Goal: Communication & Community: Answer question/provide support

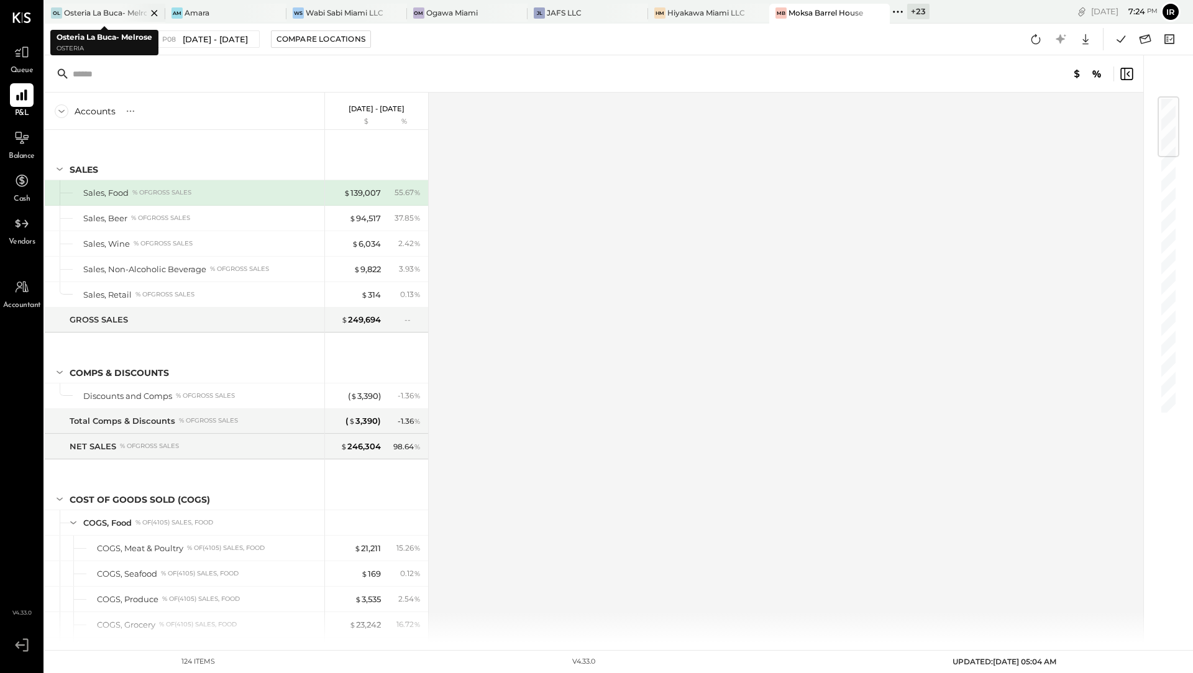
click at [112, 11] on div "Osteria La Buca- Melrose" at bounding box center [105, 12] width 83 height 11
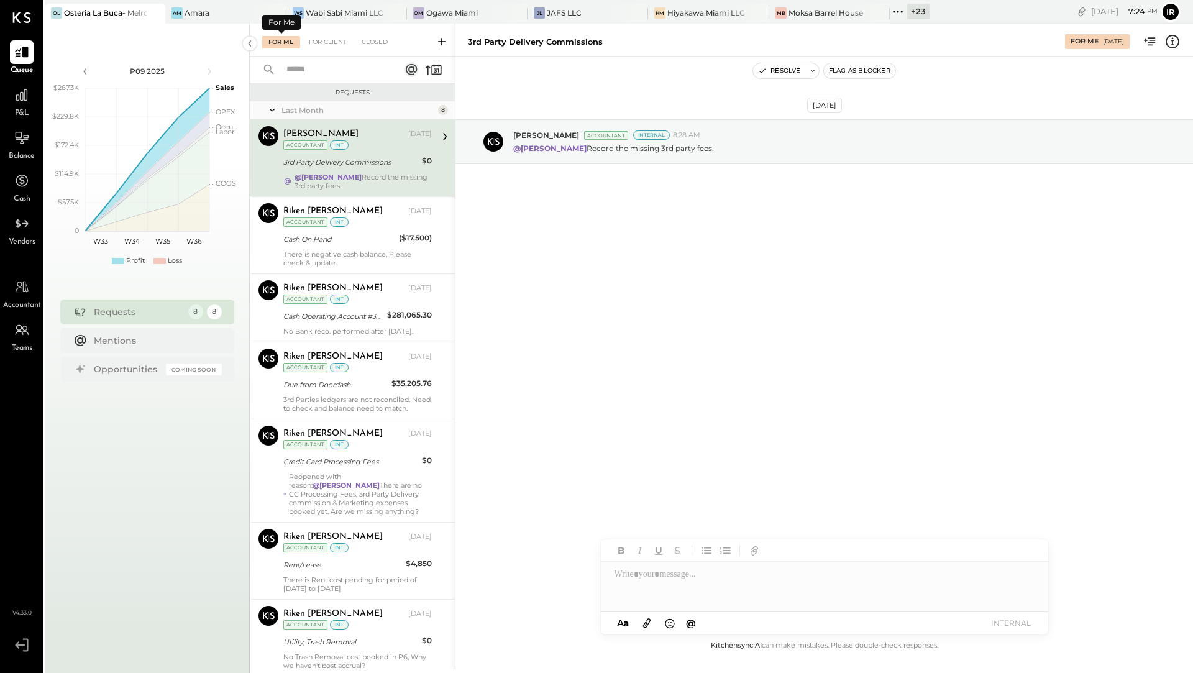
click at [269, 44] on div "For Me" at bounding box center [281, 42] width 38 height 12
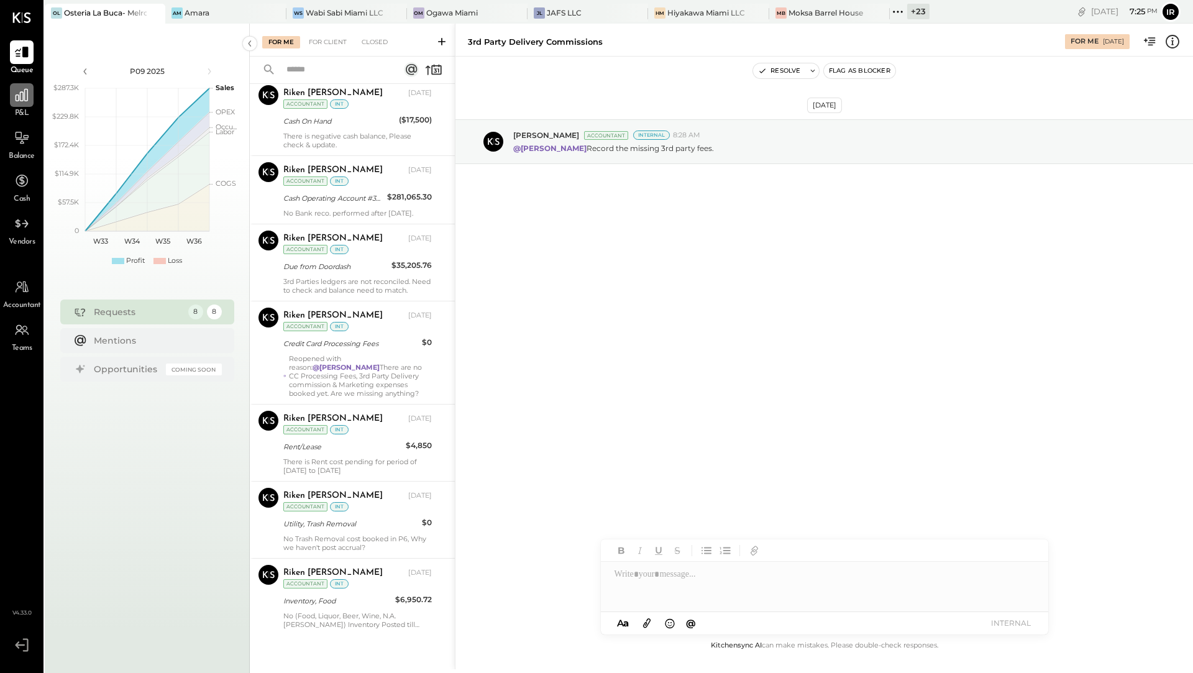
click at [18, 106] on div at bounding box center [22, 95] width 24 height 24
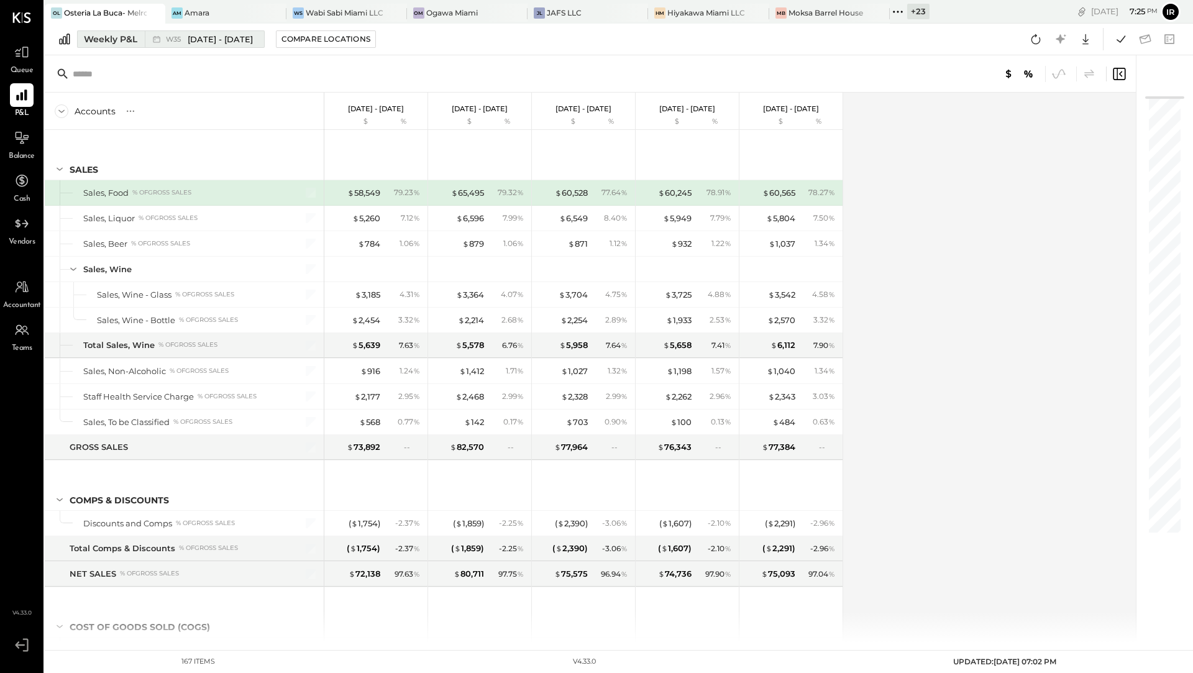
click at [190, 43] on span "[DATE] - [DATE]" at bounding box center [220, 40] width 65 height 12
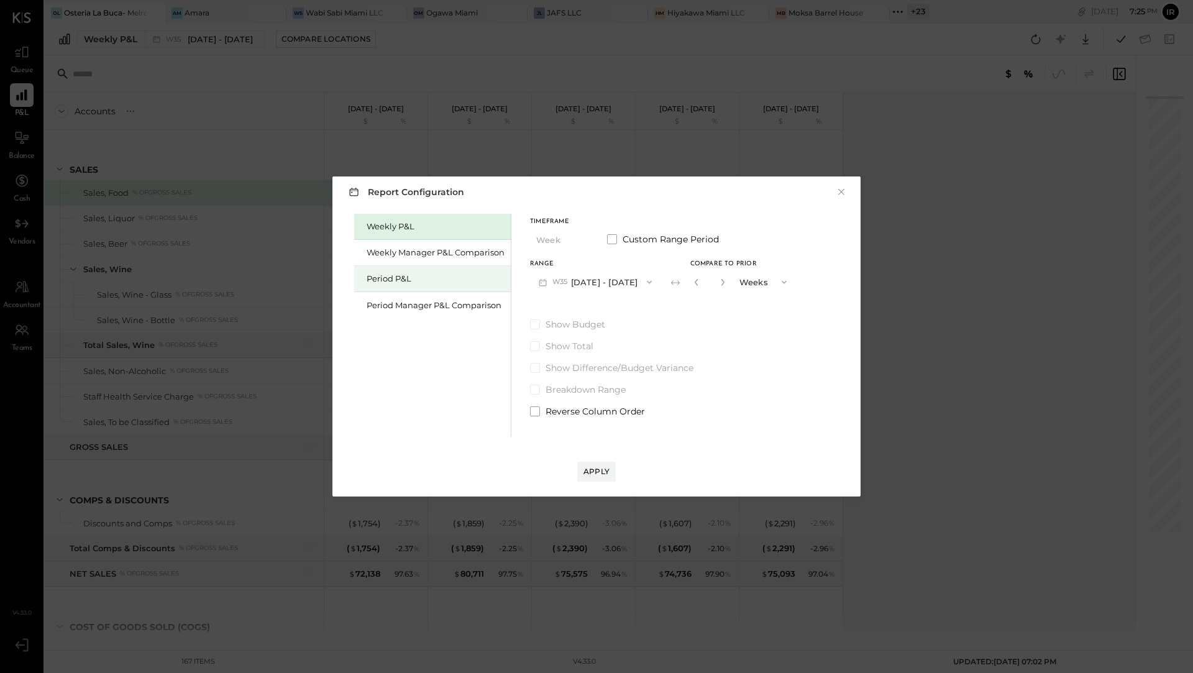
click at [372, 275] on div "Period P&L" at bounding box center [435, 279] width 138 height 12
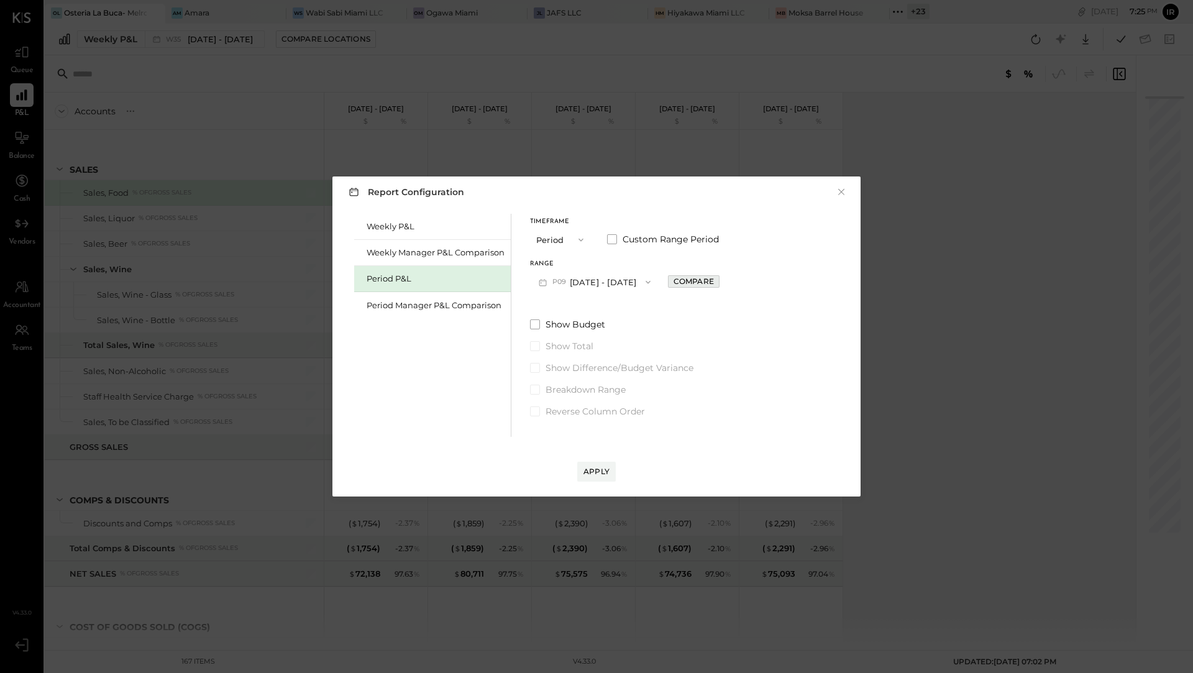
click at [711, 280] on div "Compare" at bounding box center [693, 281] width 40 height 11
click at [726, 286] on button "button" at bounding box center [721, 282] width 10 height 14
click at [725, 278] on icon "button" at bounding box center [720, 281] width 7 height 7
click at [725, 279] on icon "button" at bounding box center [720, 281] width 7 height 7
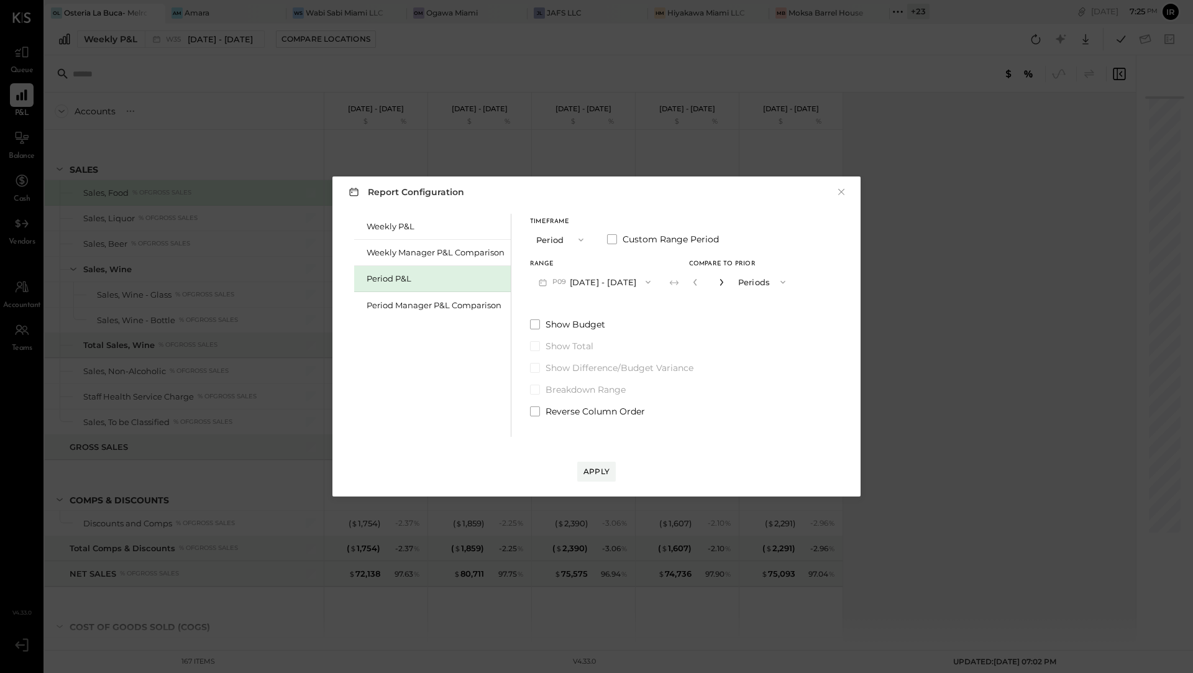
type input "*"
click at [594, 467] on div "Apply" at bounding box center [596, 471] width 26 height 11
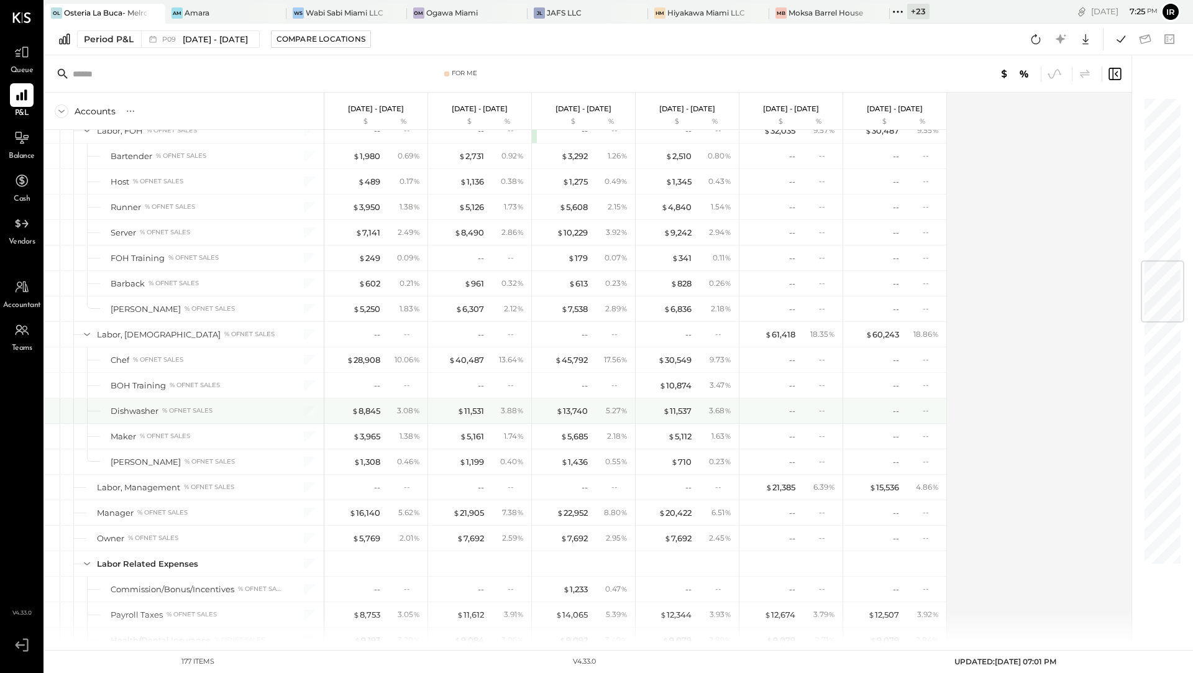
scroll to position [1363, 0]
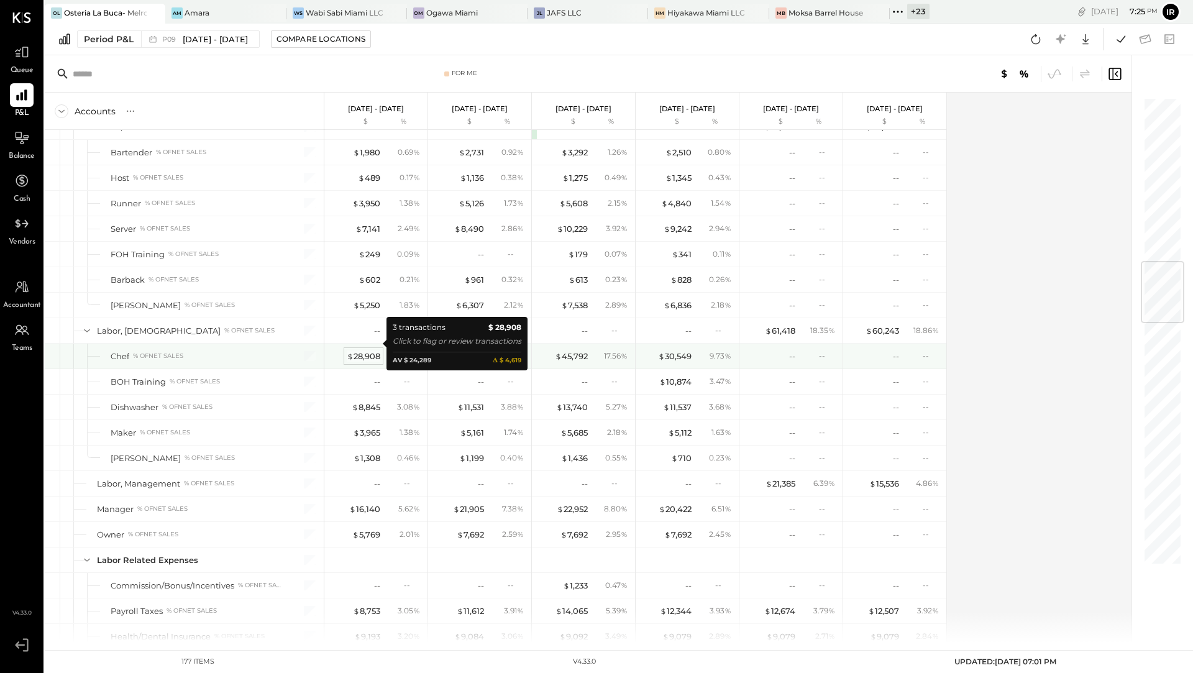
click at [364, 350] on div "$ 28,908" at bounding box center [364, 356] width 34 height 12
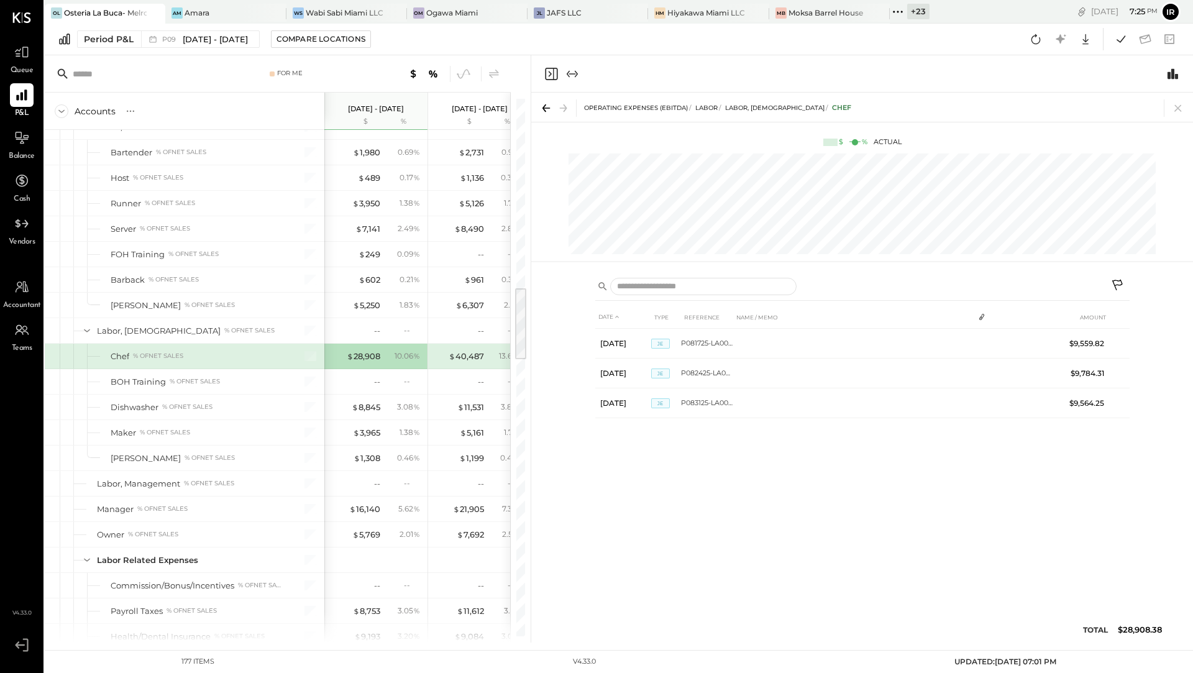
click at [543, 105] on icon at bounding box center [545, 107] width 17 height 17
click at [1179, 109] on icon at bounding box center [1177, 108] width 7 height 7
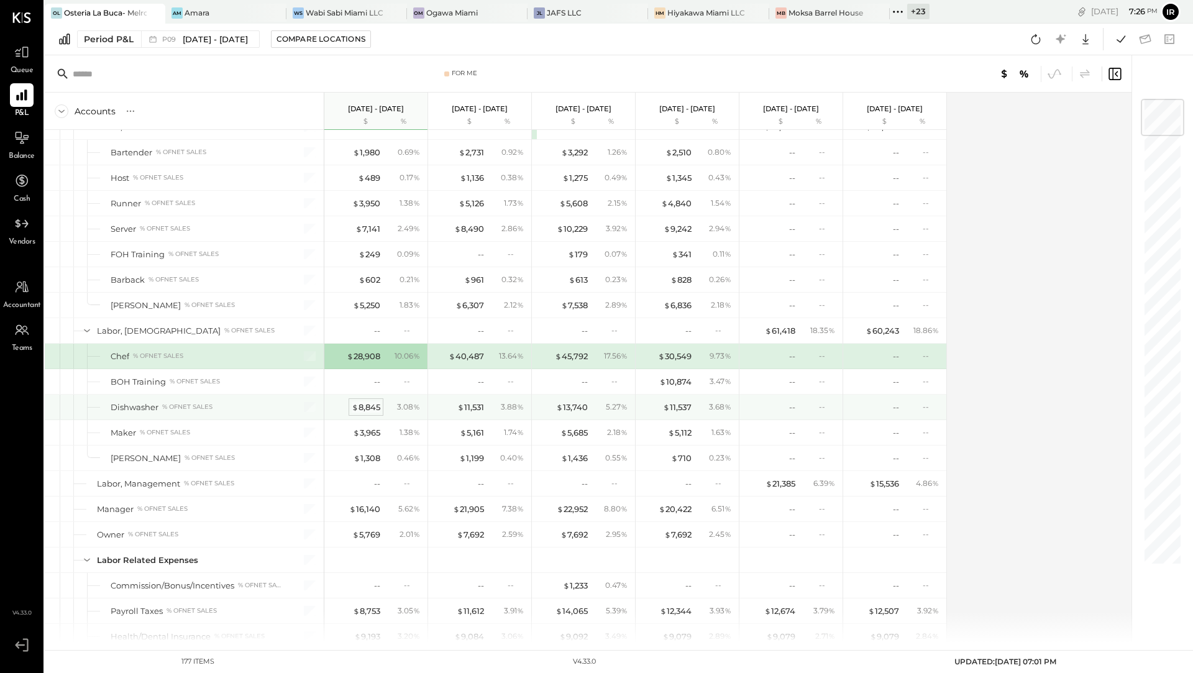
click at [367, 401] on div "$ 8,845" at bounding box center [366, 407] width 29 height 12
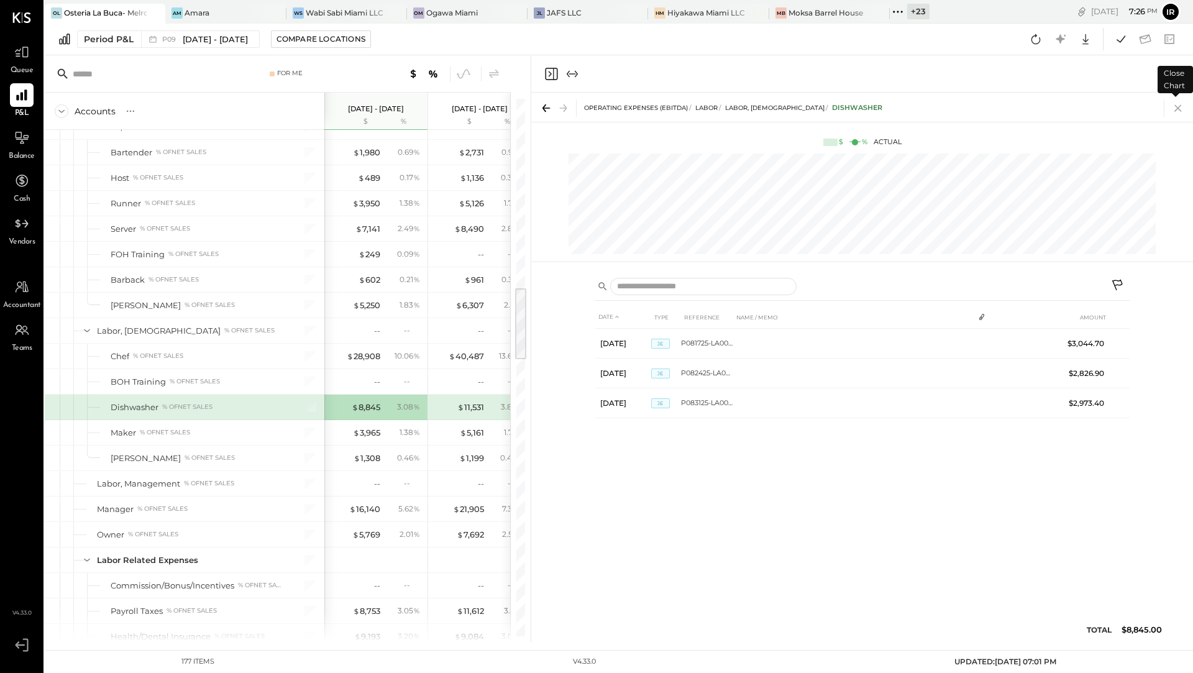
click at [1175, 110] on icon at bounding box center [1177, 108] width 7 height 7
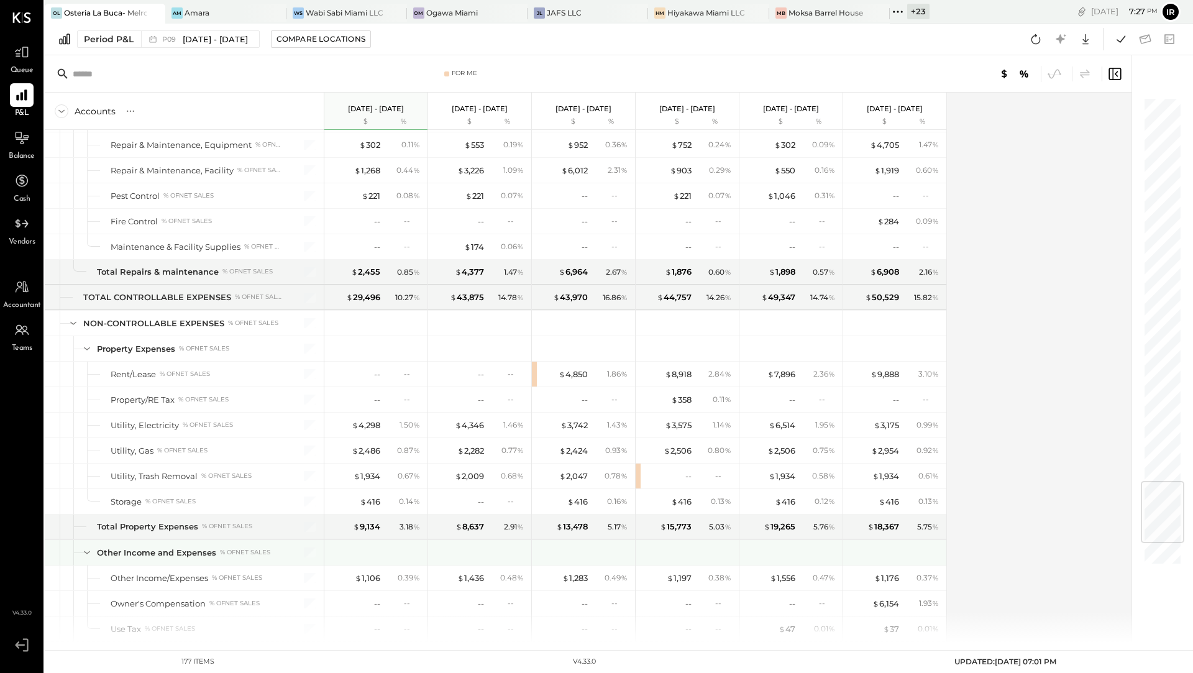
scroll to position [3152, 0]
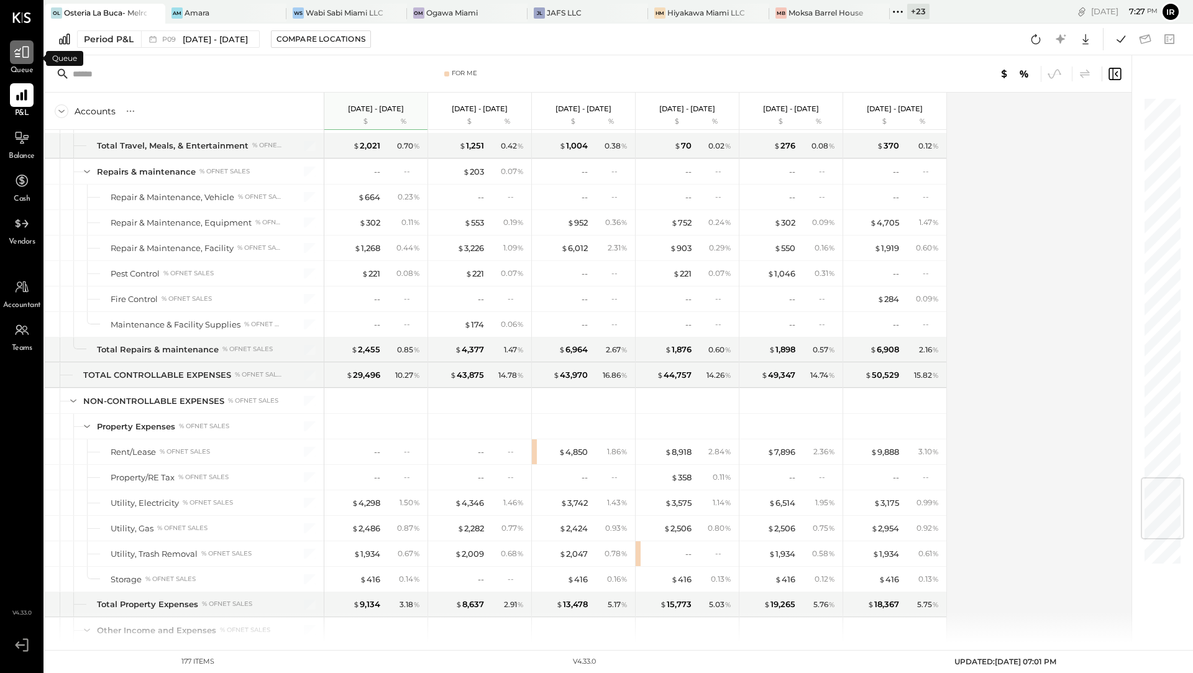
click at [25, 56] on icon at bounding box center [22, 52] width 16 height 16
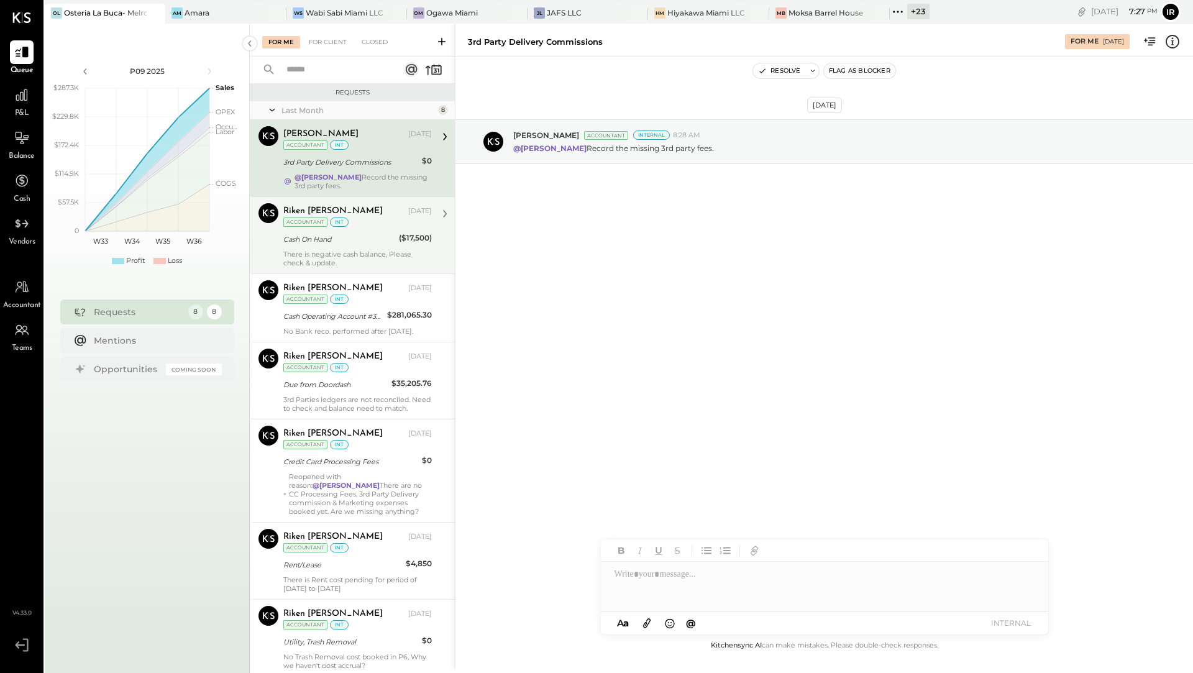
click at [322, 235] on div "Cash On Hand" at bounding box center [339, 239] width 112 height 12
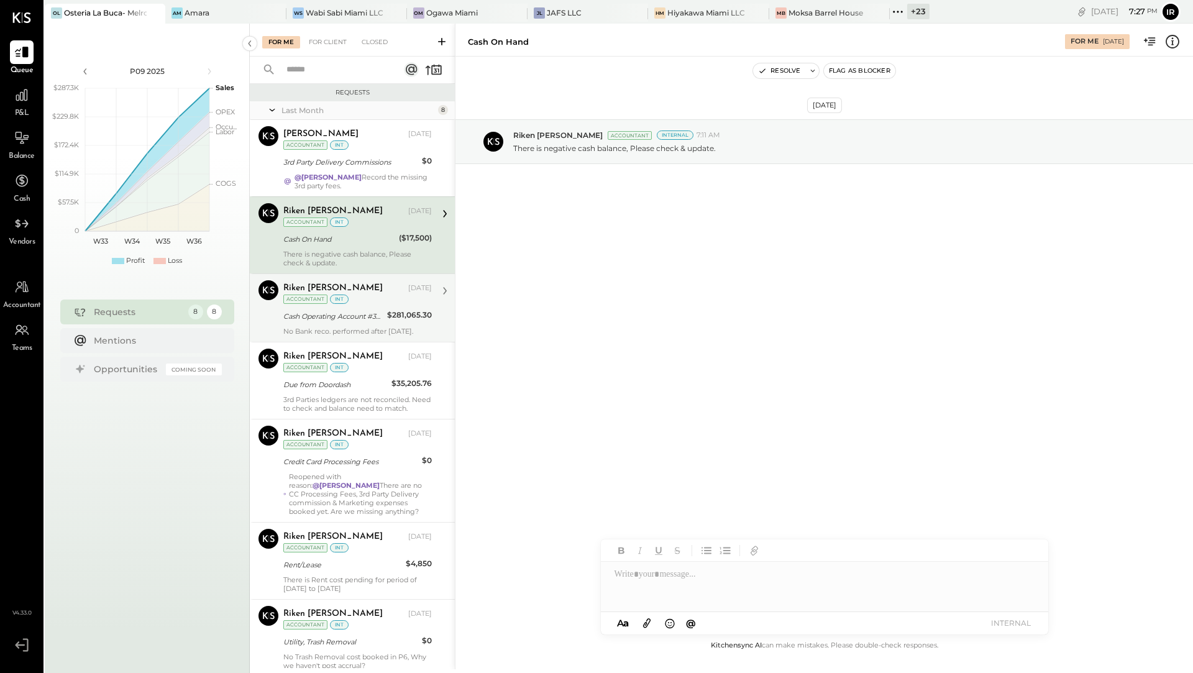
click at [299, 314] on div "Cash Operating Account #3220" at bounding box center [333, 316] width 100 height 12
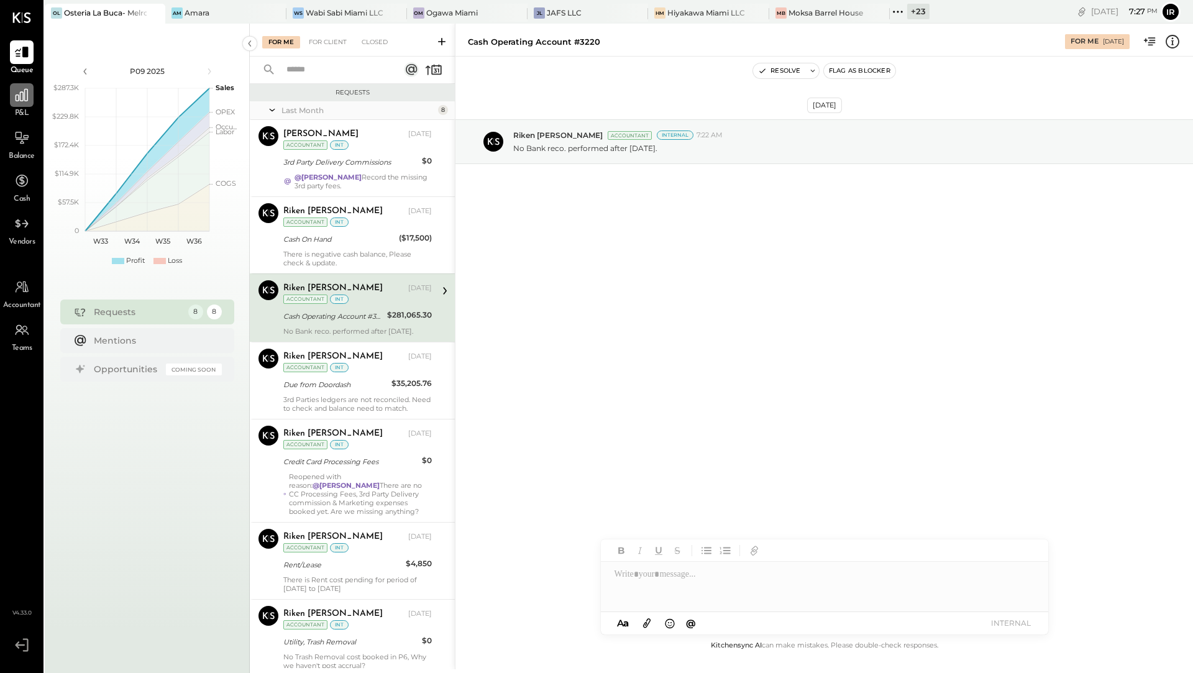
click at [23, 104] on div at bounding box center [22, 95] width 24 height 24
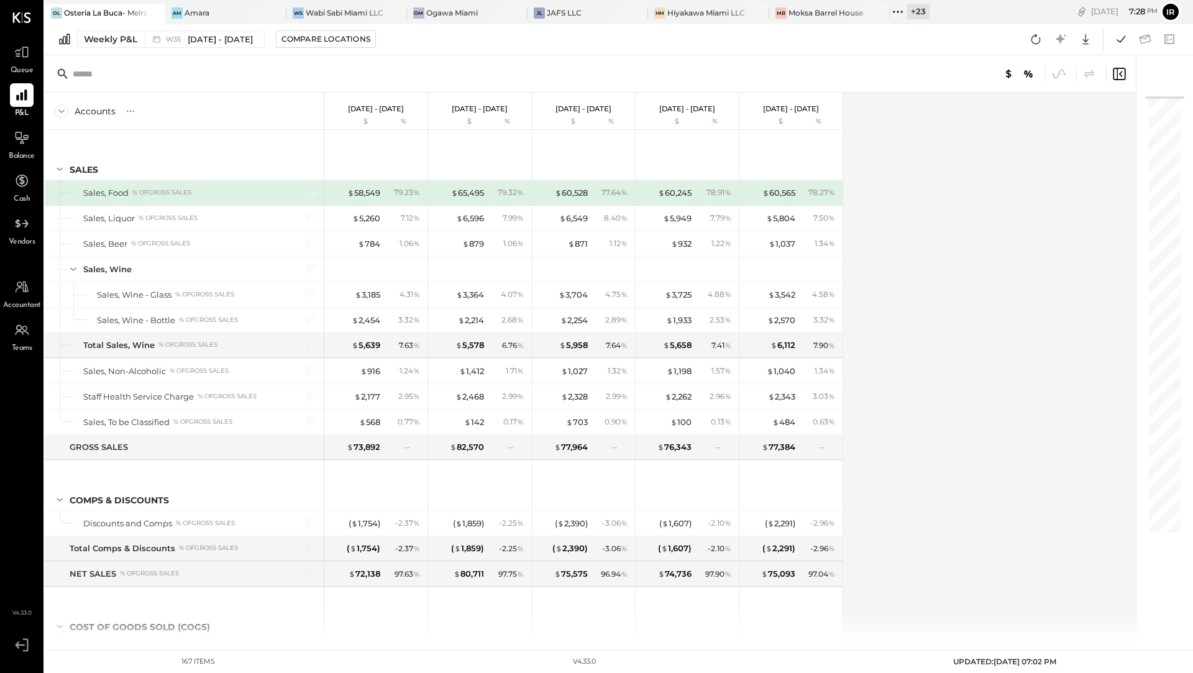
click at [107, 78] on input "text" at bounding box center [171, 74] width 196 height 22
click at [22, 57] on icon at bounding box center [22, 52] width 16 height 16
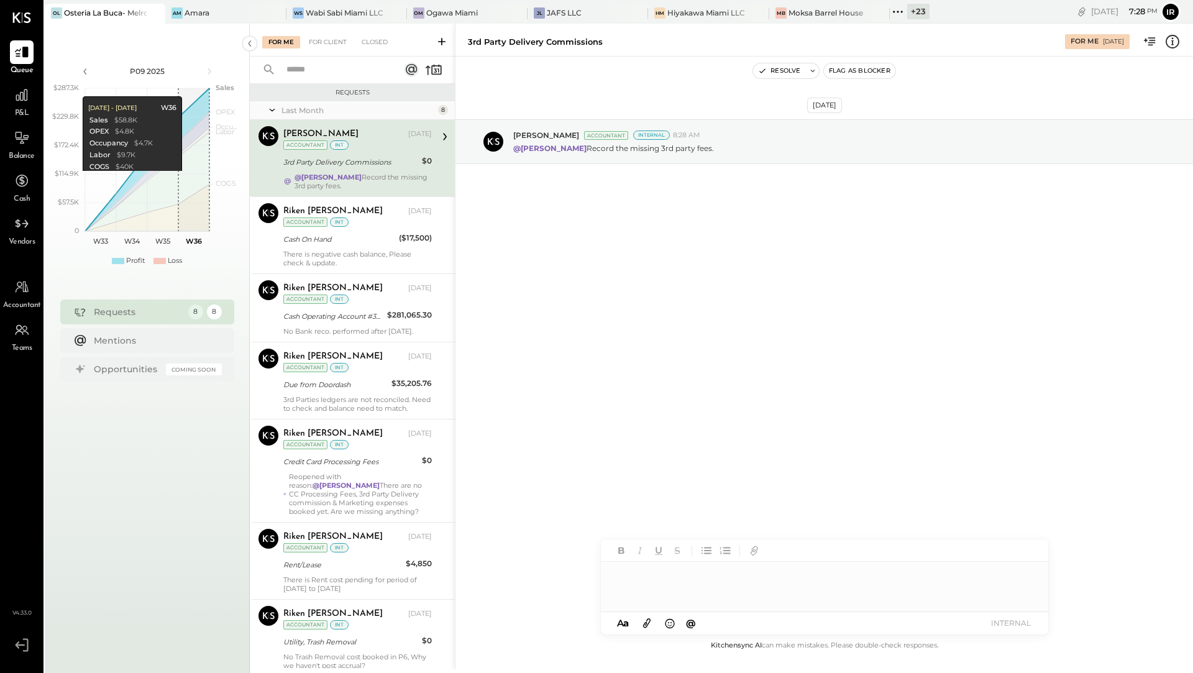
click at [288, 71] on input "text" at bounding box center [335, 70] width 112 height 20
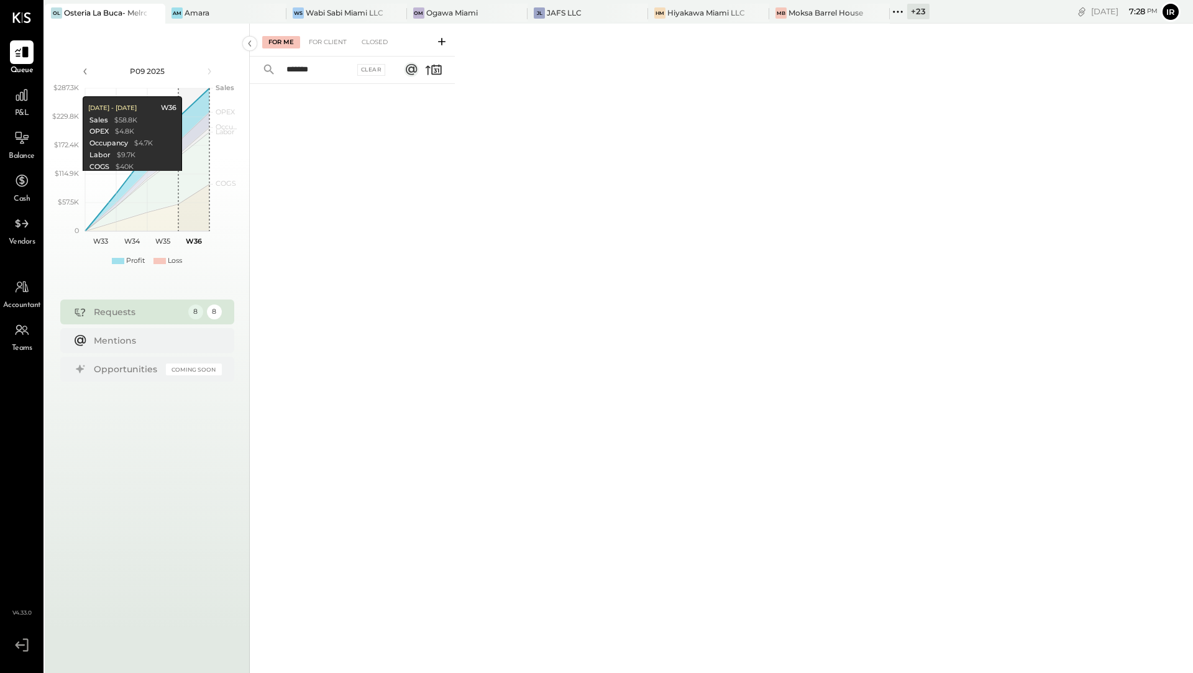
type input "*******"
click at [404, 66] on rect at bounding box center [411, 69] width 15 height 15
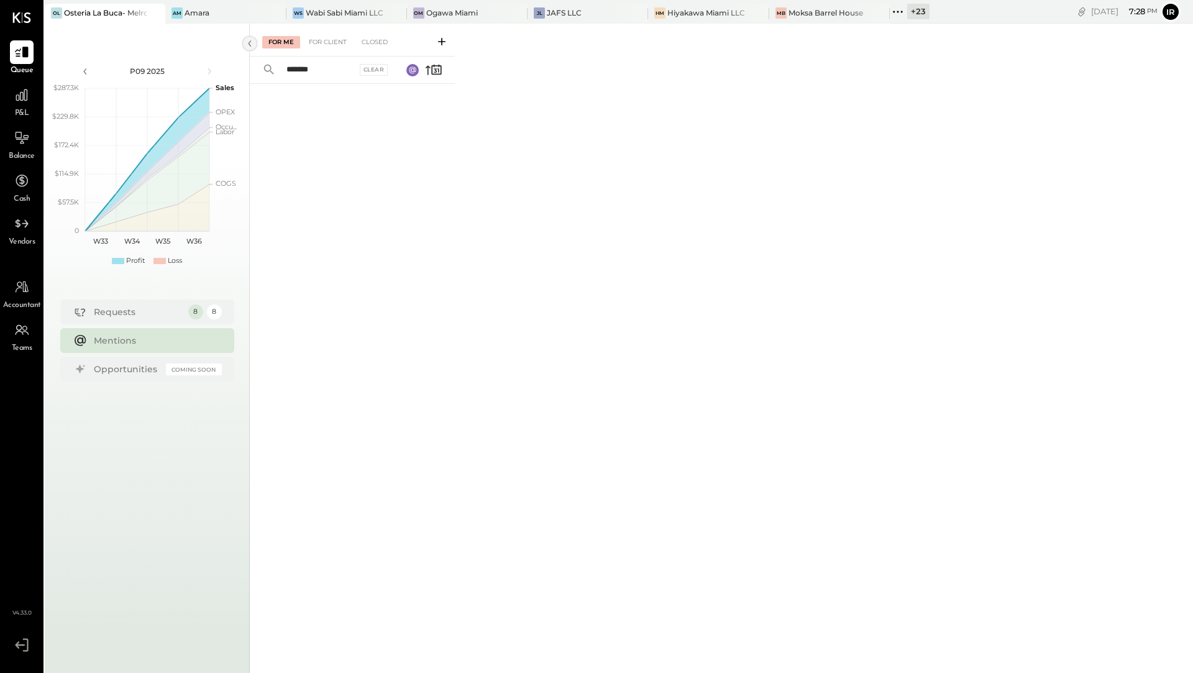
click at [252, 37] on icon at bounding box center [250, 43] width 14 height 22
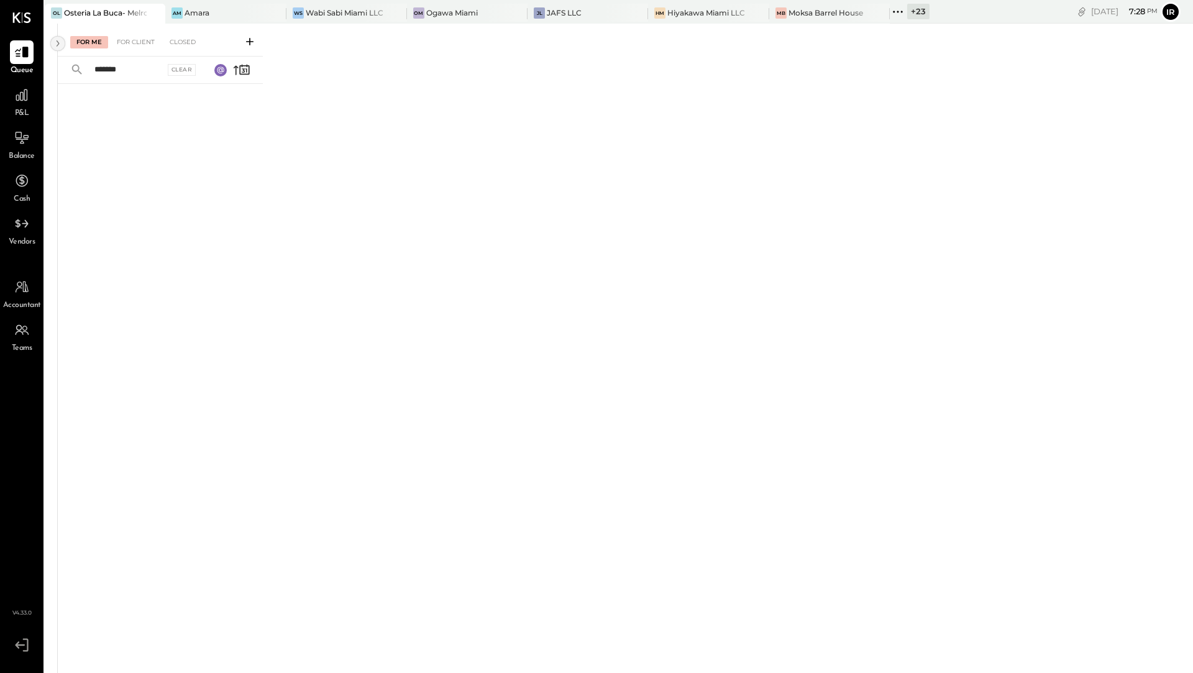
click at [57, 38] on icon at bounding box center [58, 43] width 14 height 22
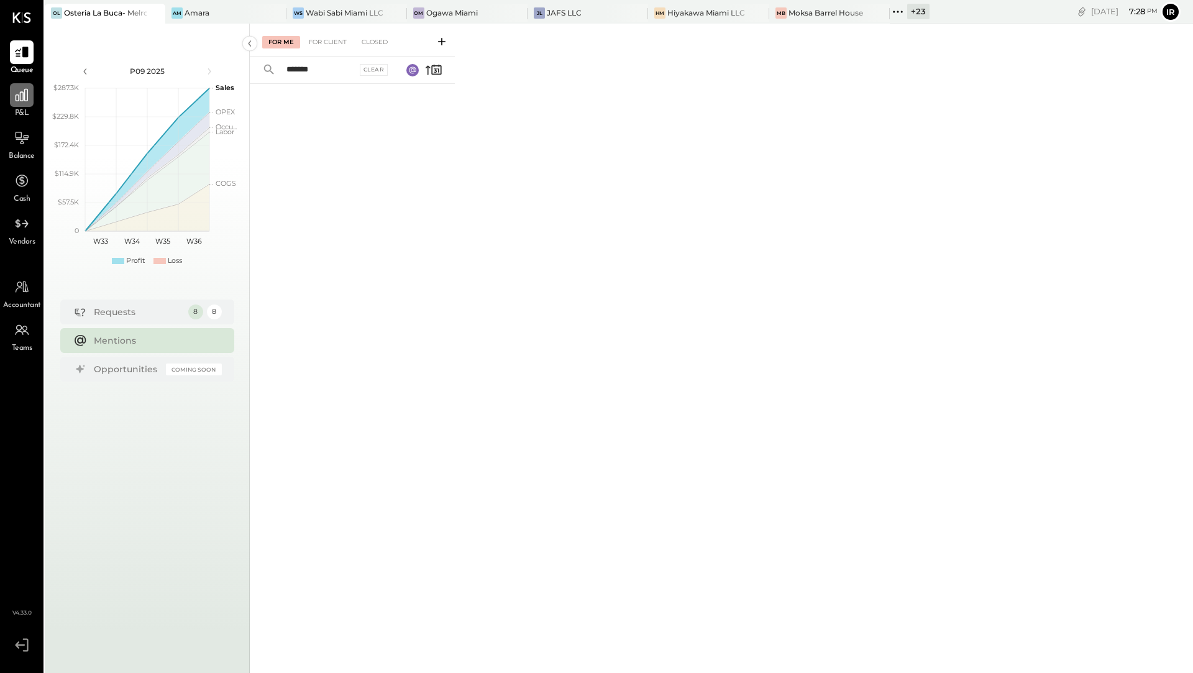
click at [25, 105] on div at bounding box center [22, 95] width 24 height 24
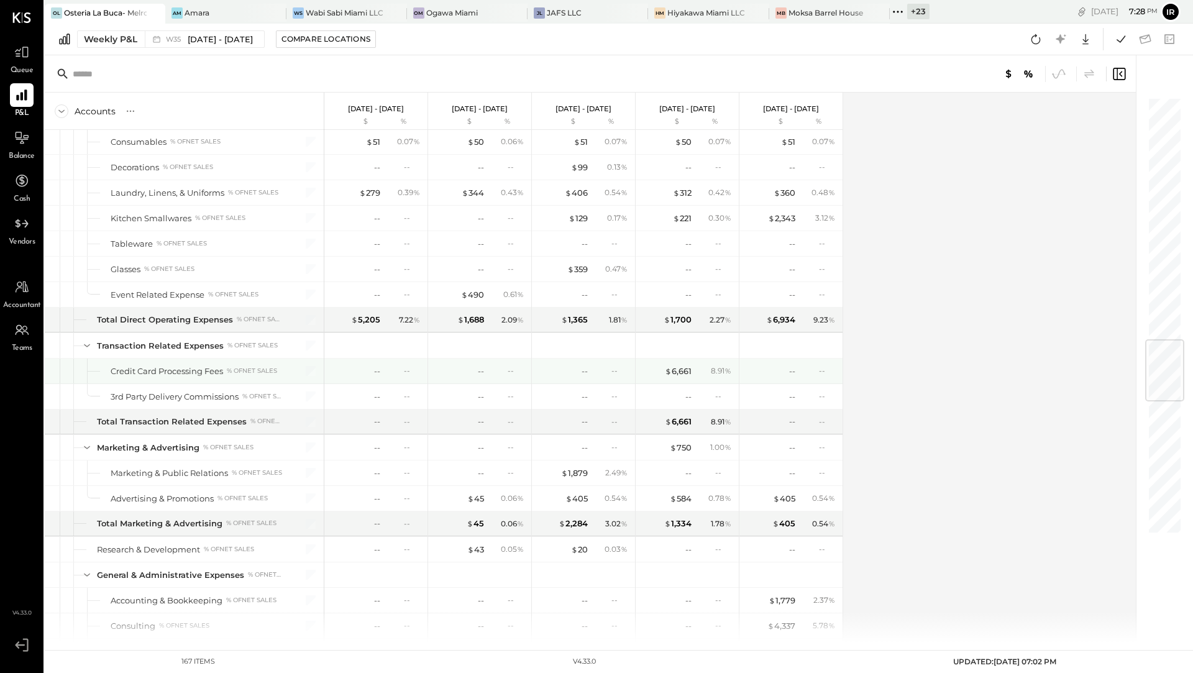
scroll to position [2017, 0]
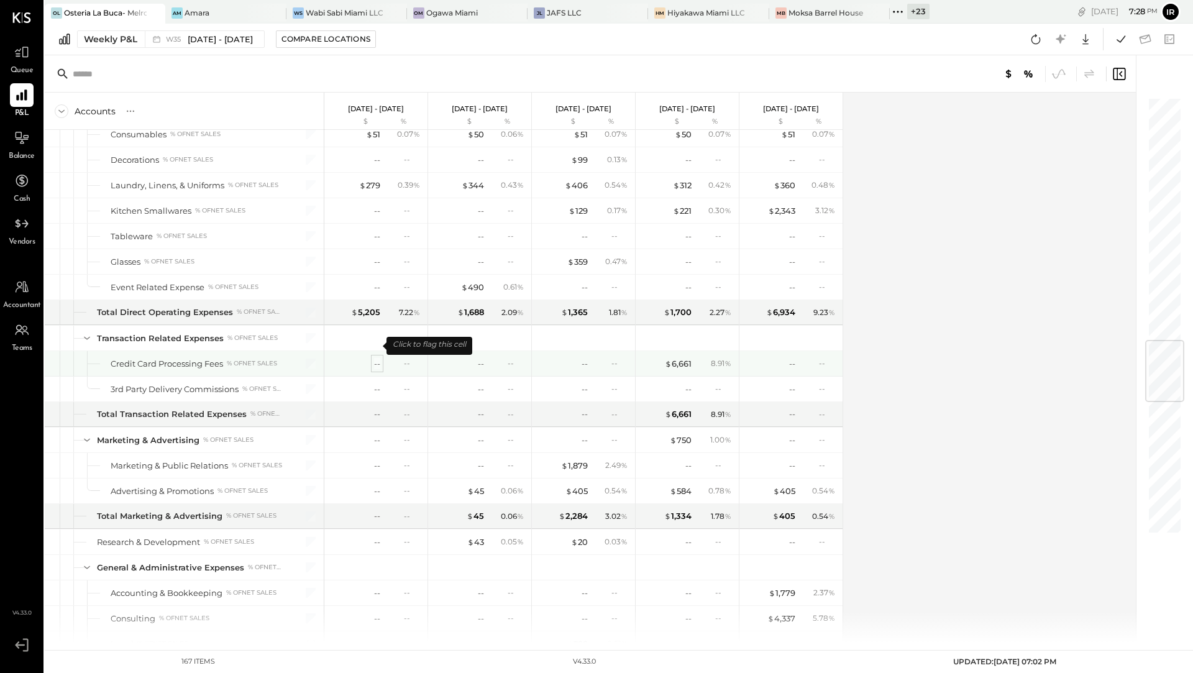
click at [374, 358] on div "--" at bounding box center [377, 364] width 6 height 12
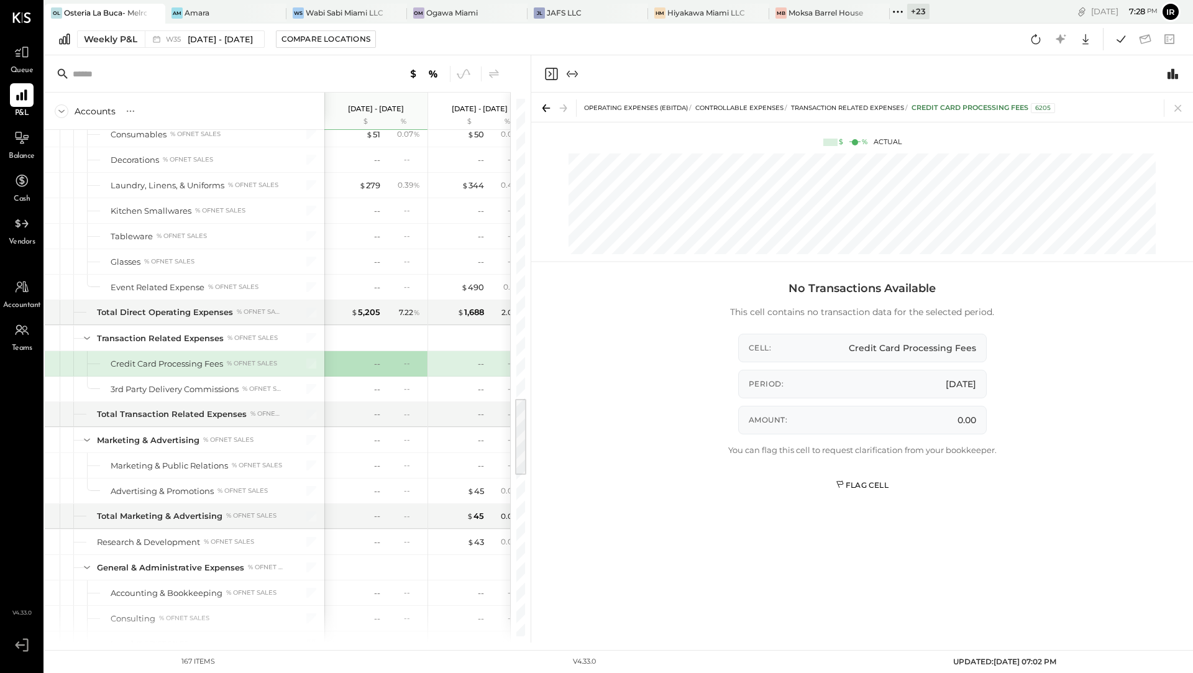
click at [865, 483] on div "Flag Cell" at bounding box center [861, 485] width 53 height 11
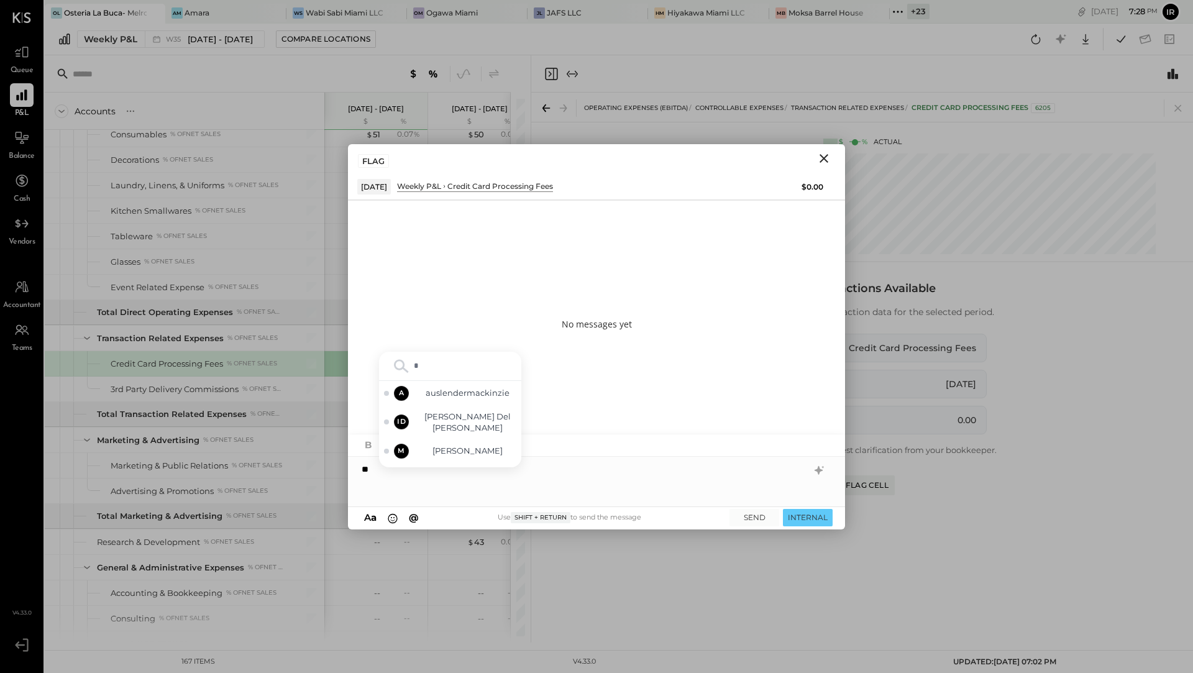
type input "**"
click at [494, 425] on span "[PERSON_NAME]" at bounding box center [468, 430] width 98 height 12
click at [749, 516] on button "SEND" at bounding box center [754, 517] width 50 height 17
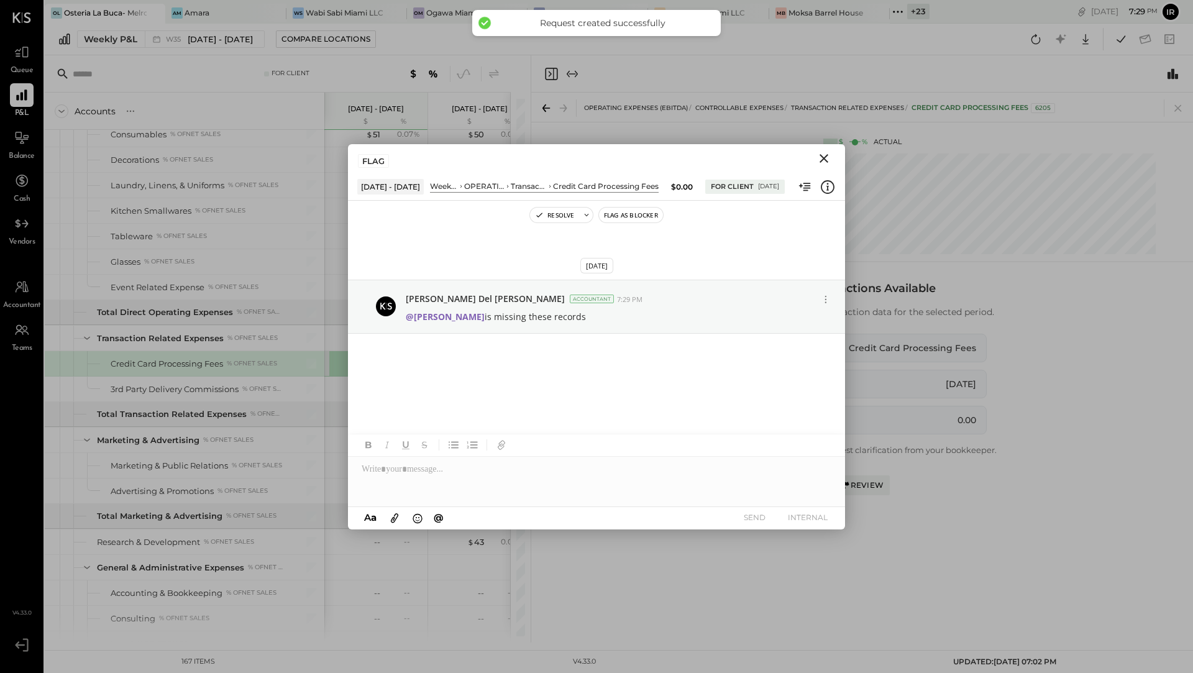
click at [826, 164] on icon "Close" at bounding box center [823, 158] width 15 height 15
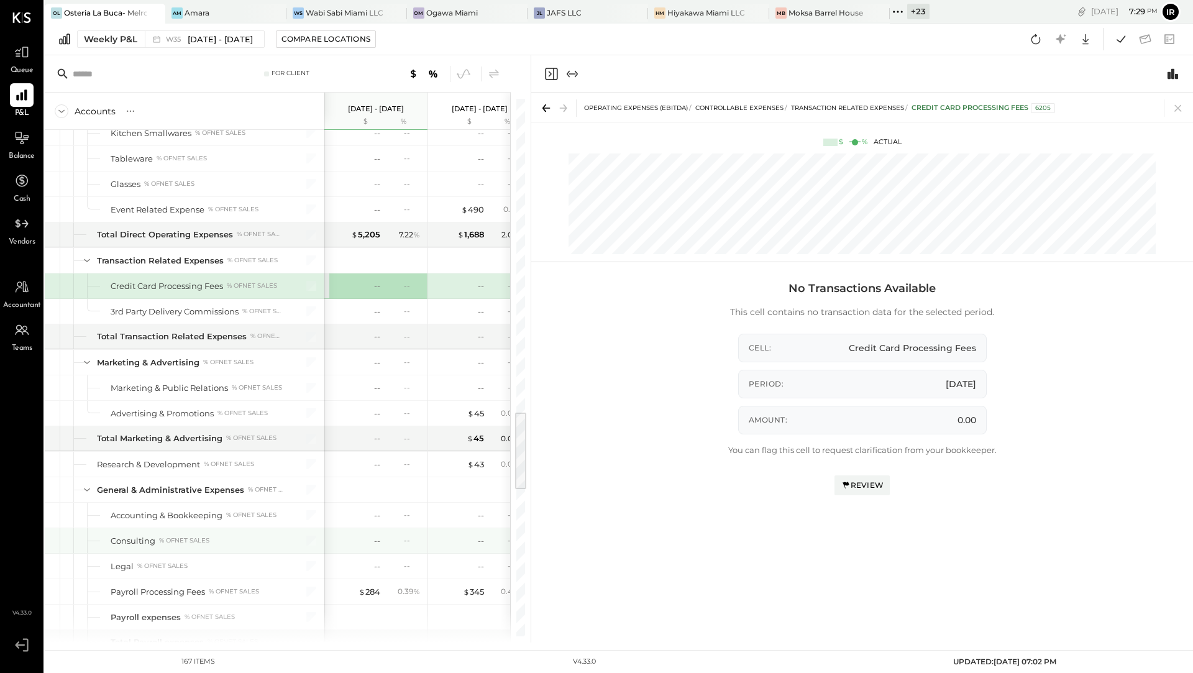
scroll to position [2120, 0]
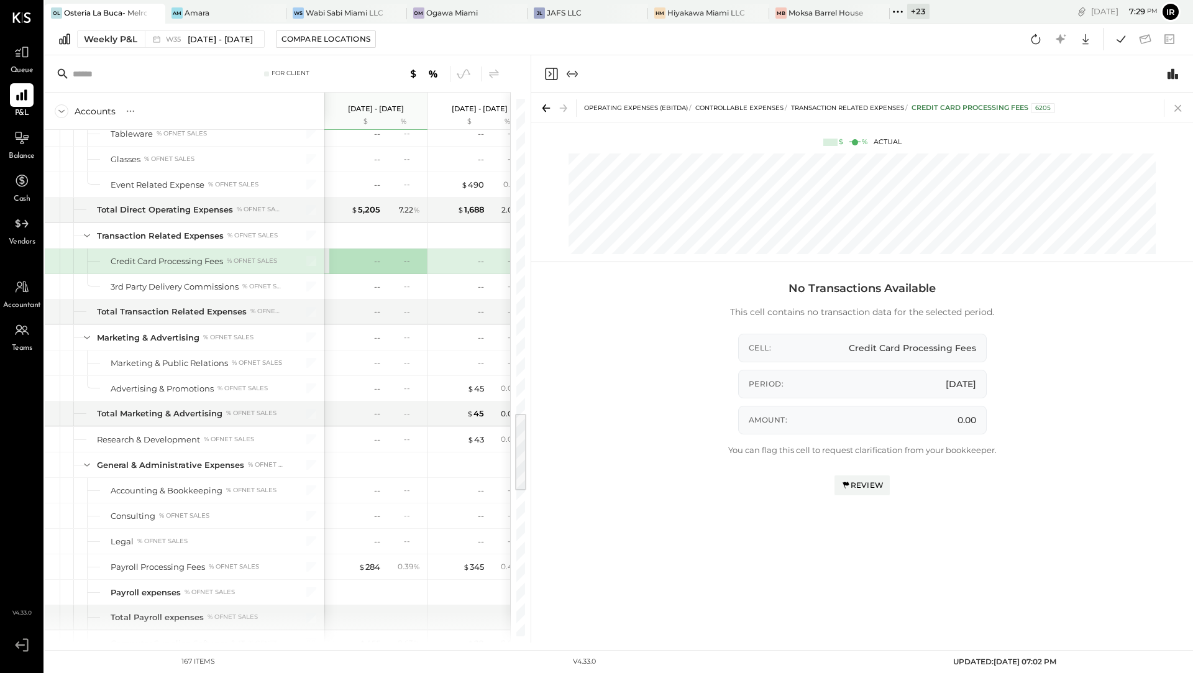
click at [1176, 107] on icon at bounding box center [1177, 107] width 17 height 17
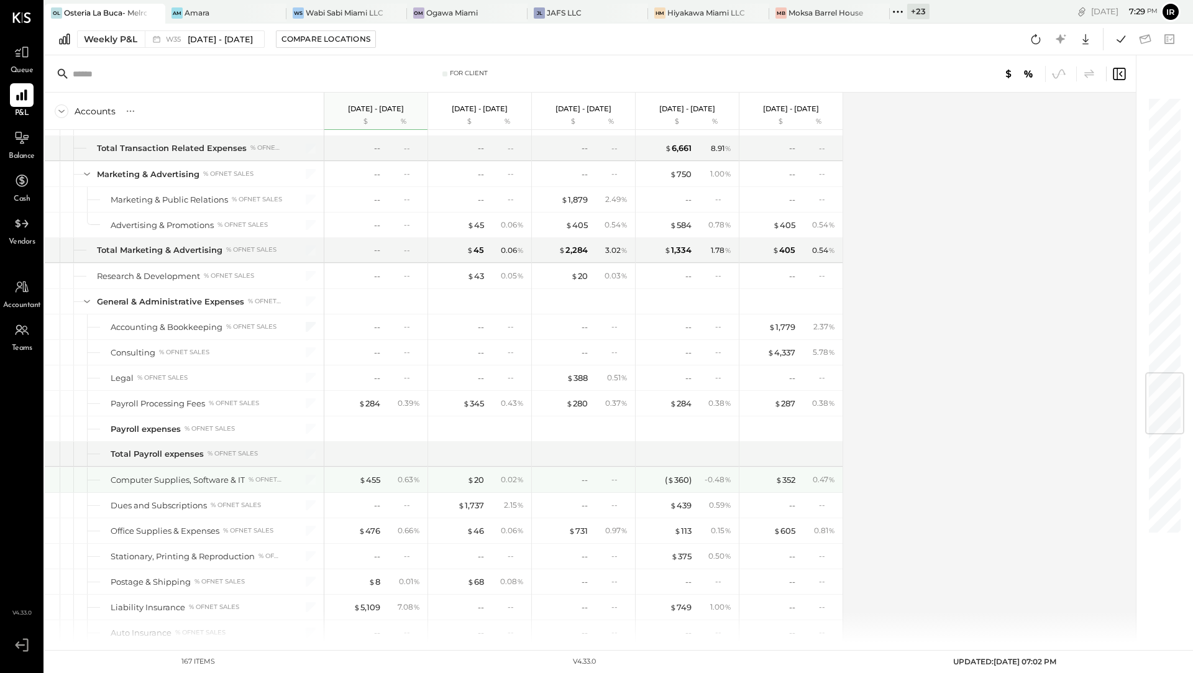
scroll to position [2291, 0]
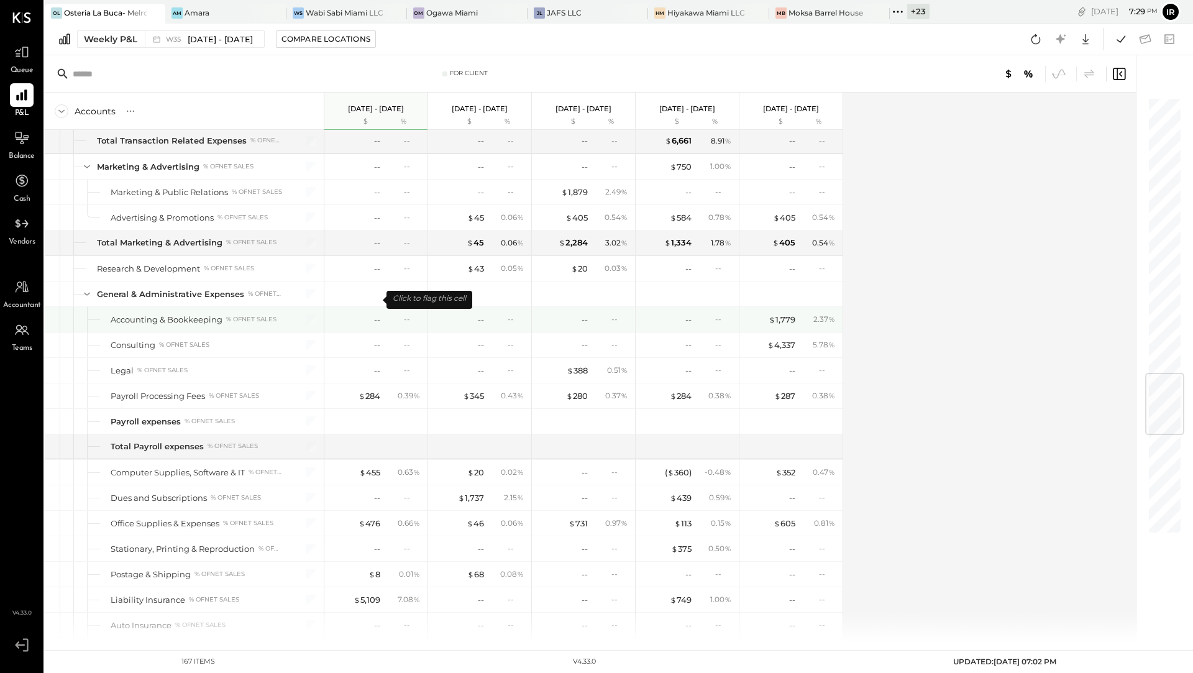
click at [373, 314] on div "--" at bounding box center [355, 320] width 50 height 12
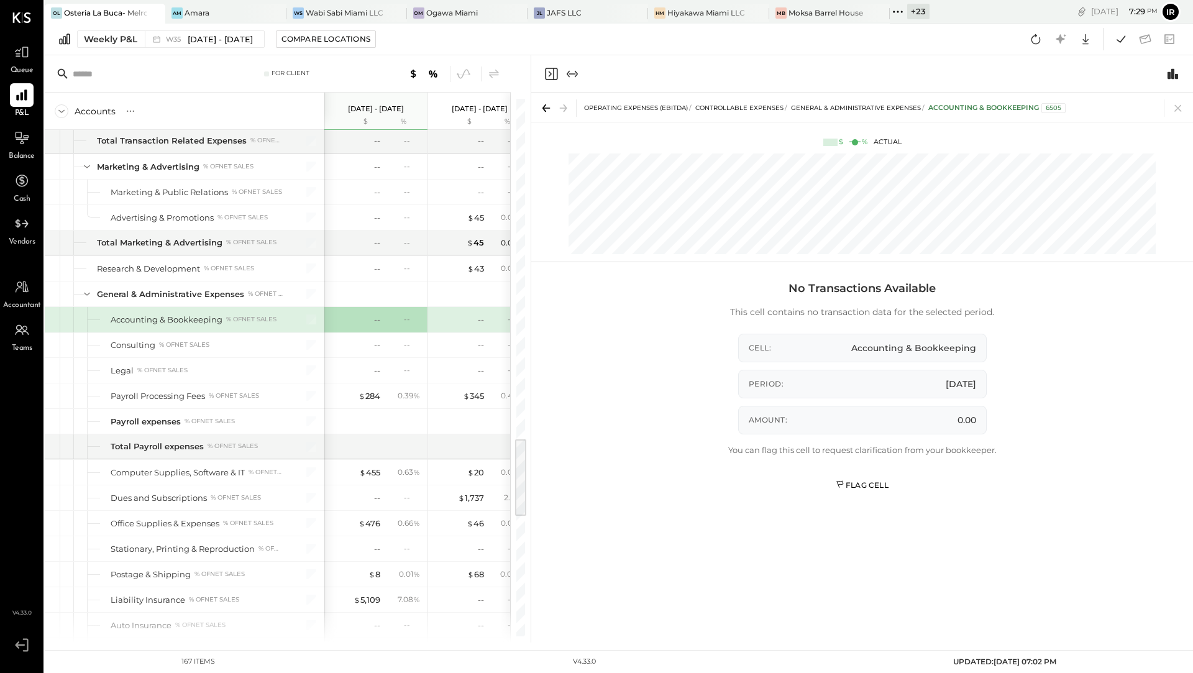
click at [862, 484] on div "Flag Cell" at bounding box center [861, 485] width 53 height 11
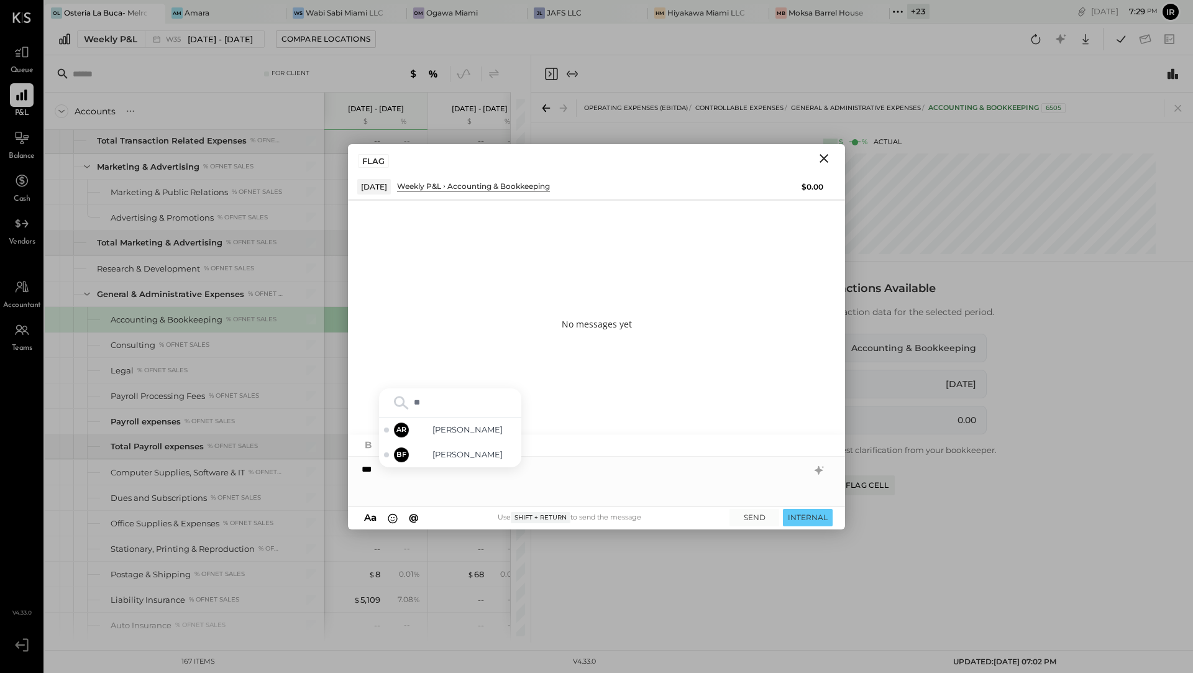
type input "***"
click at [464, 452] on span "[PERSON_NAME]" at bounding box center [468, 454] width 98 height 12
click at [740, 510] on button "SEND" at bounding box center [754, 517] width 50 height 17
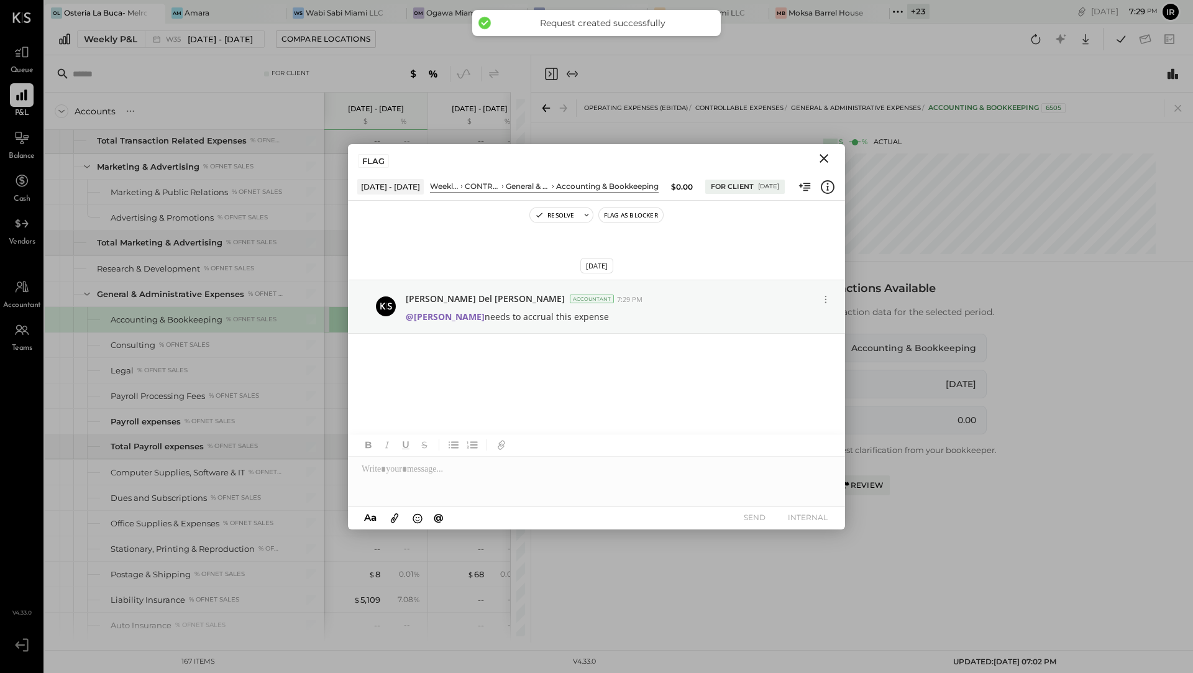
click at [821, 160] on icon "Close" at bounding box center [823, 158] width 9 height 9
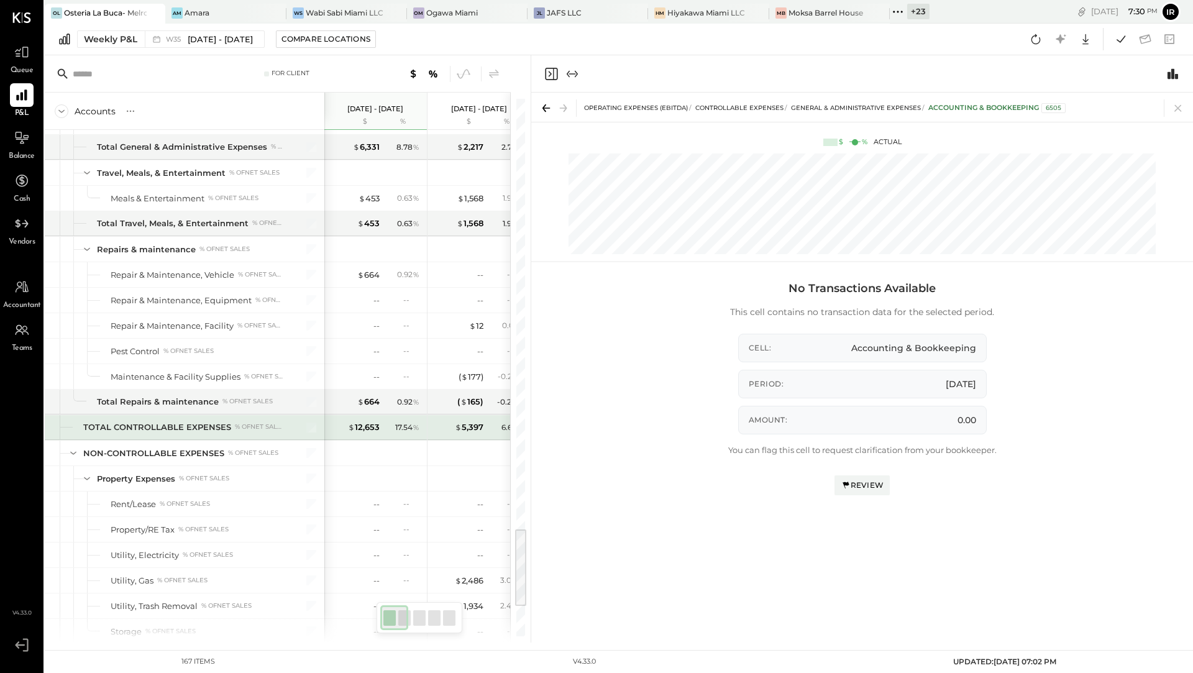
scroll to position [2897, 0]
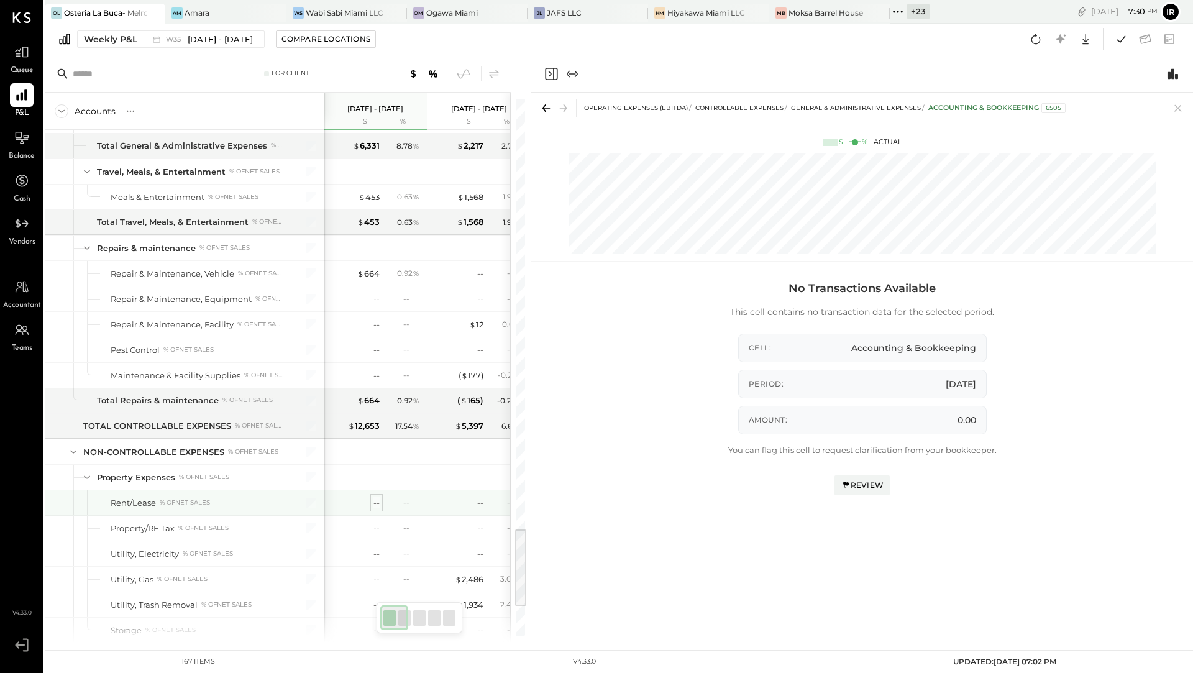
click at [376, 497] on div "--" at bounding box center [376, 503] width 6 height 12
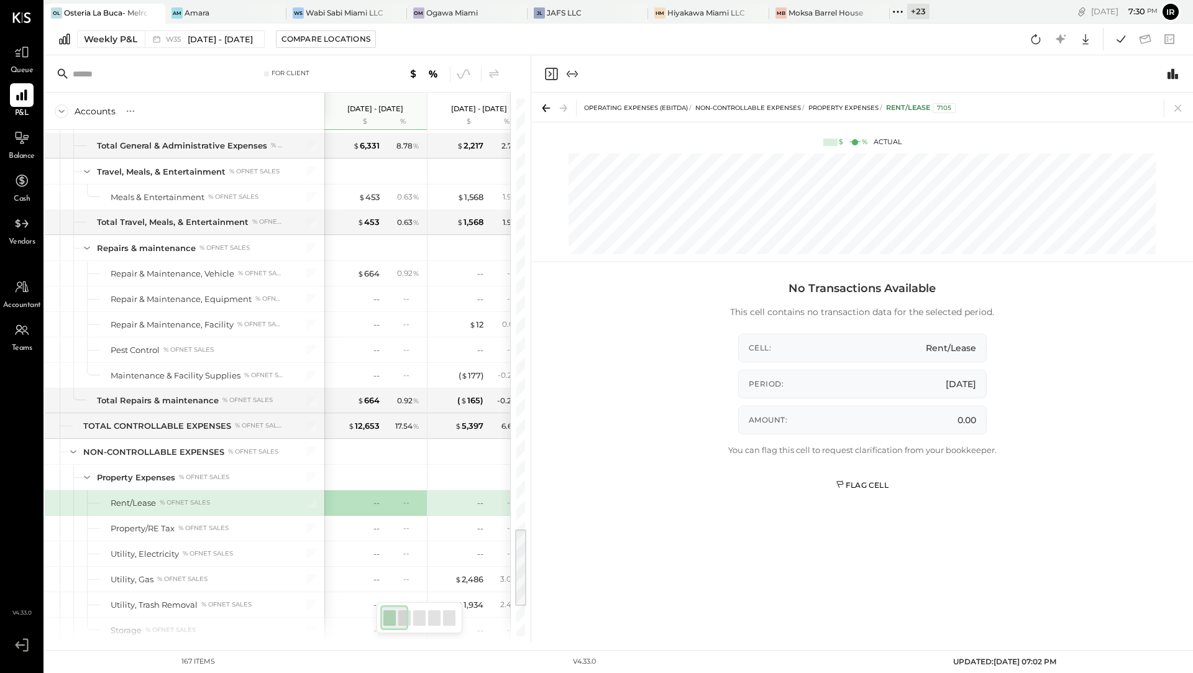
click at [876, 486] on div "Flag Cell" at bounding box center [861, 485] width 53 height 11
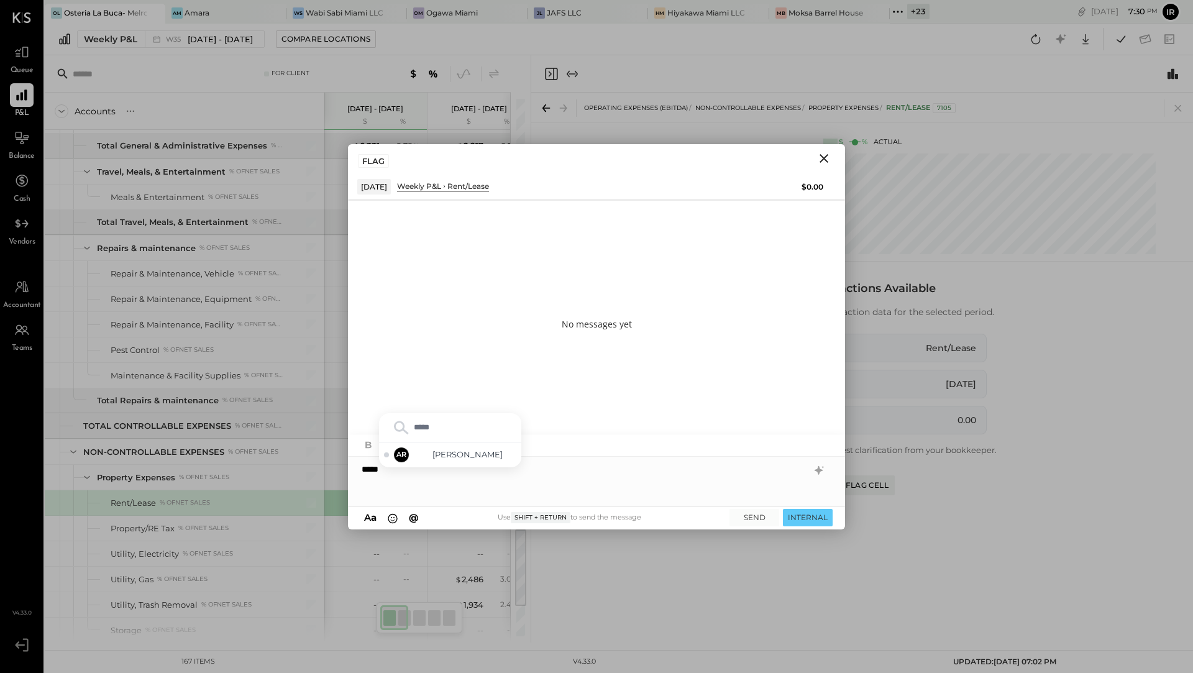
type input "******"
click at [499, 445] on div "AR [PERSON_NAME]" at bounding box center [450, 454] width 142 height 25
click at [758, 515] on button "SEND" at bounding box center [754, 517] width 50 height 17
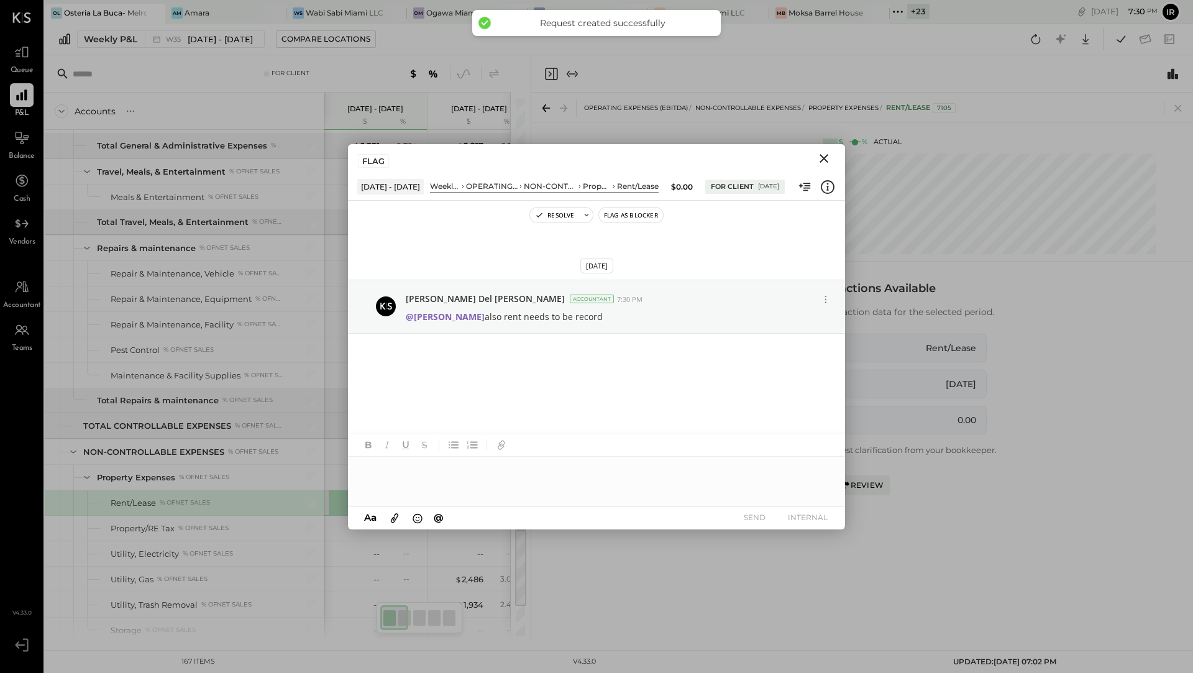
click at [829, 151] on icon "Close" at bounding box center [823, 158] width 15 height 15
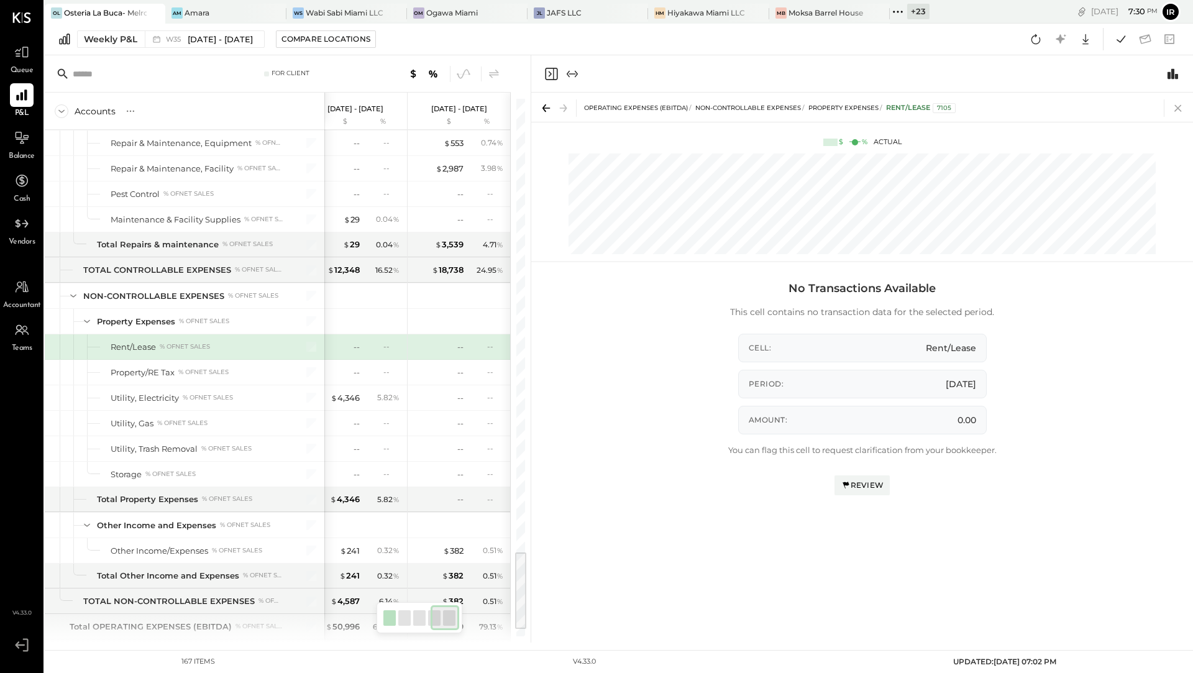
click at [1175, 106] on icon at bounding box center [1177, 108] width 7 height 7
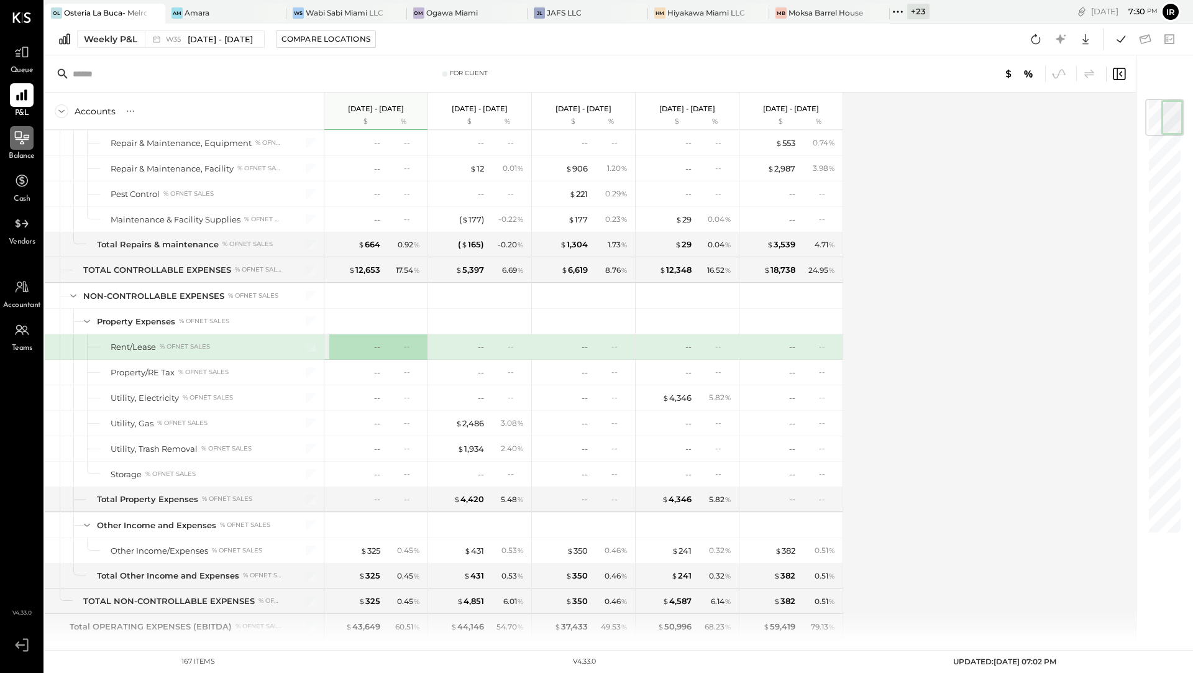
click at [25, 146] on icon at bounding box center [22, 138] width 16 height 16
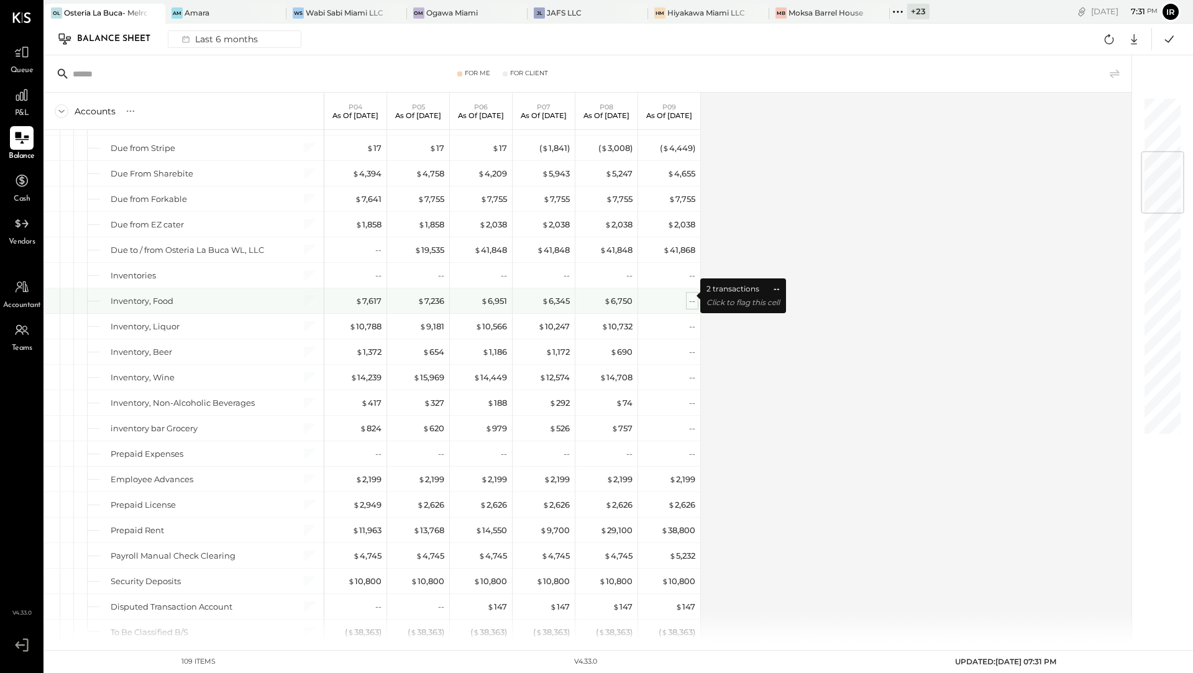
click at [689, 299] on div "--" at bounding box center [692, 301] width 6 height 12
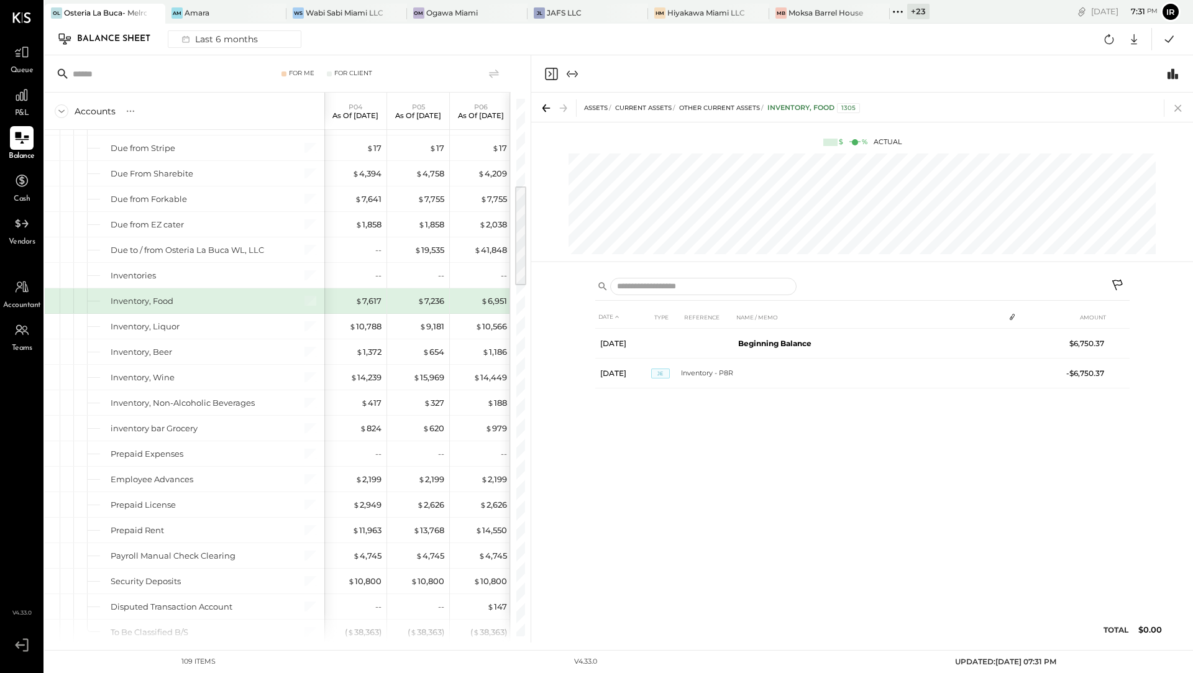
click at [1179, 110] on icon at bounding box center [1177, 108] width 7 height 7
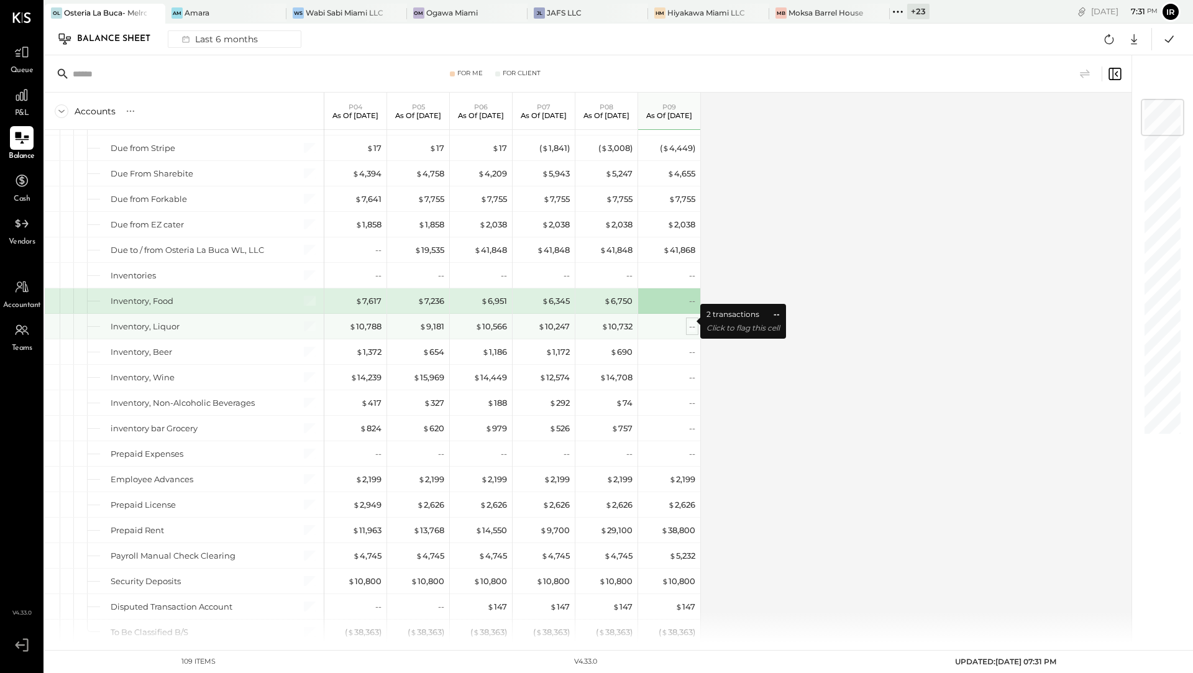
click at [689, 323] on div "--" at bounding box center [692, 327] width 6 height 12
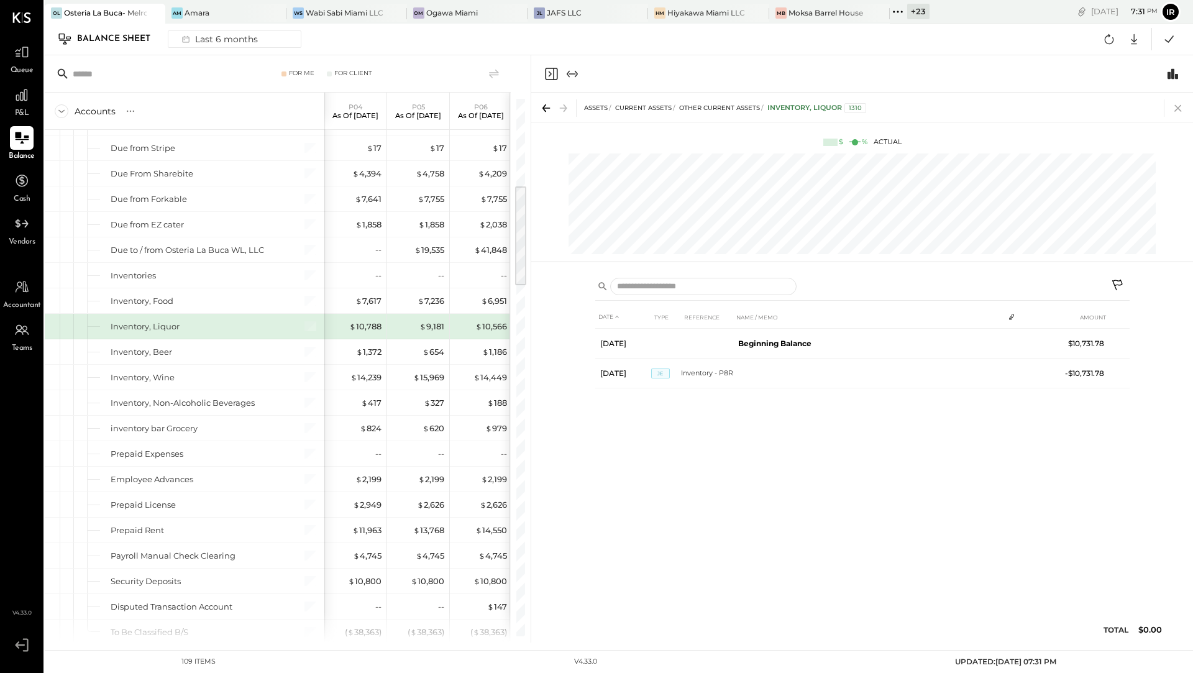
click at [1183, 107] on icon at bounding box center [1177, 107] width 17 height 17
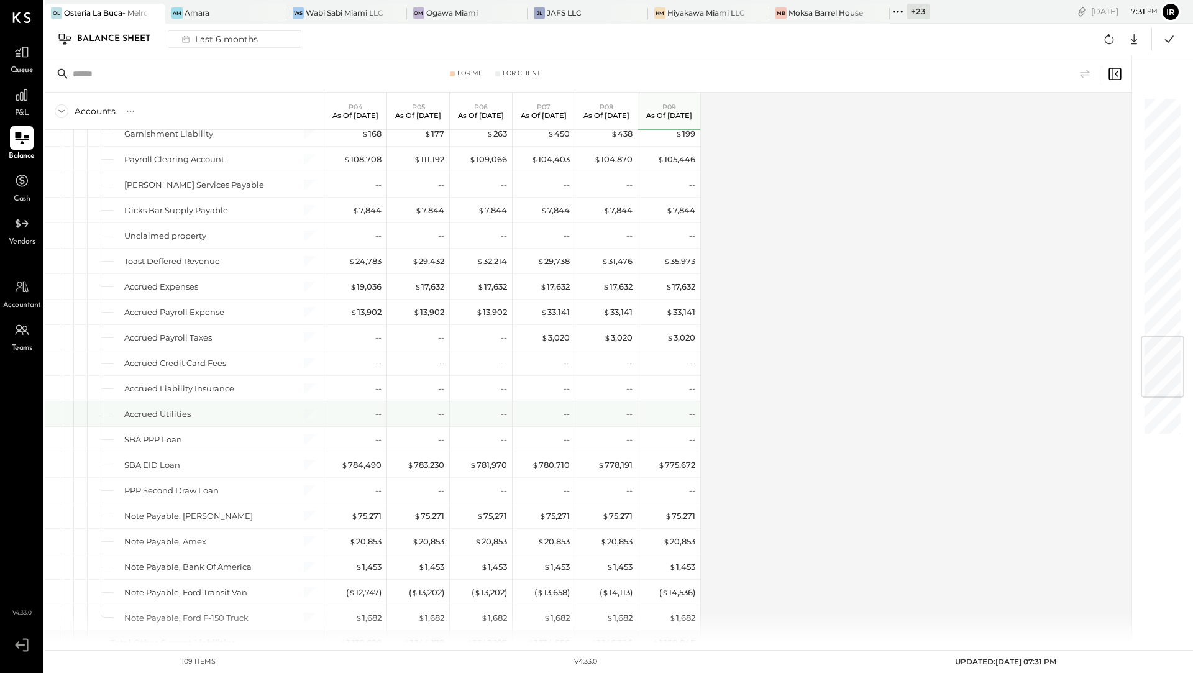
scroll to position [1973, 0]
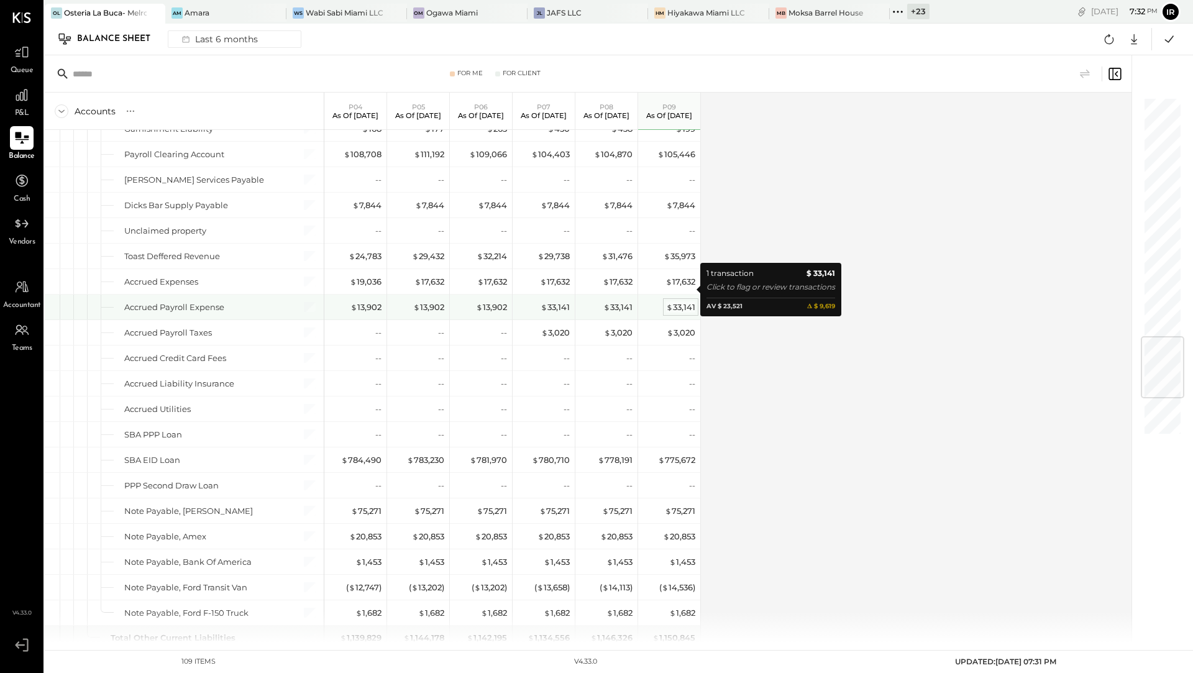
click at [681, 301] on div "$ 33,141" at bounding box center [680, 307] width 29 height 12
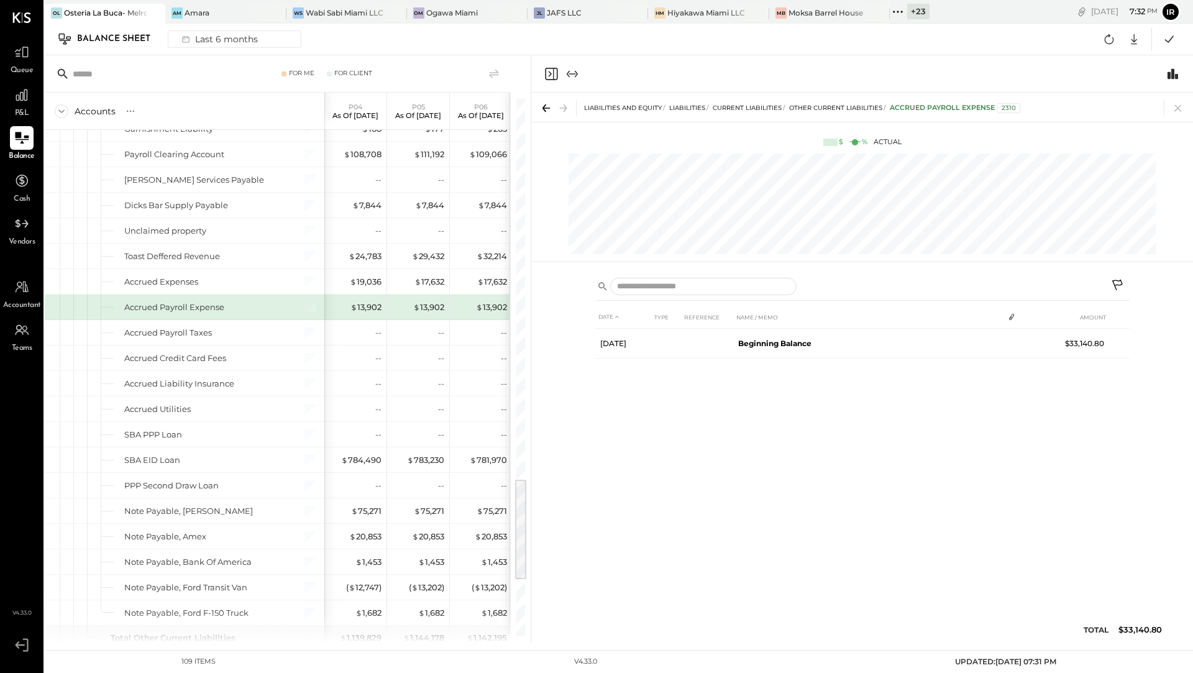
click at [1175, 111] on icon at bounding box center [1177, 108] width 7 height 7
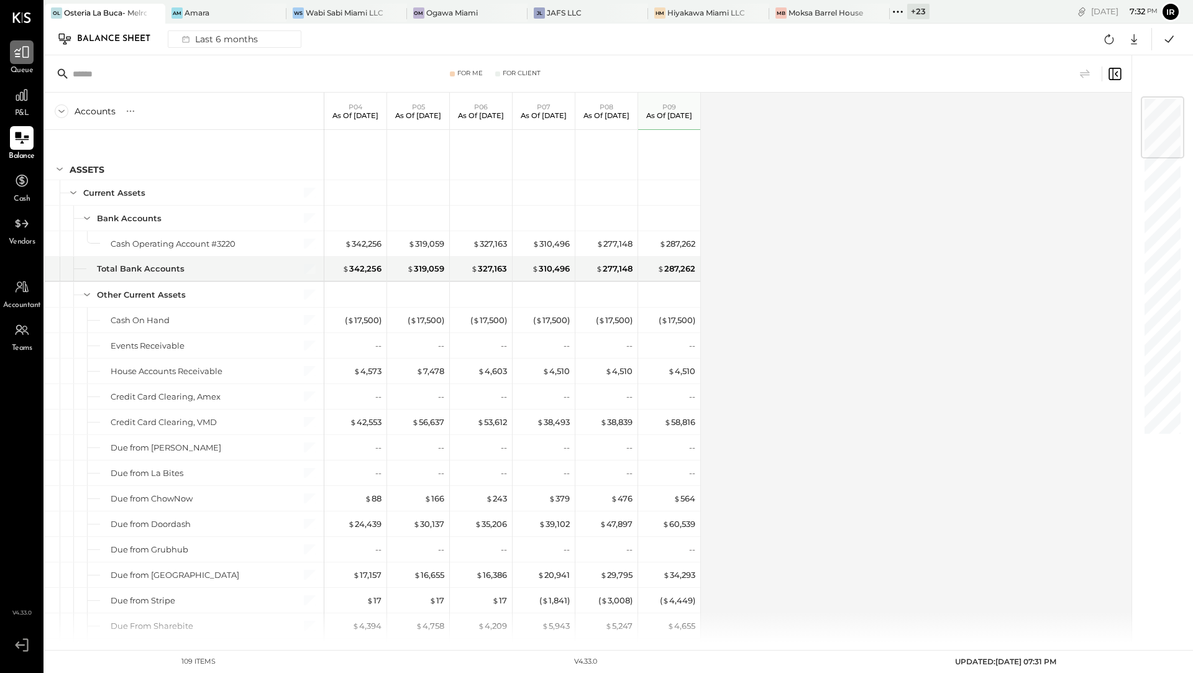
click at [20, 52] on icon at bounding box center [22, 52] width 16 height 16
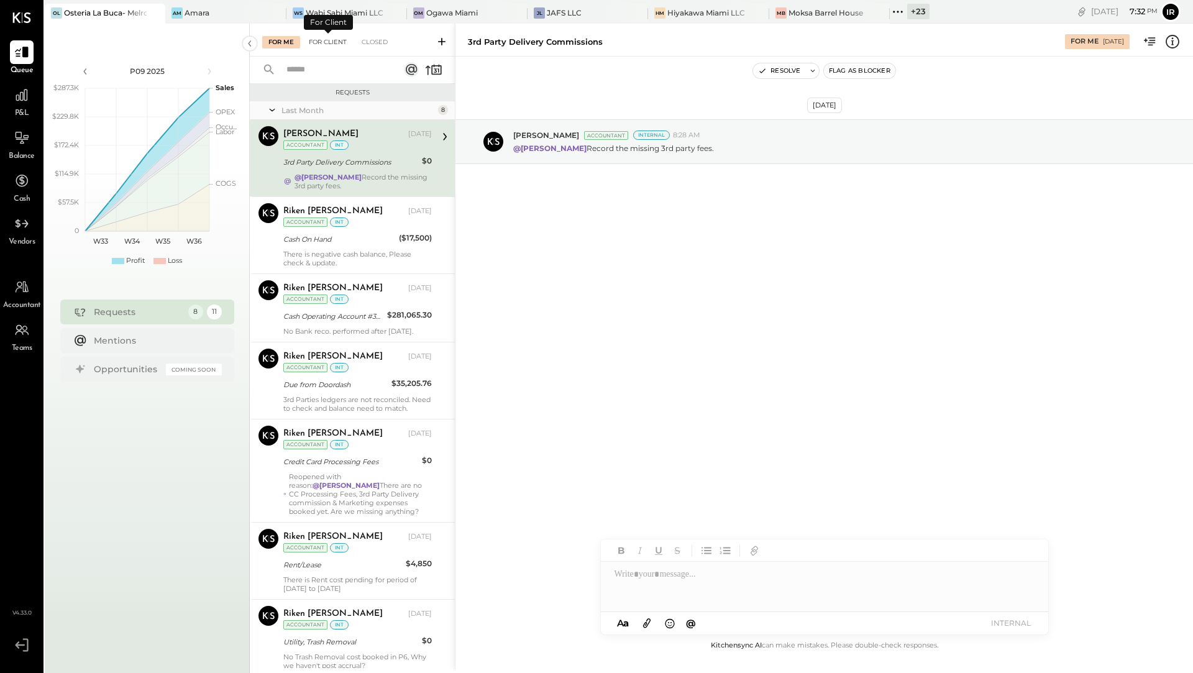
click at [318, 42] on div "For Client" at bounding box center [327, 42] width 50 height 12
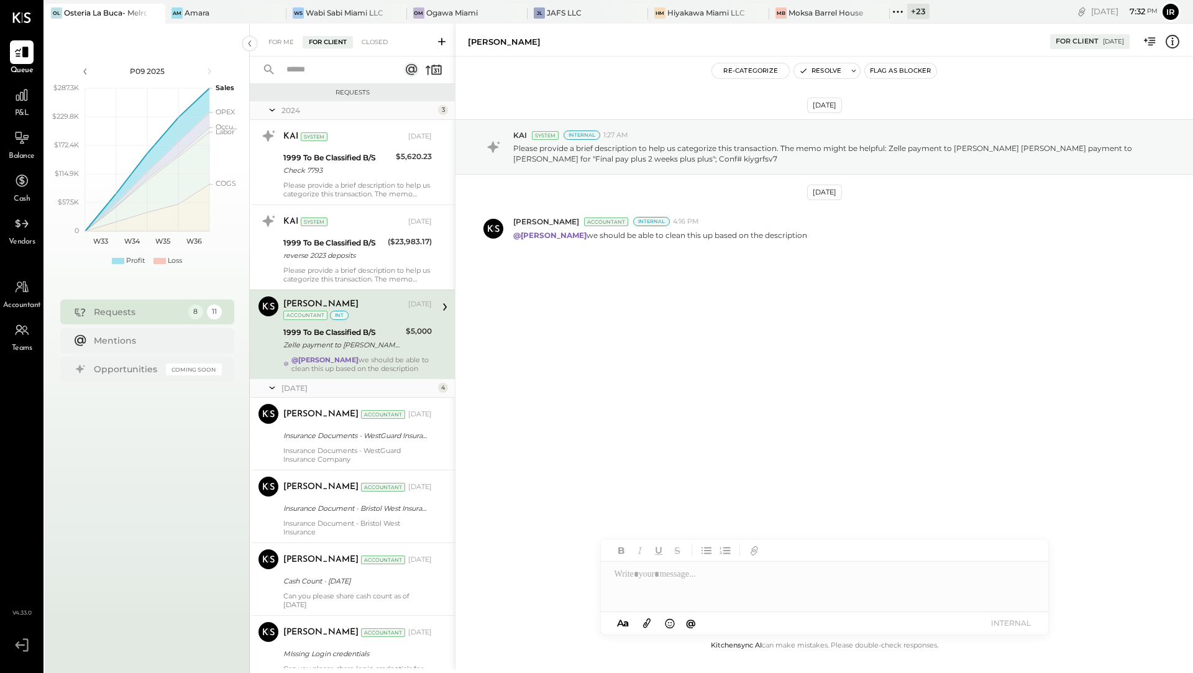
click at [126, 307] on div "Requests" at bounding box center [138, 312] width 88 height 12
click at [286, 47] on div "For Me" at bounding box center [281, 42] width 38 height 12
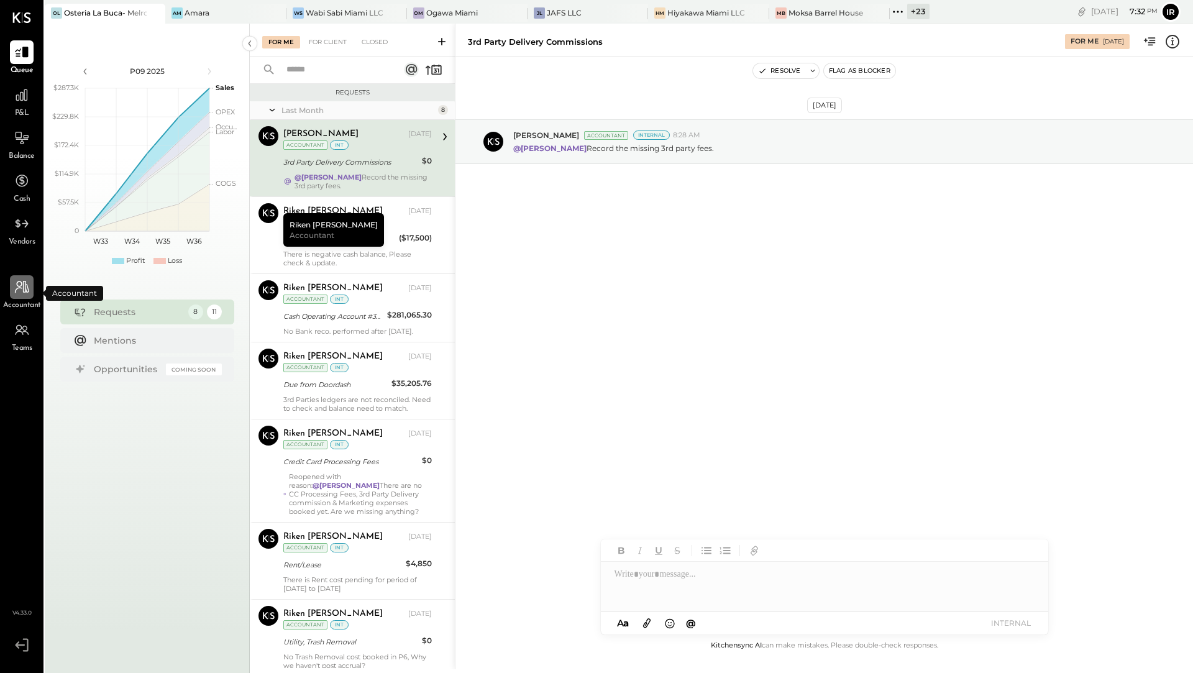
click at [26, 283] on icon at bounding box center [22, 287] width 16 height 16
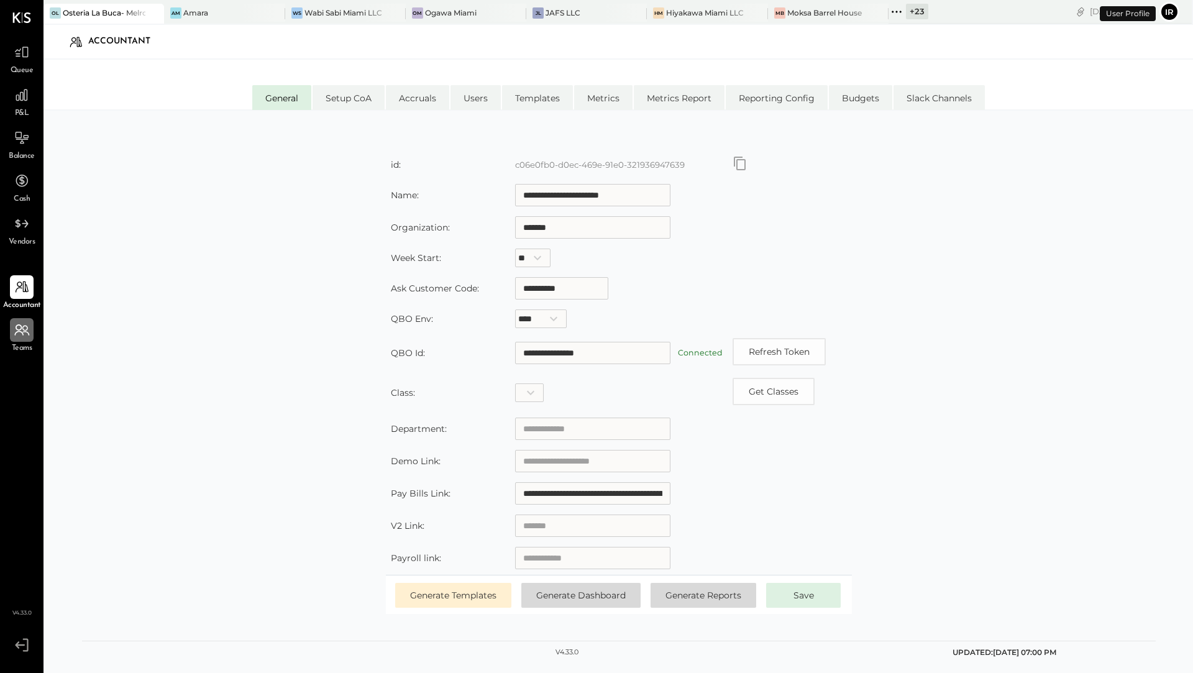
click at [16, 319] on div at bounding box center [22, 330] width 24 height 24
click at [27, 53] on icon at bounding box center [22, 52] width 16 height 16
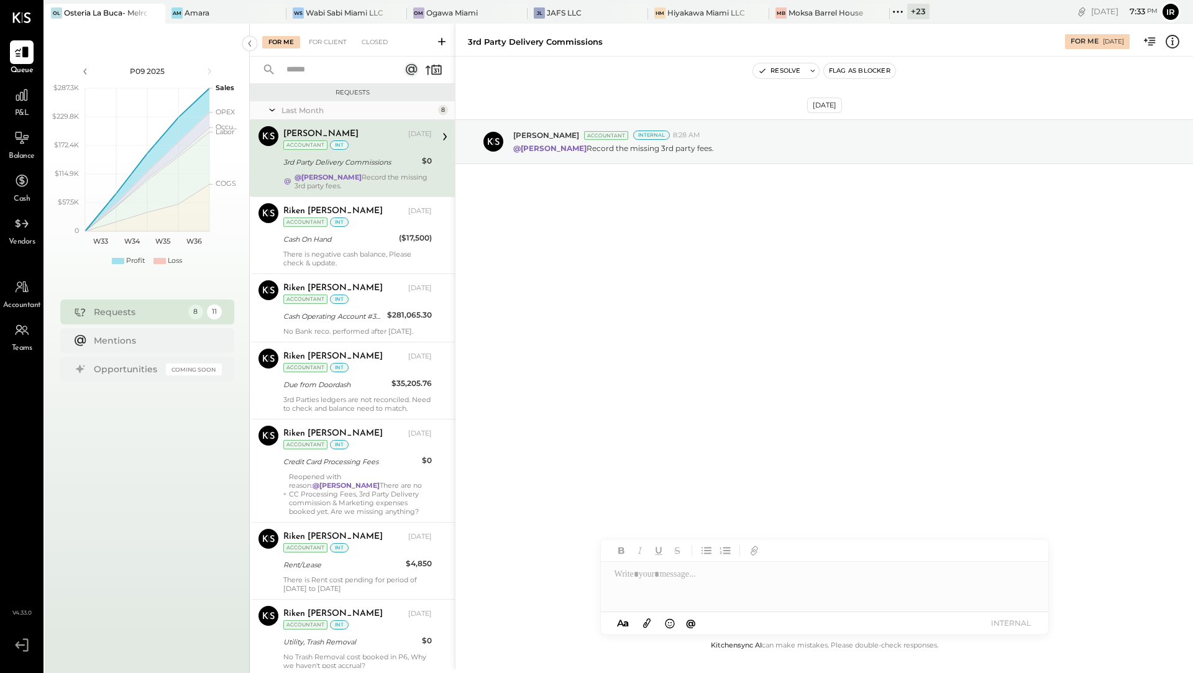
click at [355, 73] on input "text" at bounding box center [335, 70] width 112 height 20
click at [401, 66] on div at bounding box center [327, 70] width 154 height 27
click at [351, 73] on input "text" at bounding box center [335, 70] width 112 height 20
click at [350, 110] on div "Last Month" at bounding box center [357, 110] width 153 height 11
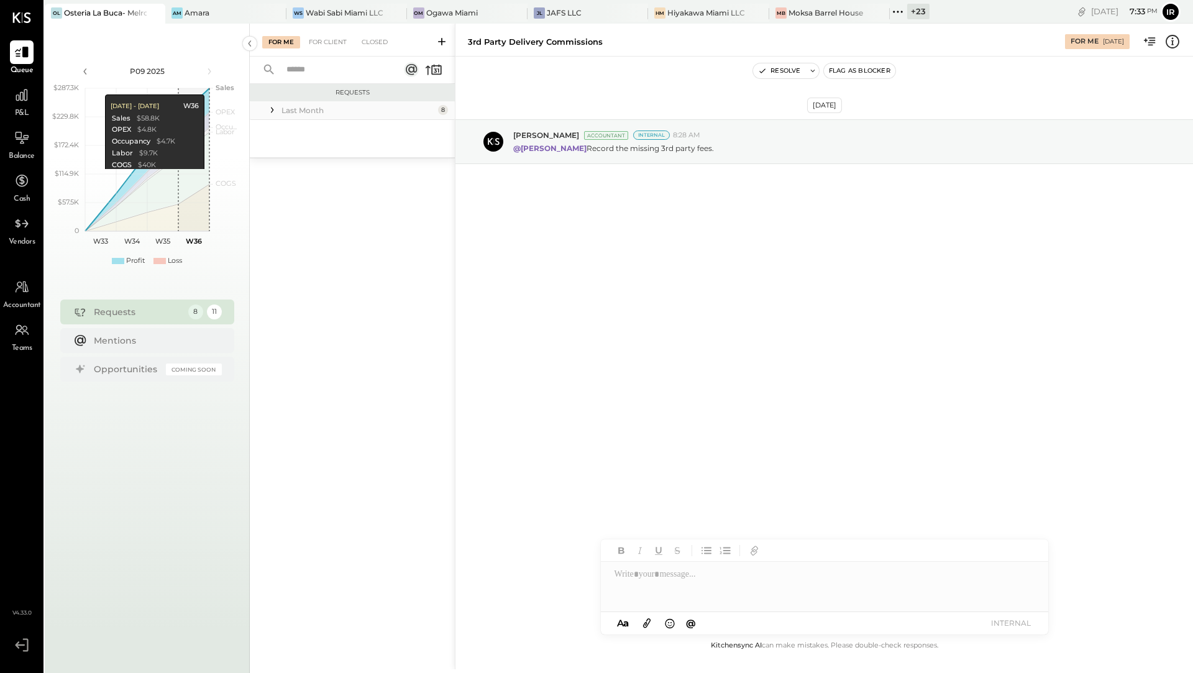
click at [351, 111] on div "Last Month" at bounding box center [357, 110] width 153 height 11
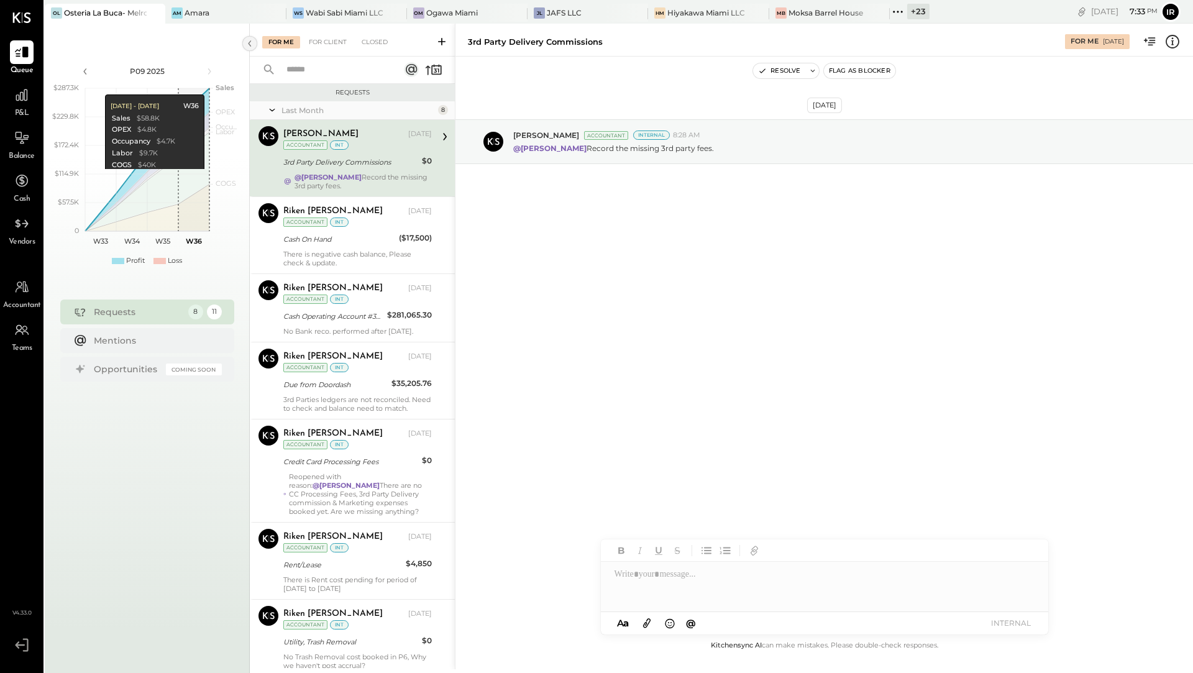
click at [250, 45] on icon at bounding box center [250, 43] width 14 height 22
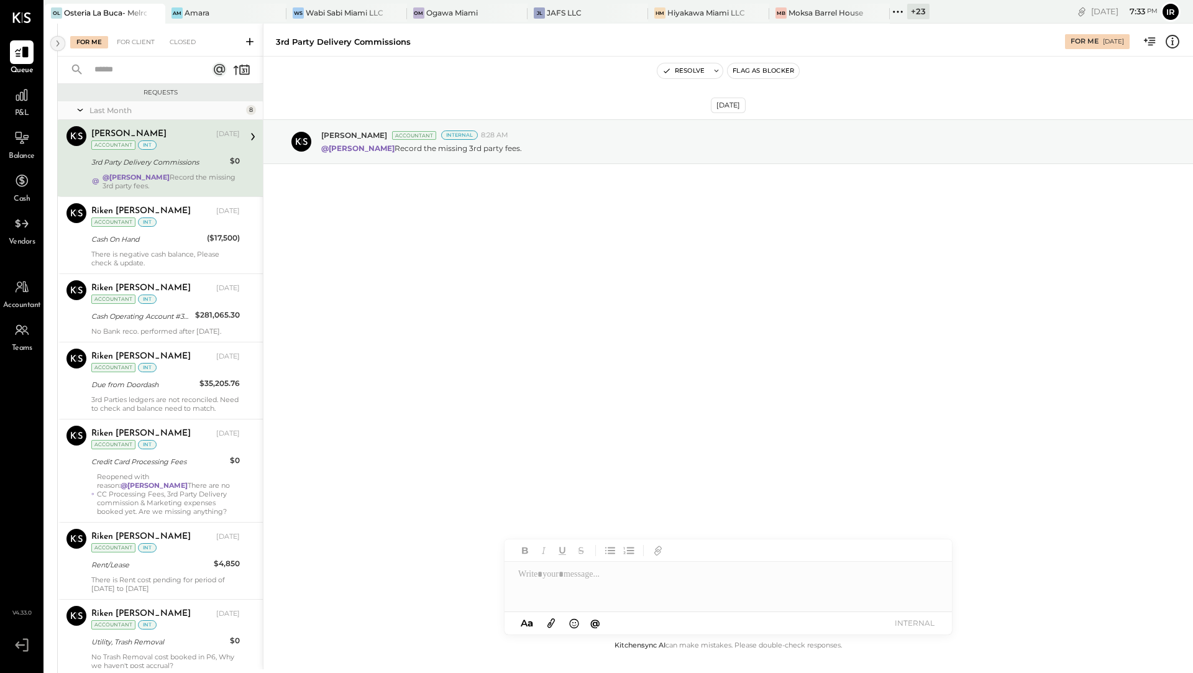
click at [59, 43] on icon at bounding box center [58, 43] width 14 height 22
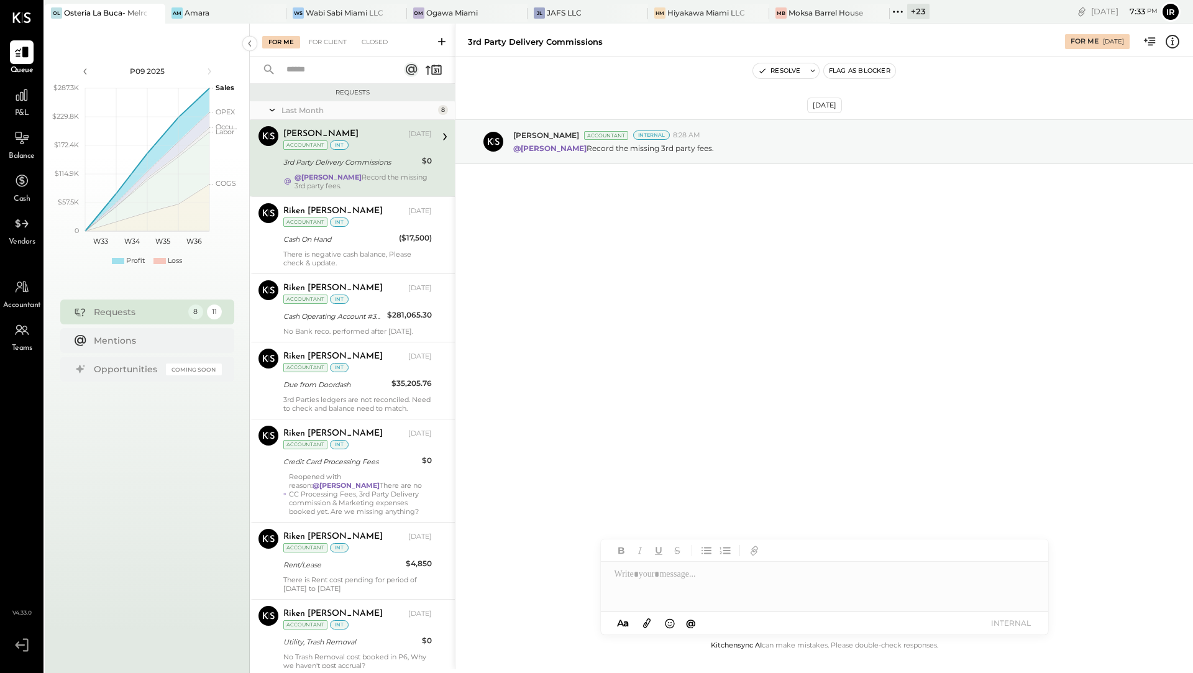
click at [328, 63] on input "text" at bounding box center [335, 70] width 112 height 20
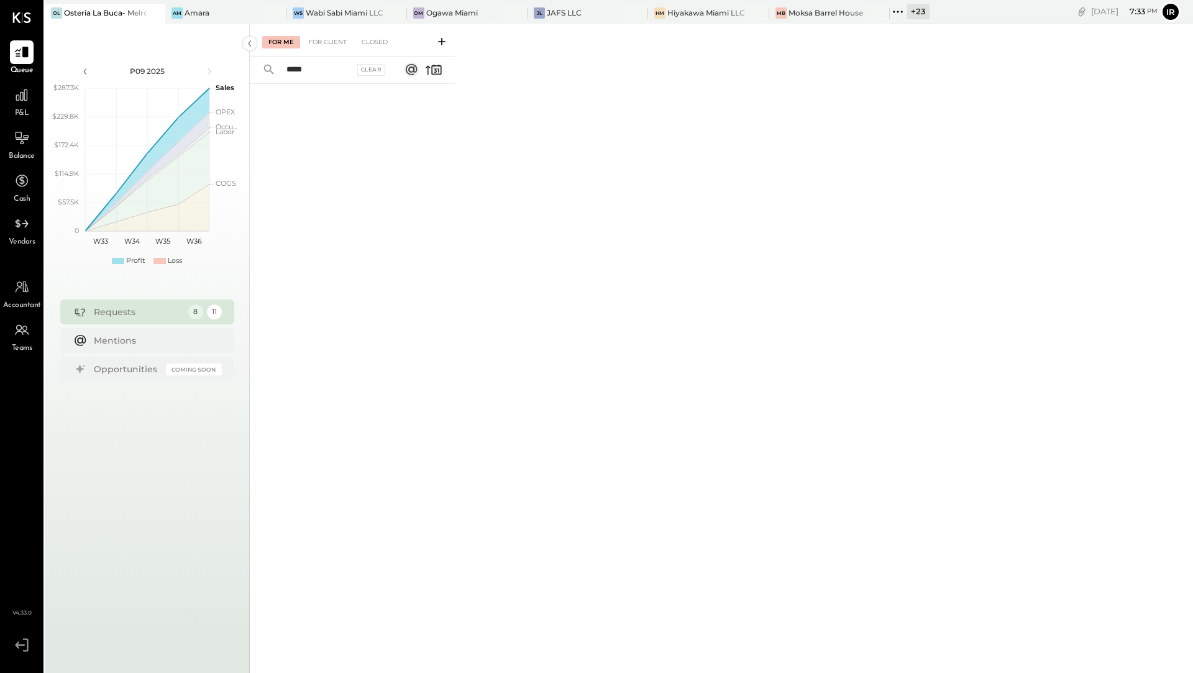
type input "*****"
click at [414, 66] on icon at bounding box center [411, 69] width 11 height 11
click at [145, 335] on div "Mentions" at bounding box center [155, 340] width 122 height 12
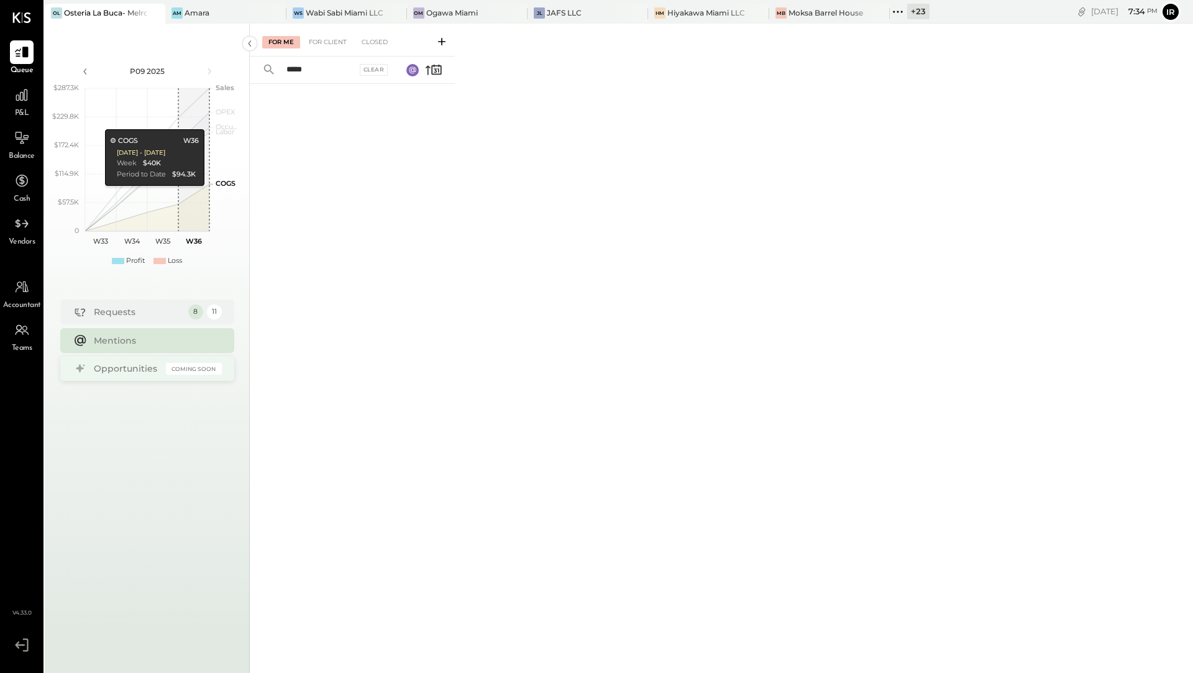
click at [148, 374] on div "Opportunities" at bounding box center [127, 368] width 66 height 12
click at [187, 371] on div "Coming Soon" at bounding box center [194, 369] width 56 height 12
click at [196, 311] on div "8" at bounding box center [195, 311] width 16 height 16
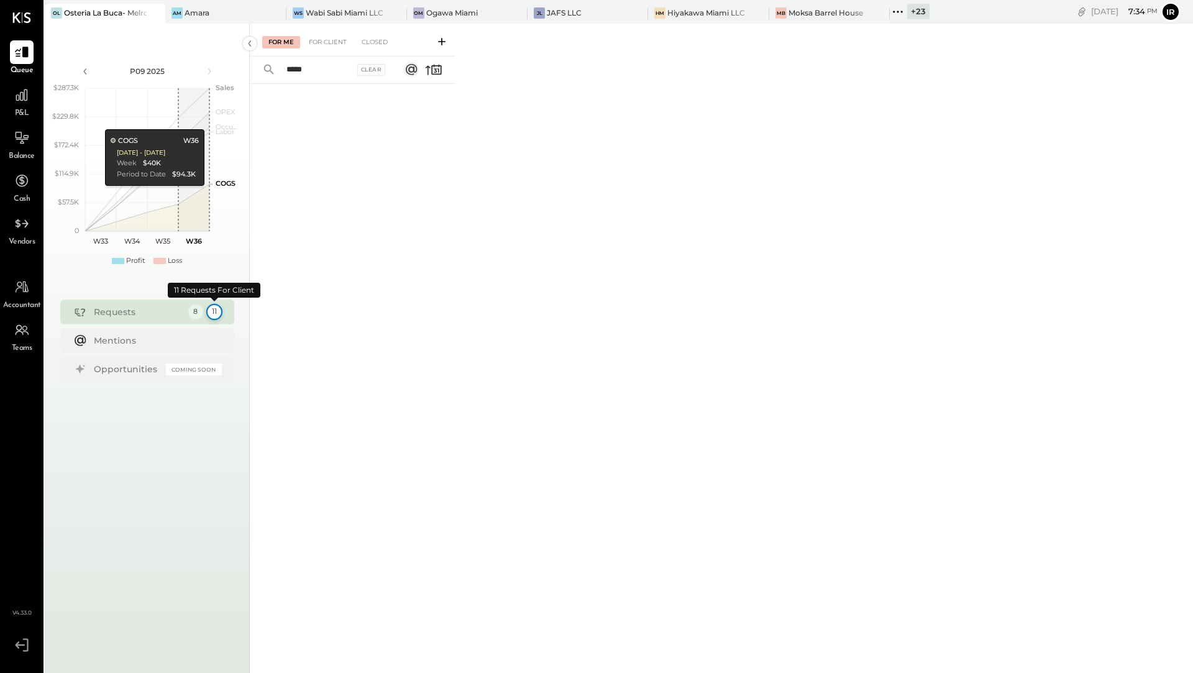
click at [222, 311] on div "Requests 8 11" at bounding box center [147, 311] width 174 height 25
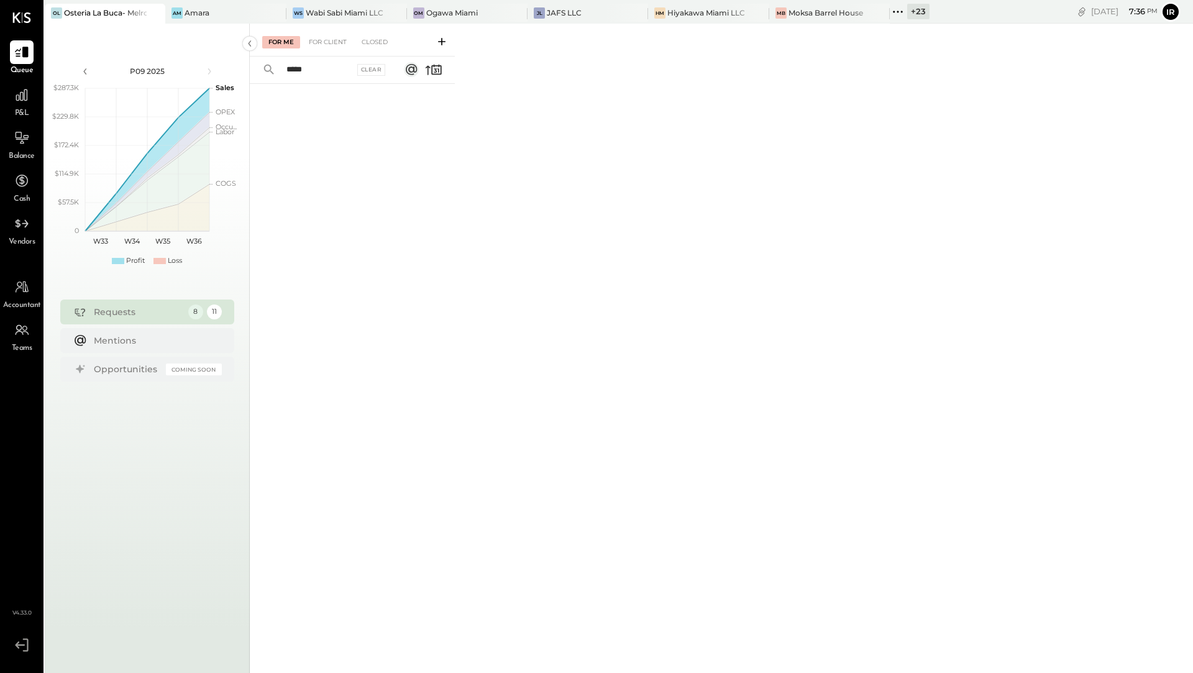
click at [163, 312] on div "Requests" at bounding box center [138, 312] width 88 height 12
click at [219, 311] on div "11" at bounding box center [214, 312] width 16 height 16
click at [279, 34] on div "For Me For Client Closed" at bounding box center [352, 40] width 205 height 33
click at [275, 47] on div "For Me" at bounding box center [281, 42] width 38 height 12
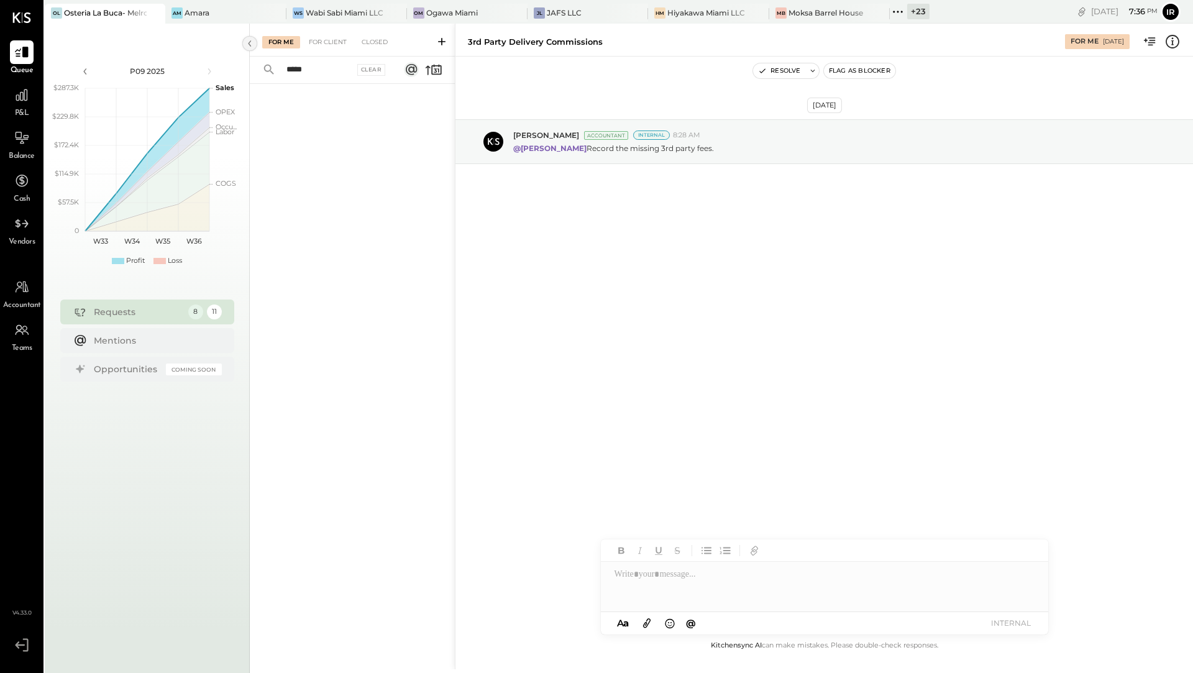
click at [249, 43] on icon at bounding box center [250, 43] width 14 height 22
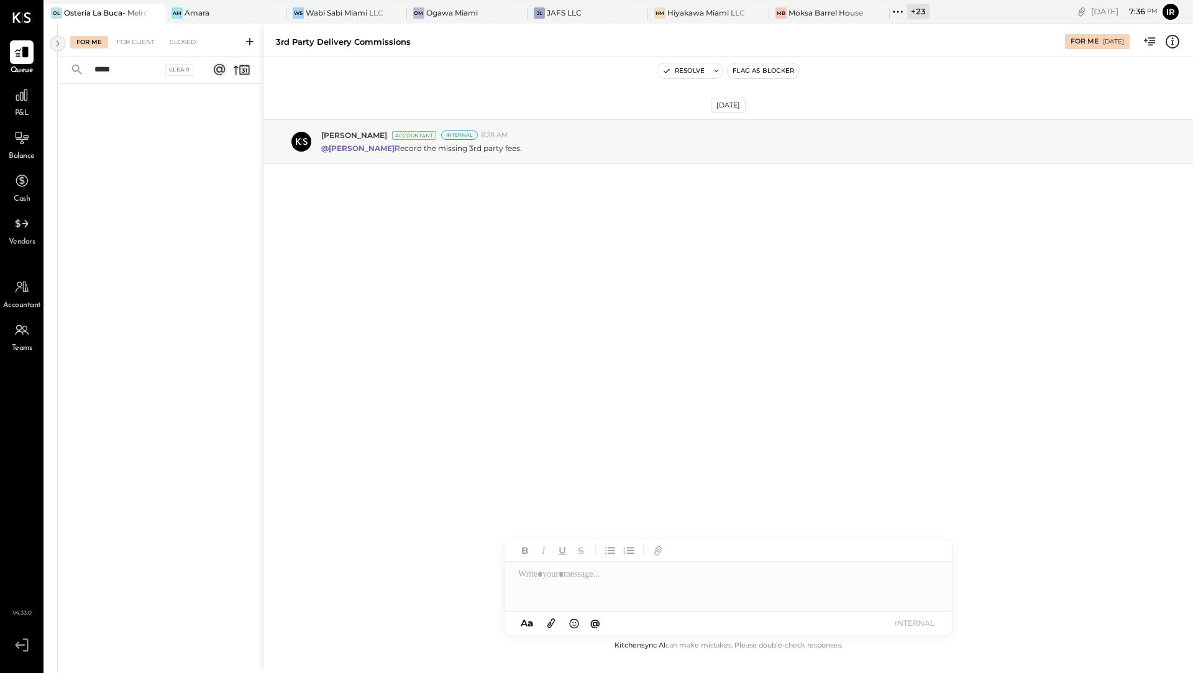
click at [55, 42] on icon at bounding box center [58, 43] width 14 height 22
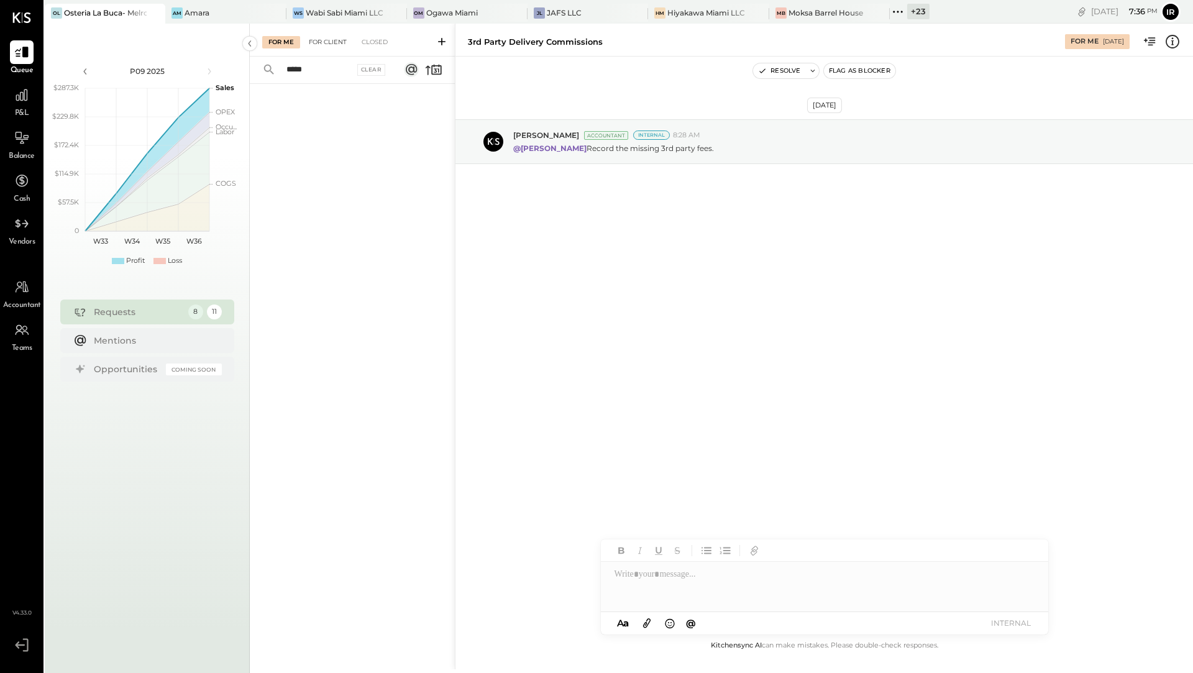
click at [310, 39] on div "For Client" at bounding box center [327, 42] width 50 height 12
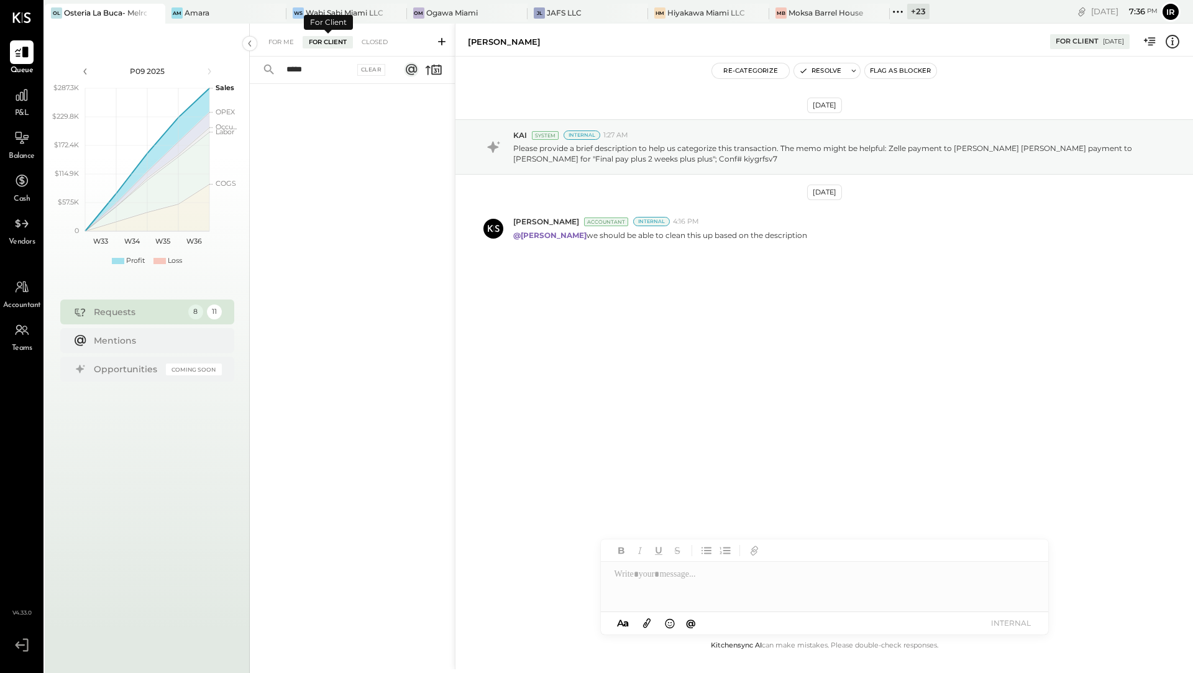
click at [395, 36] on div "For Me For Client Closed" at bounding box center [343, 42] width 163 height 12
click at [386, 40] on div "Closed" at bounding box center [374, 42] width 39 height 12
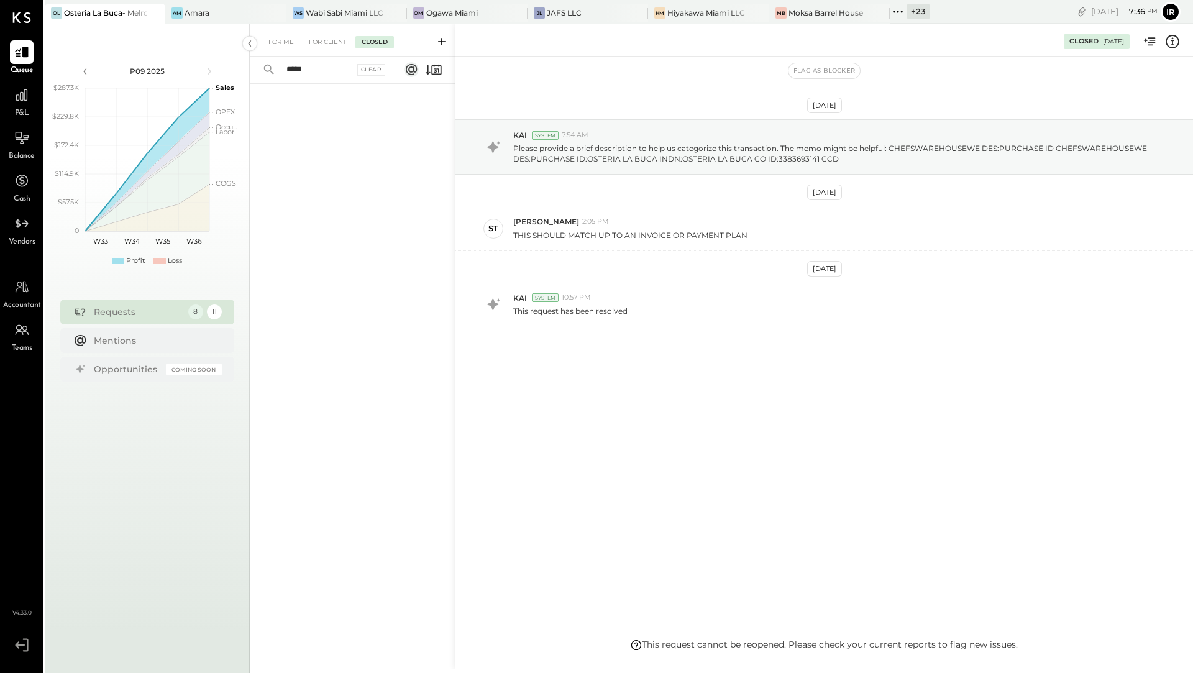
click at [381, 41] on div "Closed" at bounding box center [374, 42] width 39 height 12
click at [335, 41] on div "For Client" at bounding box center [327, 42] width 50 height 12
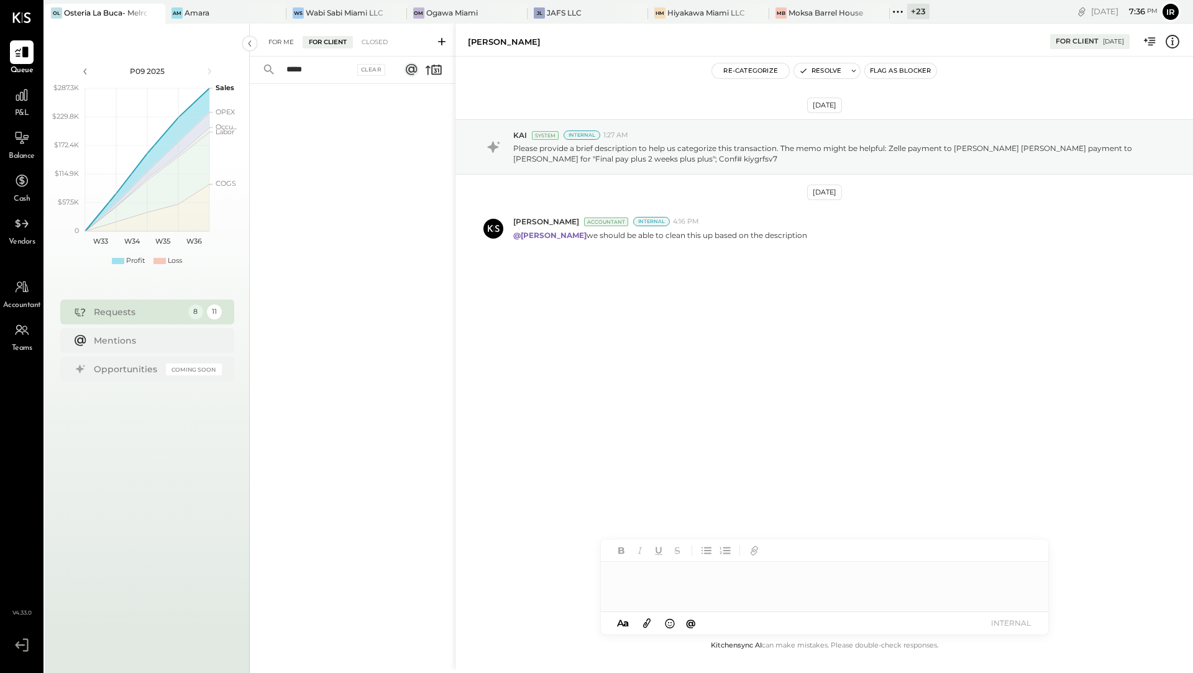
click at [283, 47] on div "For Me" at bounding box center [281, 42] width 38 height 12
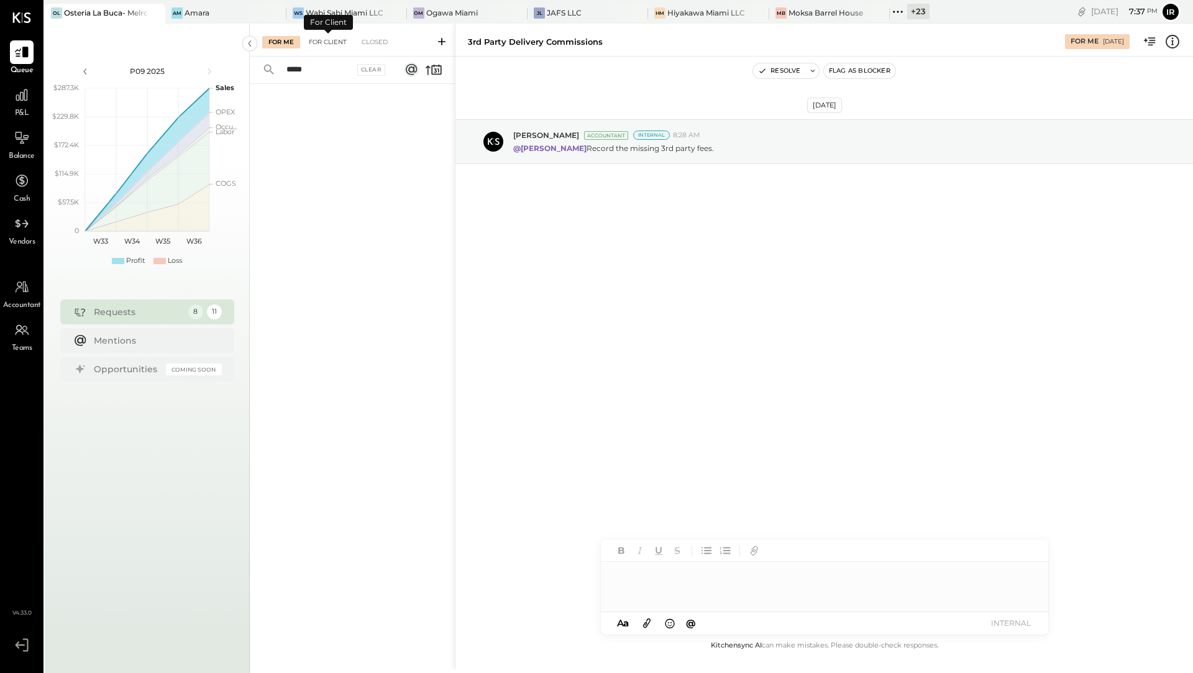
click at [325, 36] on div "For Client" at bounding box center [327, 42] width 50 height 12
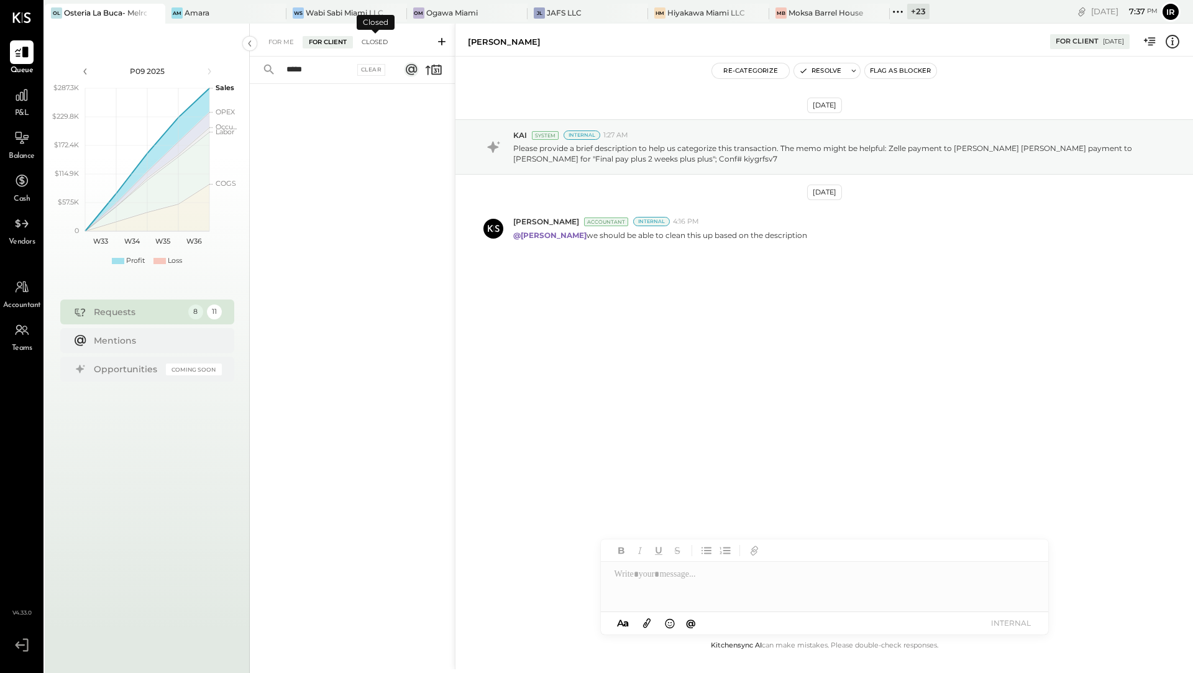
click at [372, 39] on div "Closed" at bounding box center [374, 42] width 39 height 12
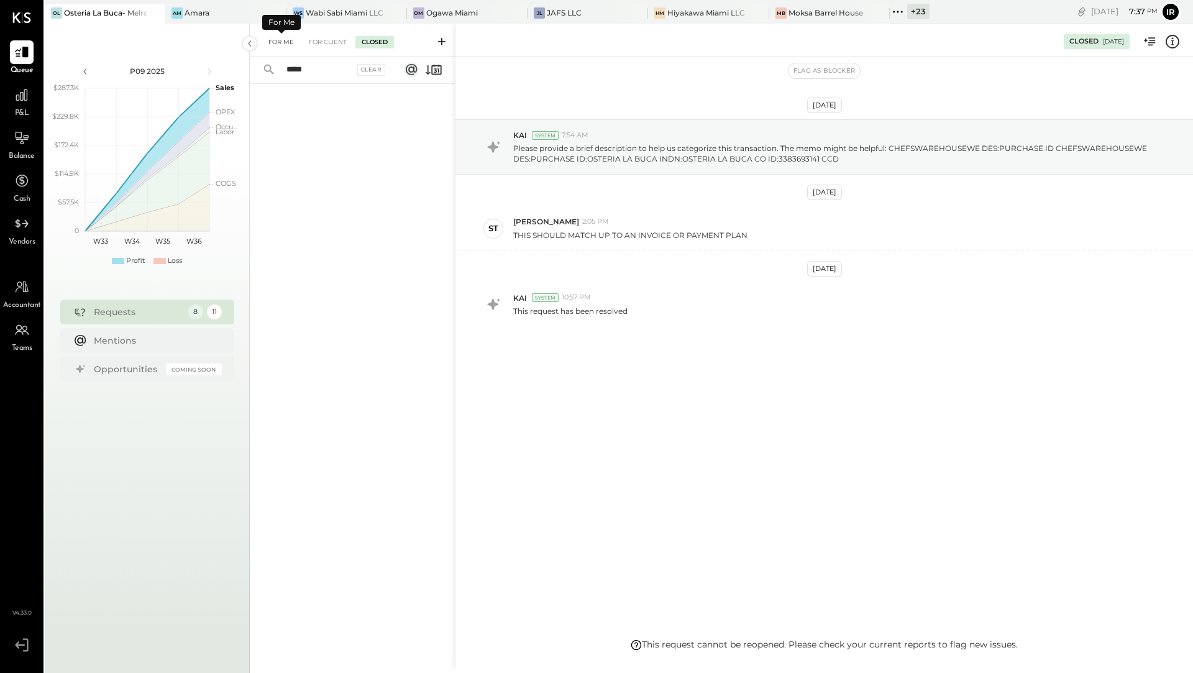
click at [283, 42] on div "For Me" at bounding box center [281, 42] width 38 height 12
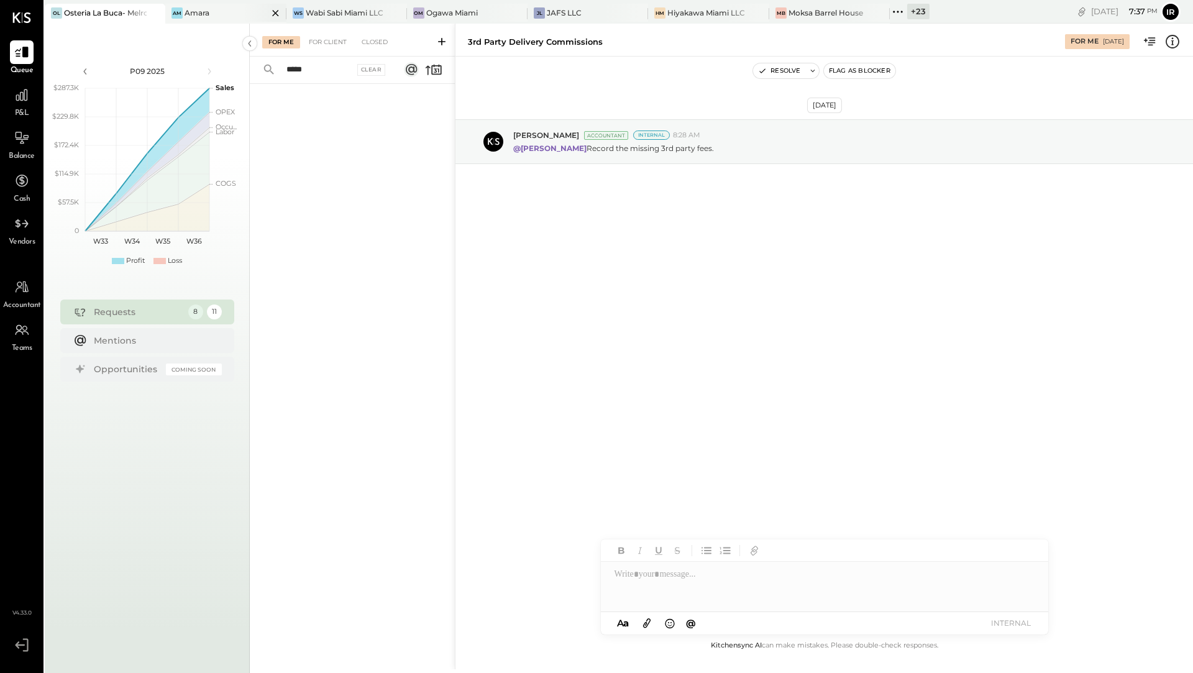
click at [230, 11] on div "Am Amara" at bounding box center [216, 12] width 102 height 11
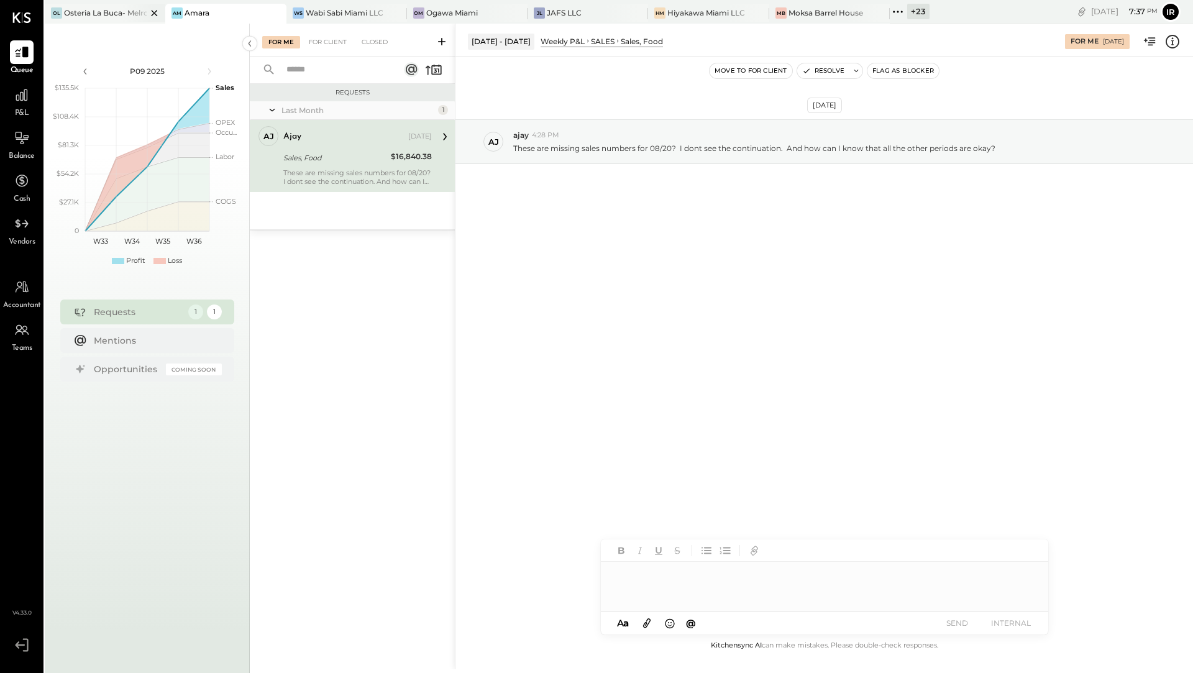
click at [110, 11] on div "Osteria La Buca- Melrose" at bounding box center [105, 12] width 83 height 11
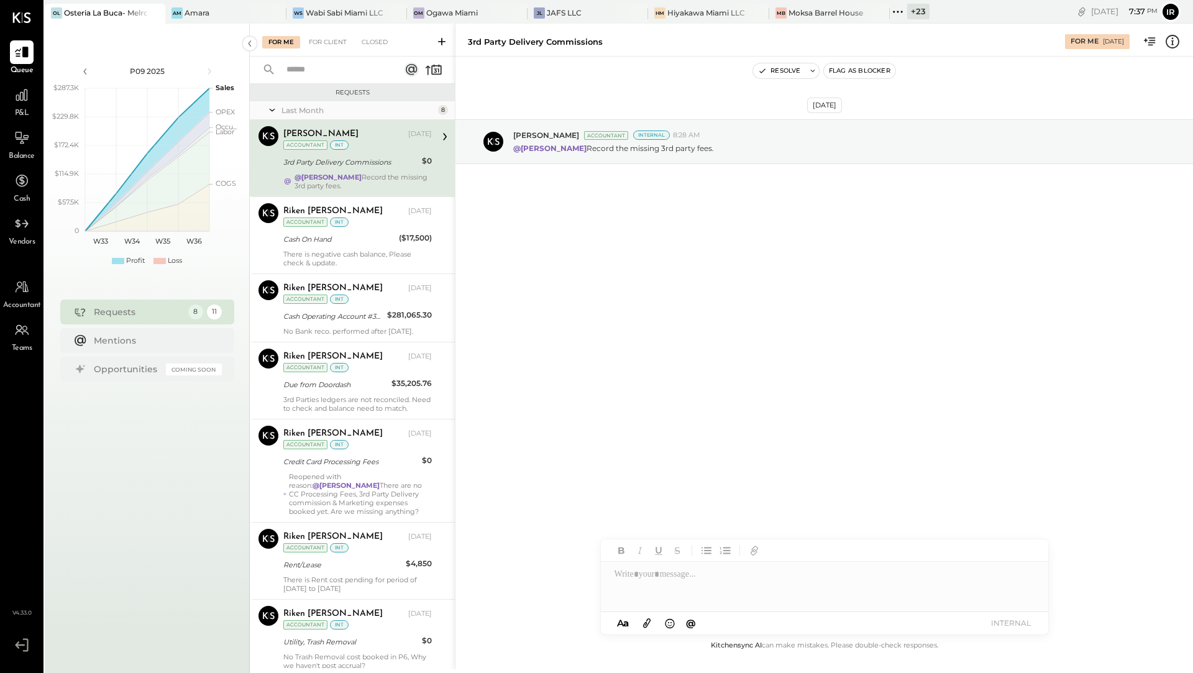
click at [439, 41] on icon at bounding box center [441, 41] width 12 height 12
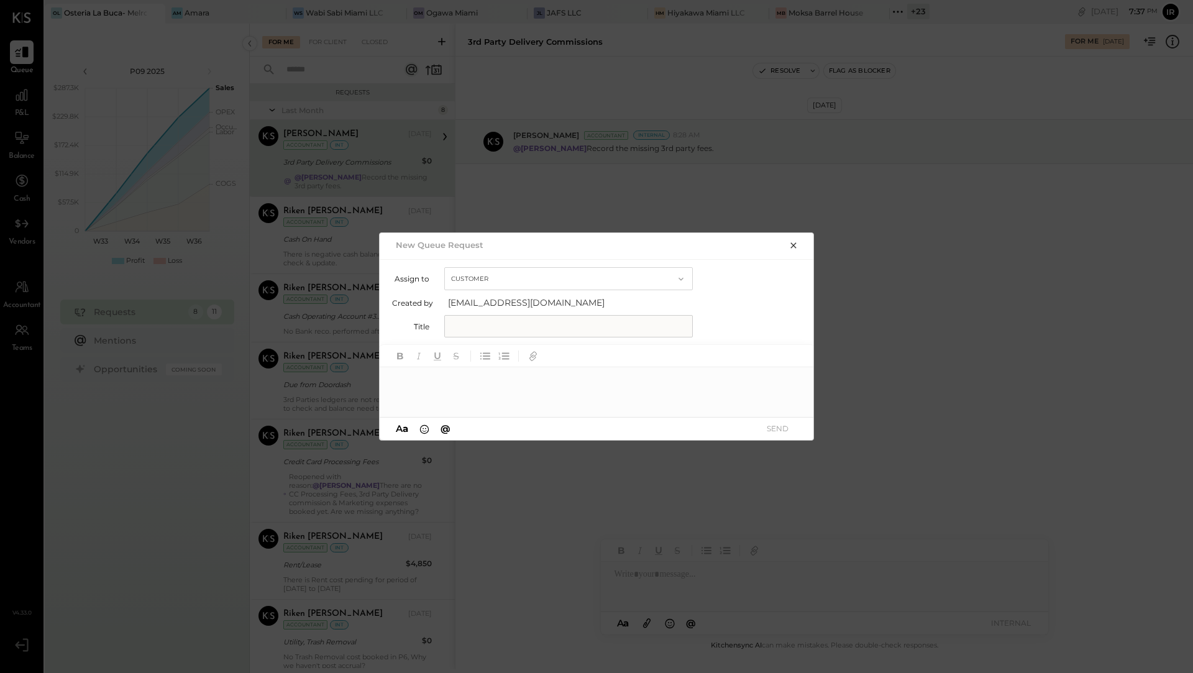
click at [457, 280] on button "Customer" at bounding box center [568, 278] width 248 height 23
click at [460, 300] on span "Accountant" at bounding box center [476, 301] width 45 height 8
click at [484, 329] on input "text" at bounding box center [568, 326] width 248 height 22
type input "**********"
click at [524, 375] on div at bounding box center [597, 392] width 435 height 50
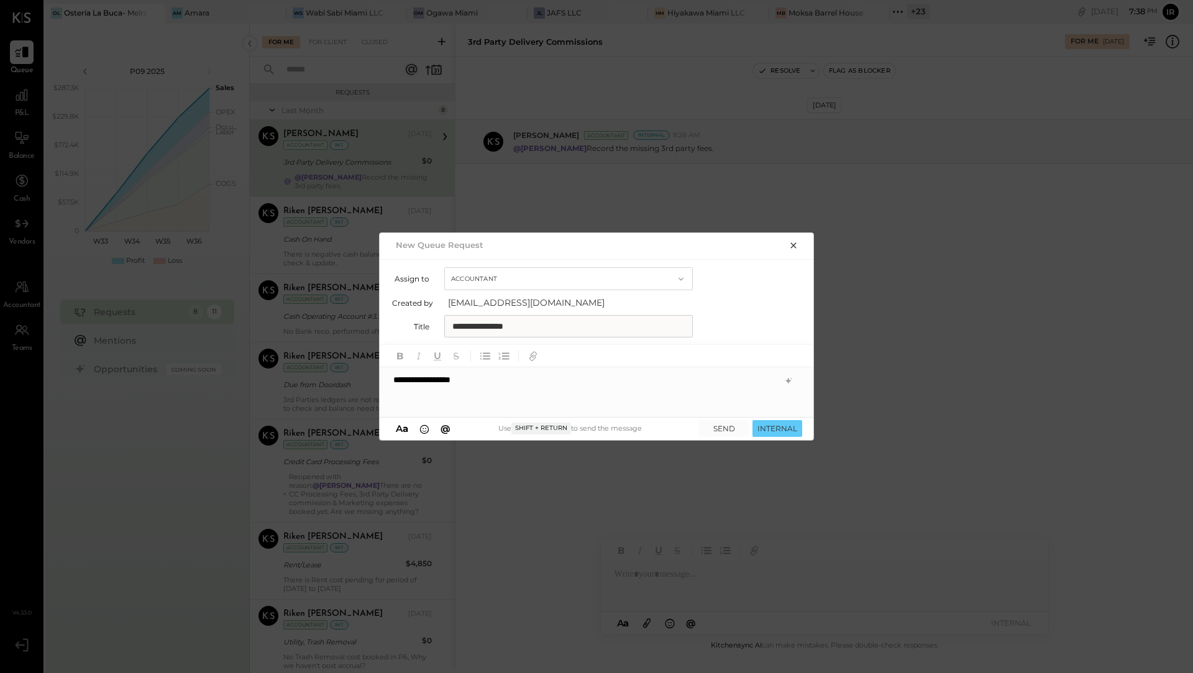
click at [496, 384] on div "**********" at bounding box center [597, 392] width 435 height 50
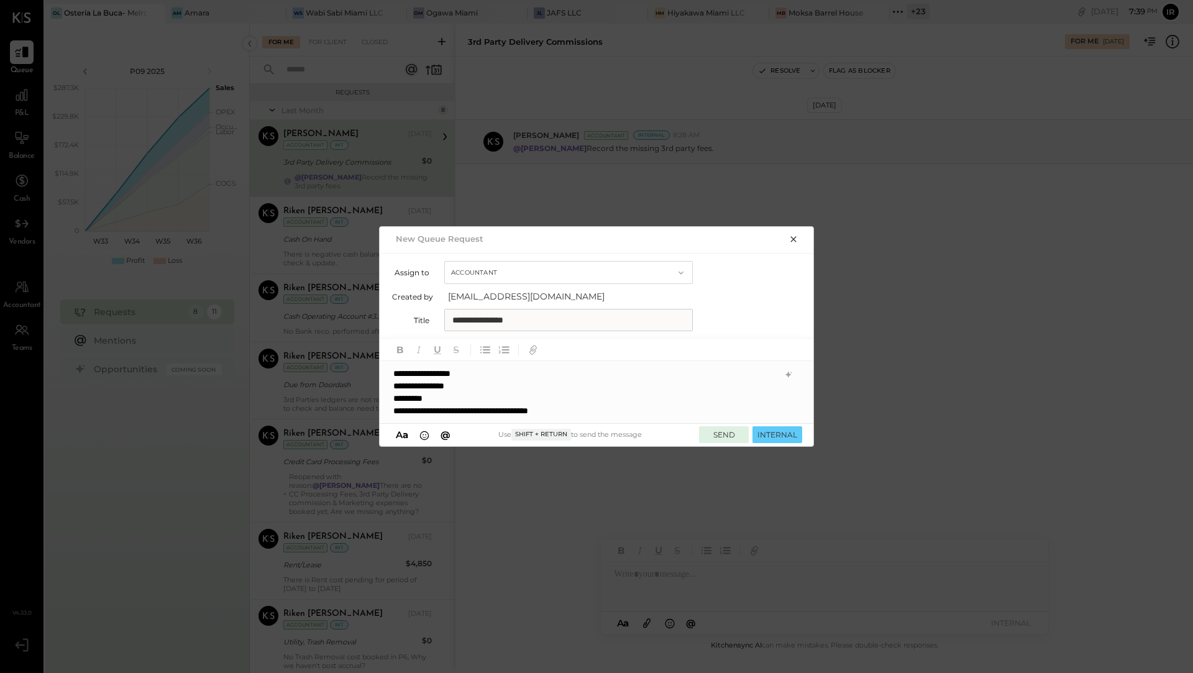
click at [725, 433] on button "SEND" at bounding box center [724, 434] width 50 height 17
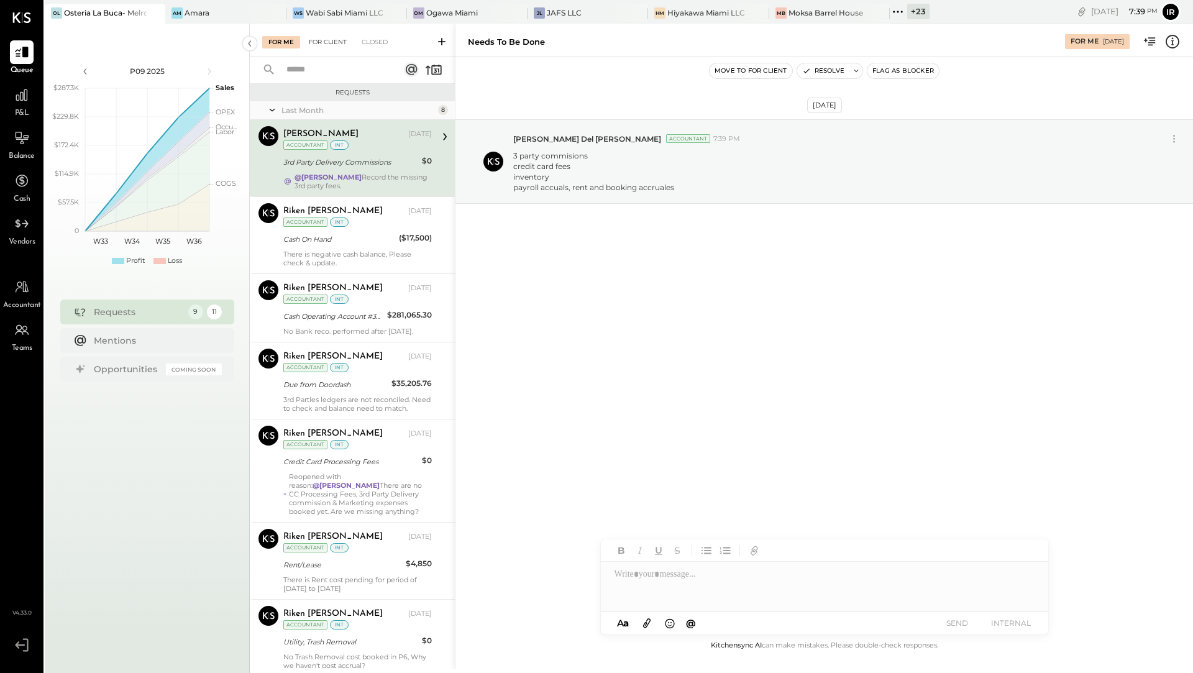
click at [312, 37] on div "For Client" at bounding box center [327, 42] width 50 height 12
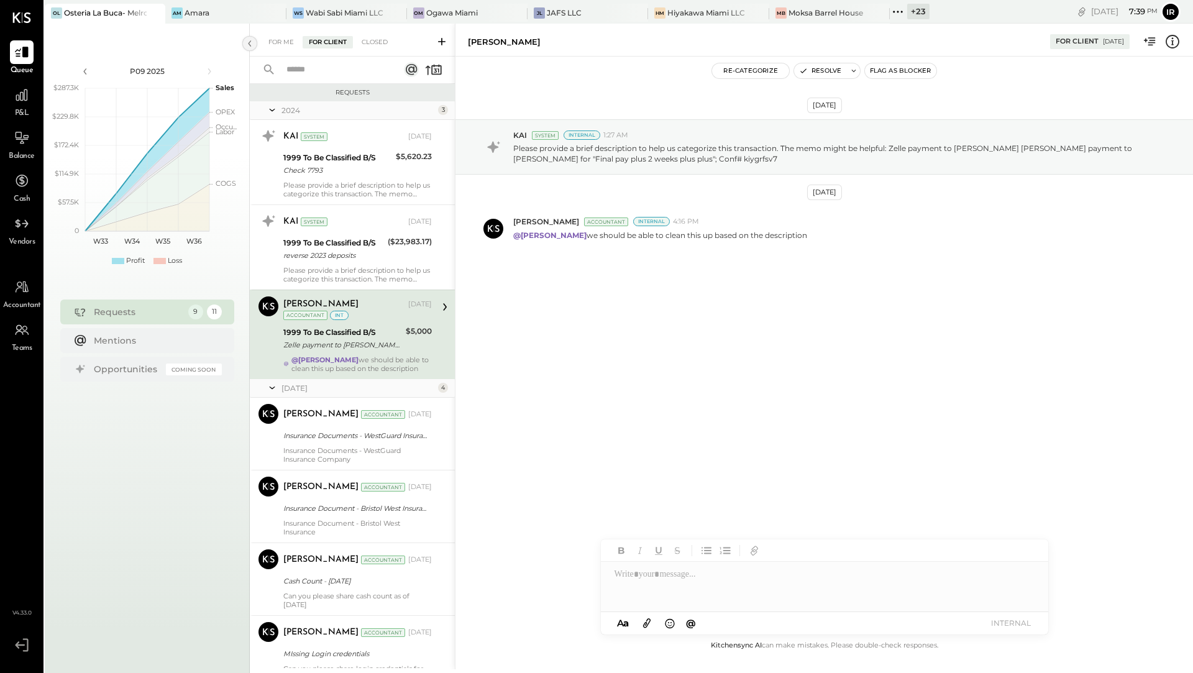
click at [252, 41] on icon at bounding box center [250, 43] width 14 height 22
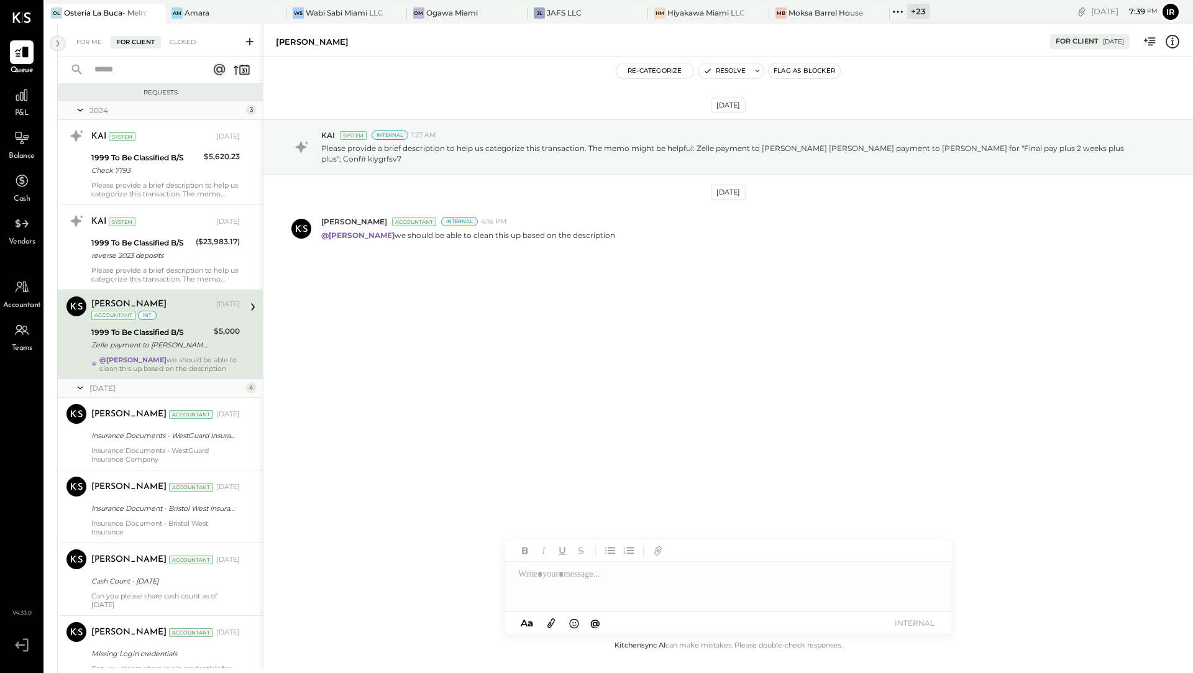
click at [53, 45] on icon at bounding box center [58, 43] width 14 height 22
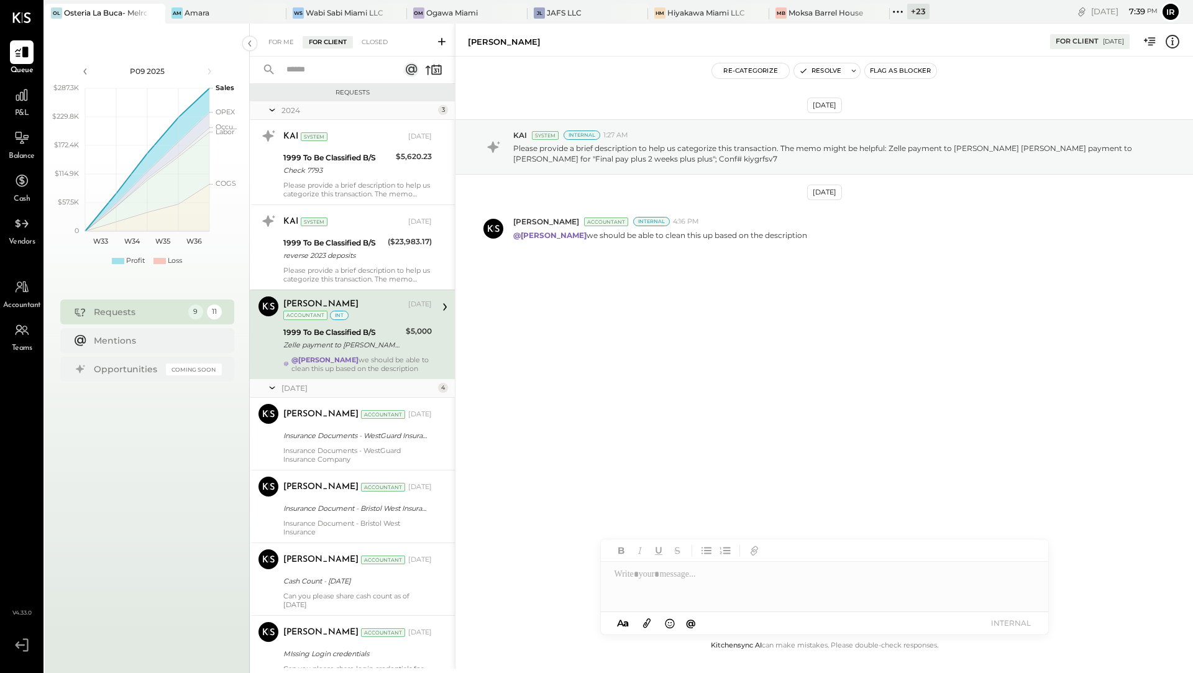
click at [272, 112] on icon at bounding box center [272, 109] width 12 height 31
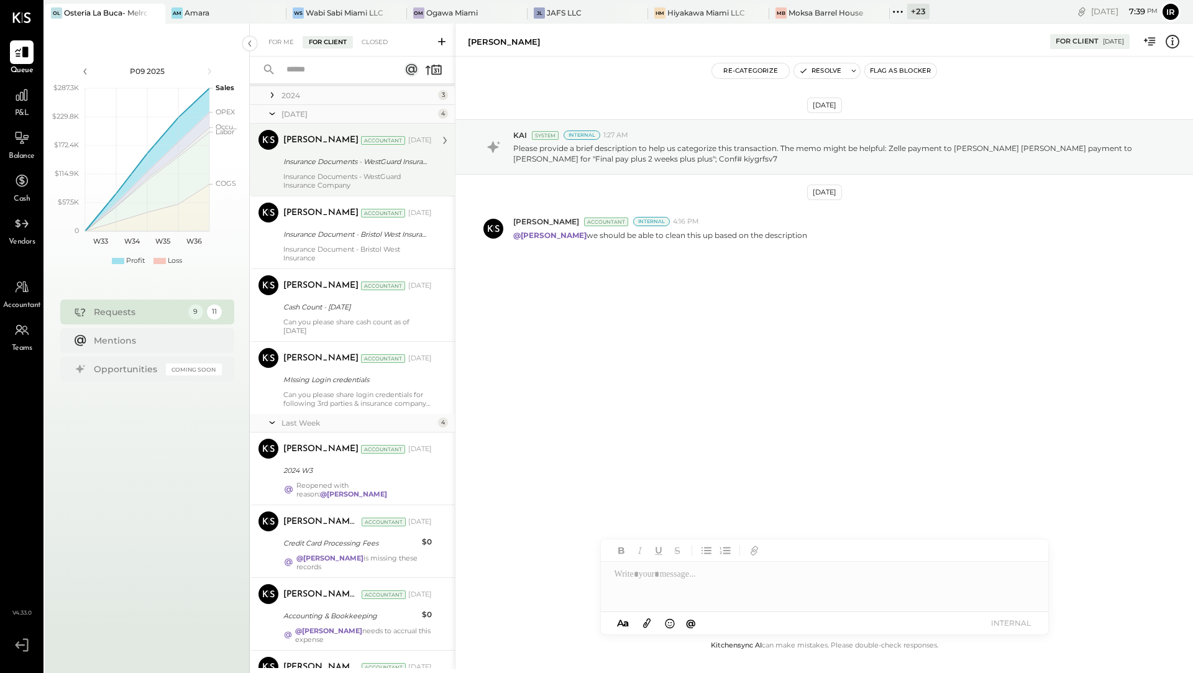
scroll to position [16, 0]
click at [283, 48] on div "For Me For Client Closed" at bounding box center [352, 40] width 205 height 33
click at [283, 41] on div "For Me" at bounding box center [281, 42] width 38 height 12
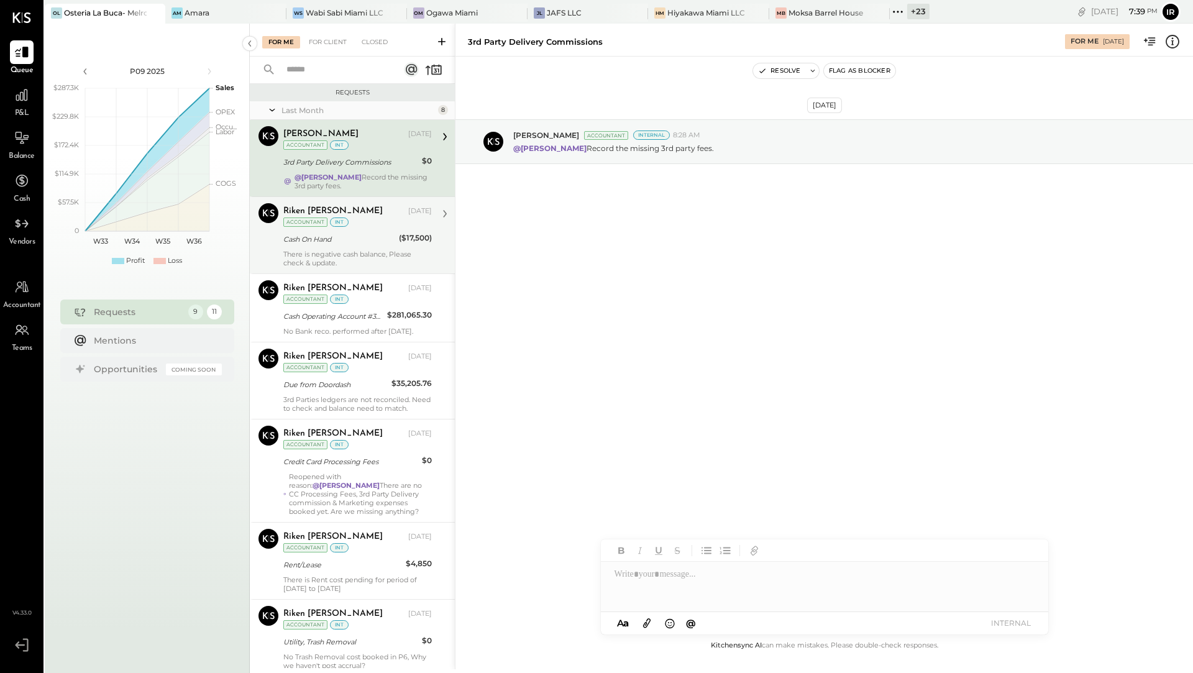
scroll to position [209, 0]
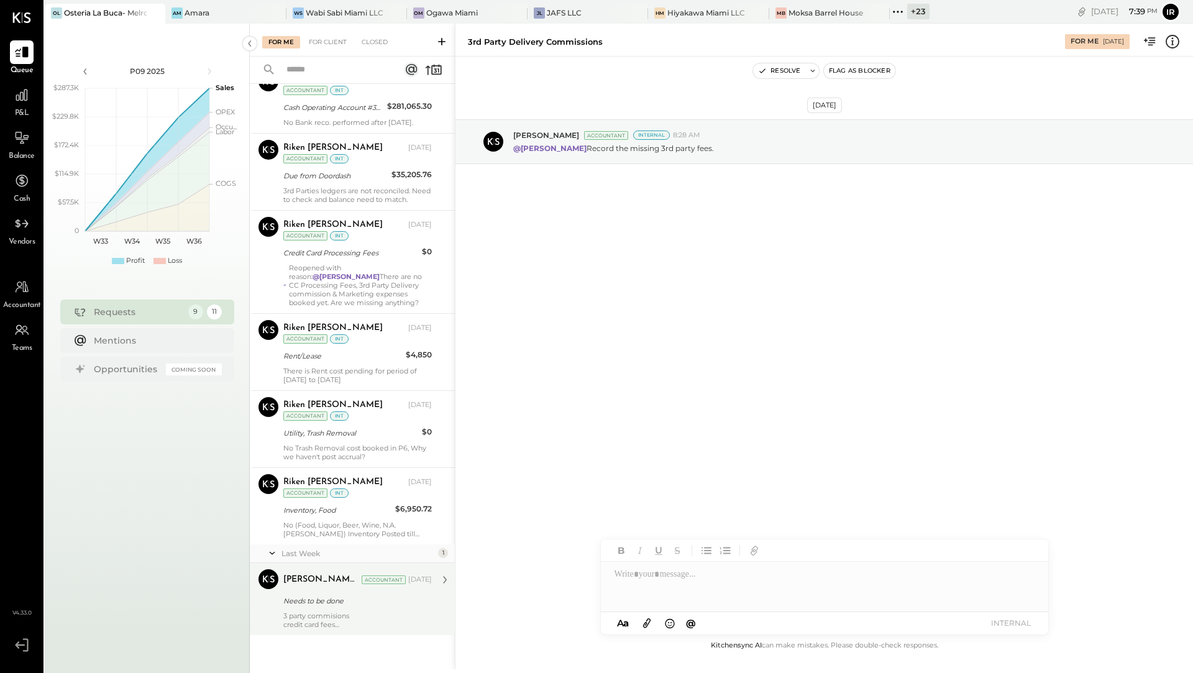
click at [302, 573] on div "[PERSON_NAME] Del [PERSON_NAME]" at bounding box center [321, 579] width 76 height 12
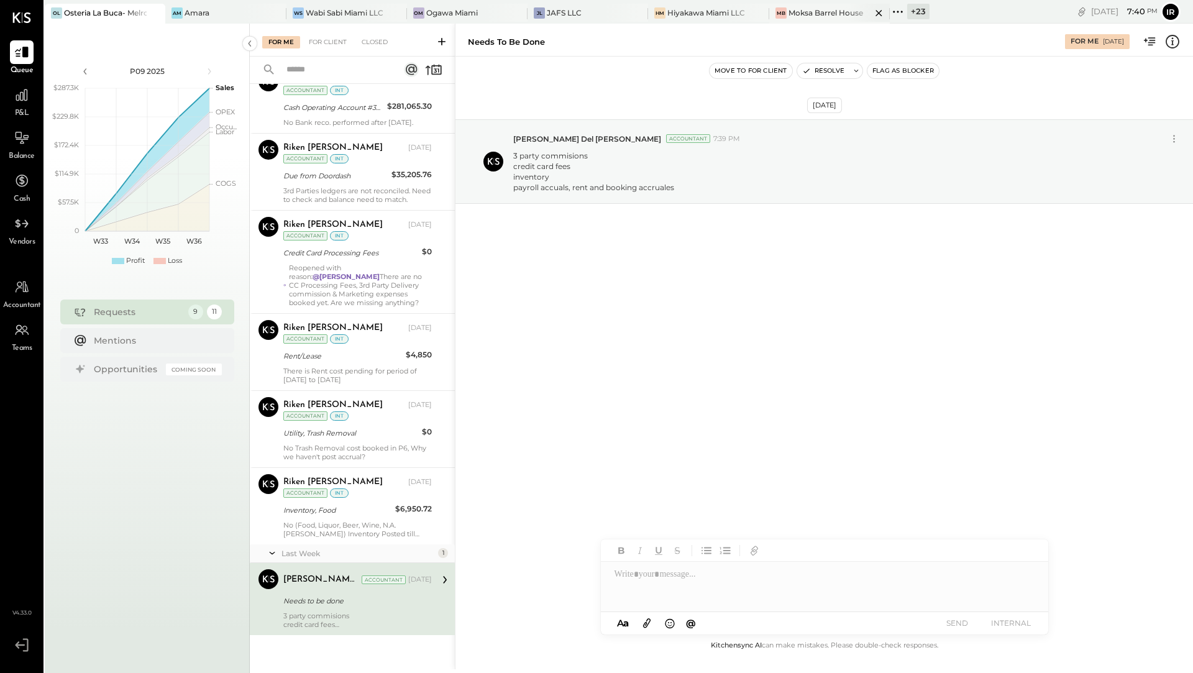
click at [799, 9] on div "Moksa Barrel House" at bounding box center [825, 12] width 75 height 11
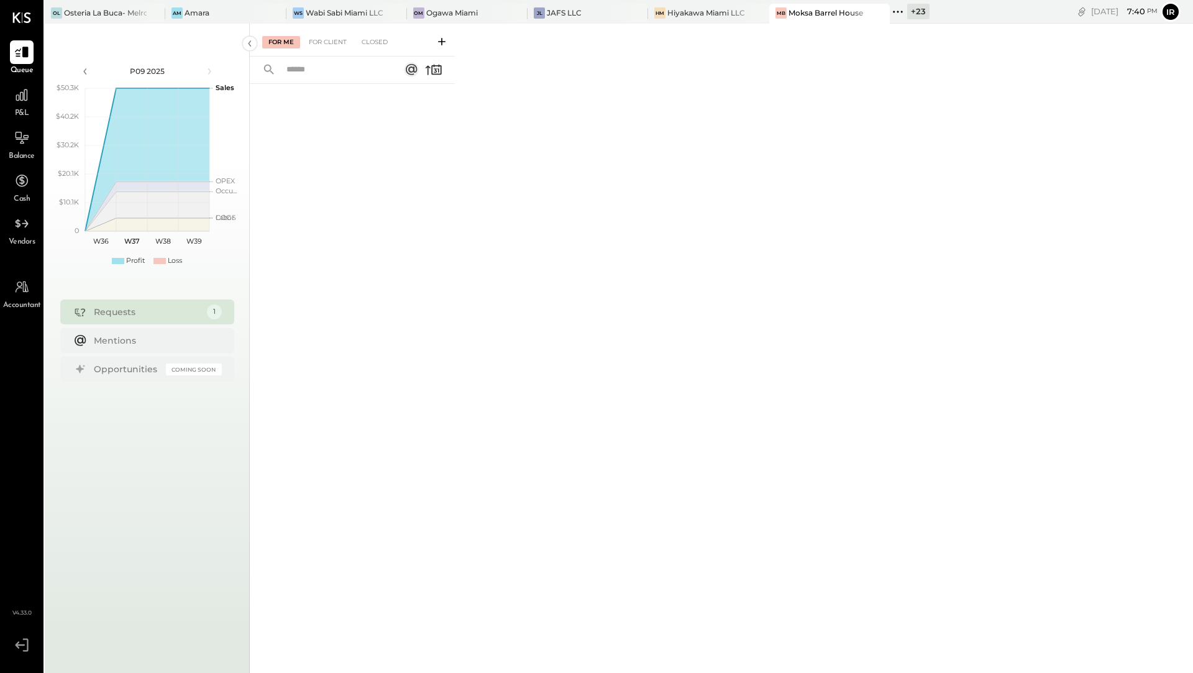
click at [910, 10] on div "+ 23" at bounding box center [918, 12] width 22 height 16
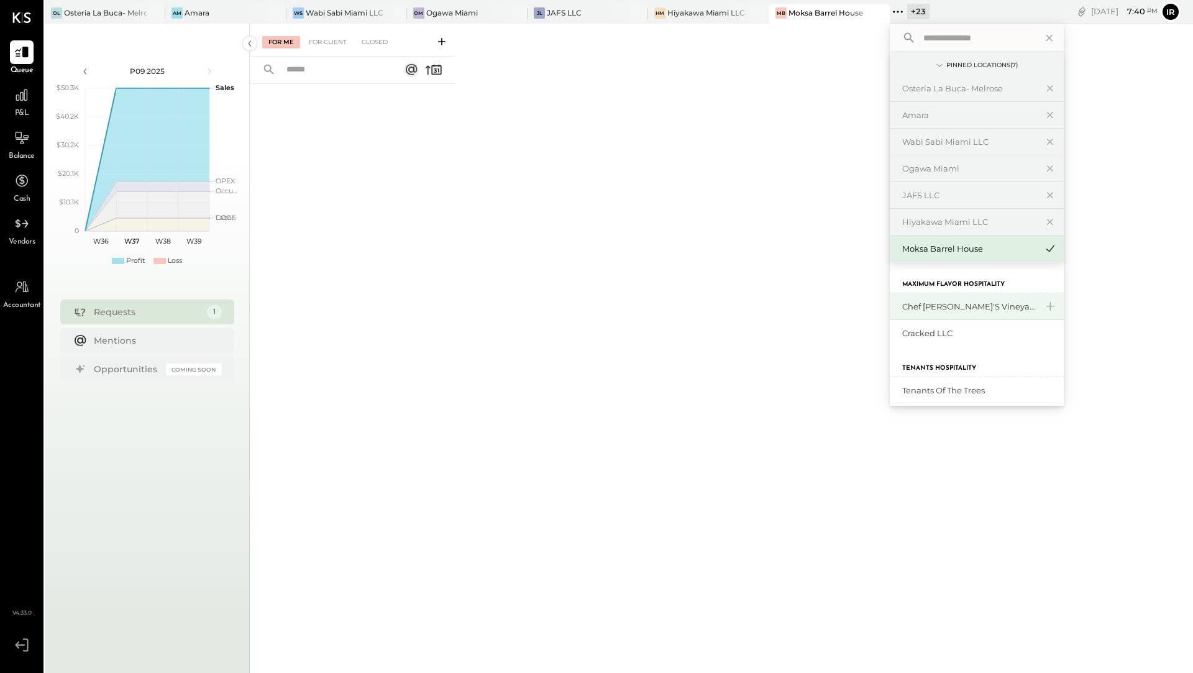
click at [921, 307] on div "Chef [PERSON_NAME]'s Vineyard Restaurant" at bounding box center [969, 307] width 134 height 12
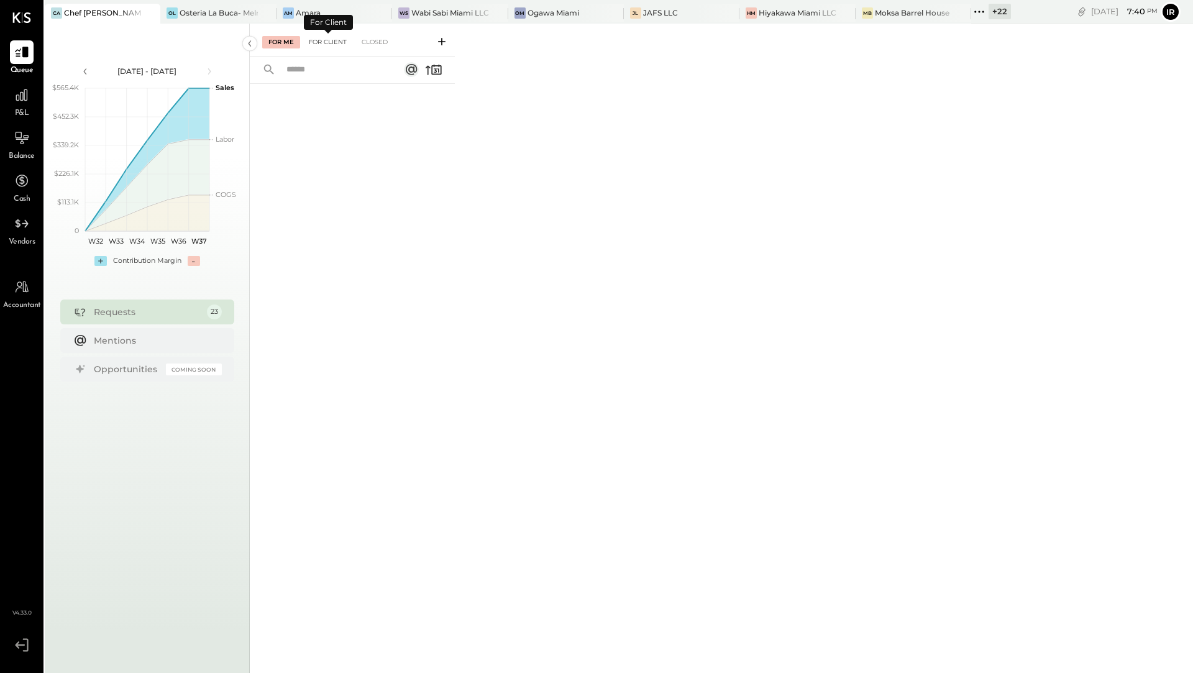
click at [330, 39] on div "For Client" at bounding box center [327, 42] width 50 height 12
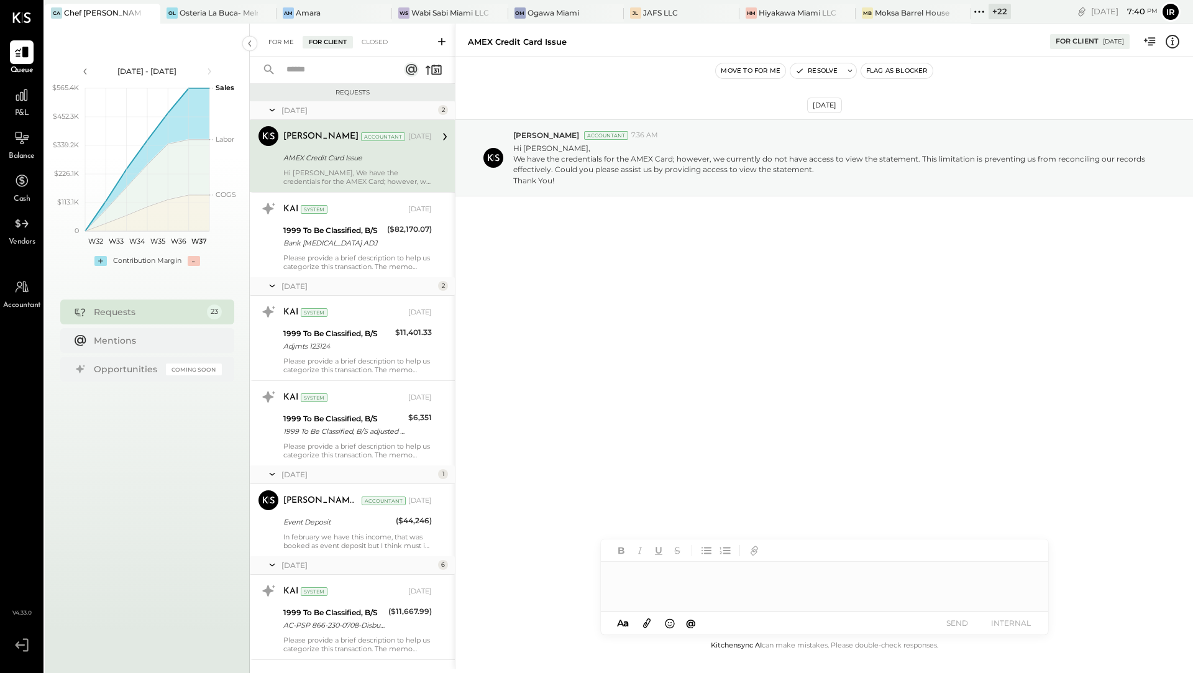
click at [280, 39] on div "For Me" at bounding box center [281, 42] width 38 height 12
